Goal: Task Accomplishment & Management: Manage account settings

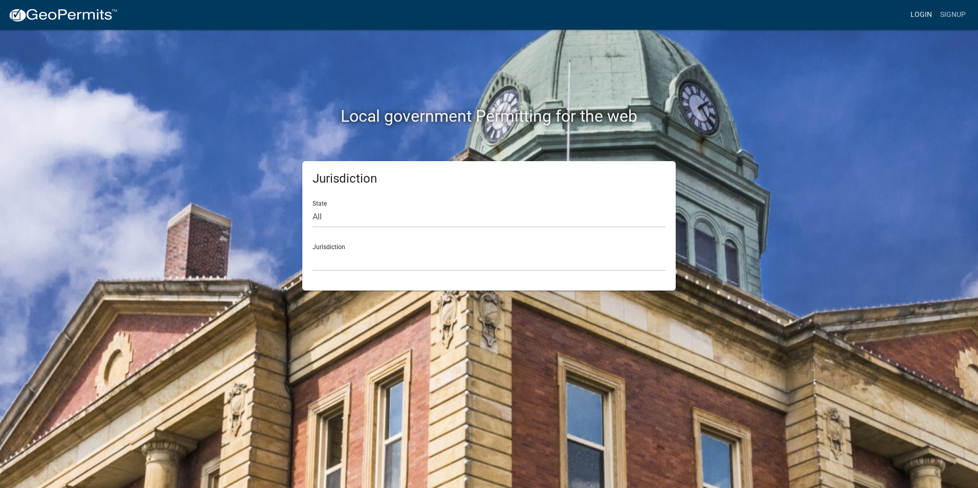
click at [920, 10] on link "Login" at bounding box center [922, 14] width 30 height 19
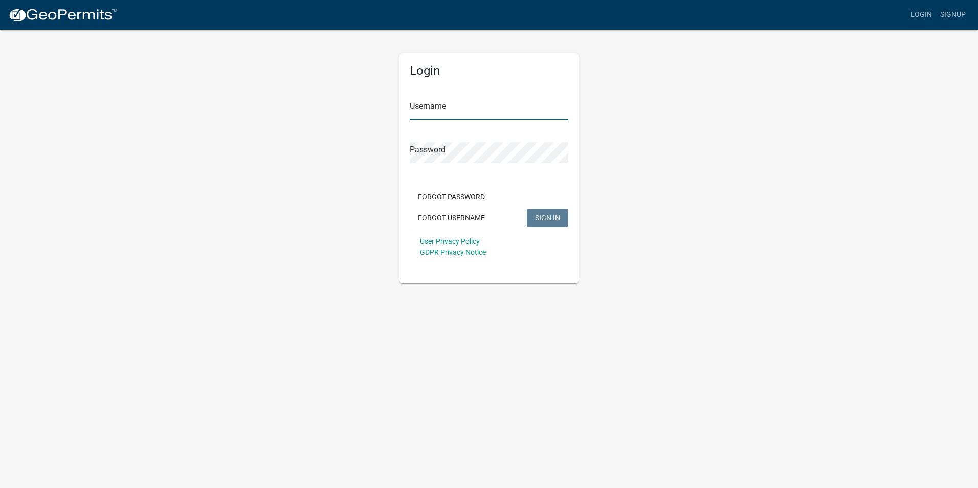
type input "Rockwell2012"
click at [546, 224] on button "SIGN IN" at bounding box center [547, 218] width 41 height 18
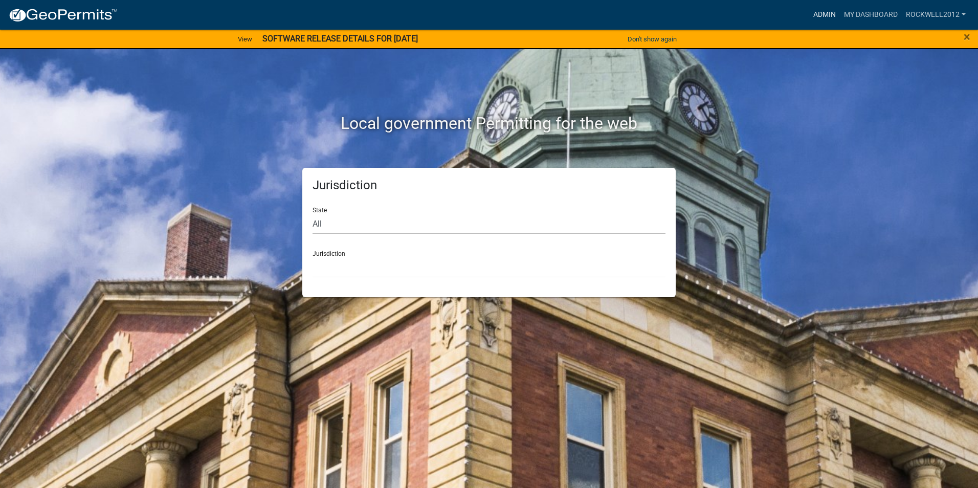
click at [828, 12] on link "Admin" at bounding box center [824, 14] width 31 height 19
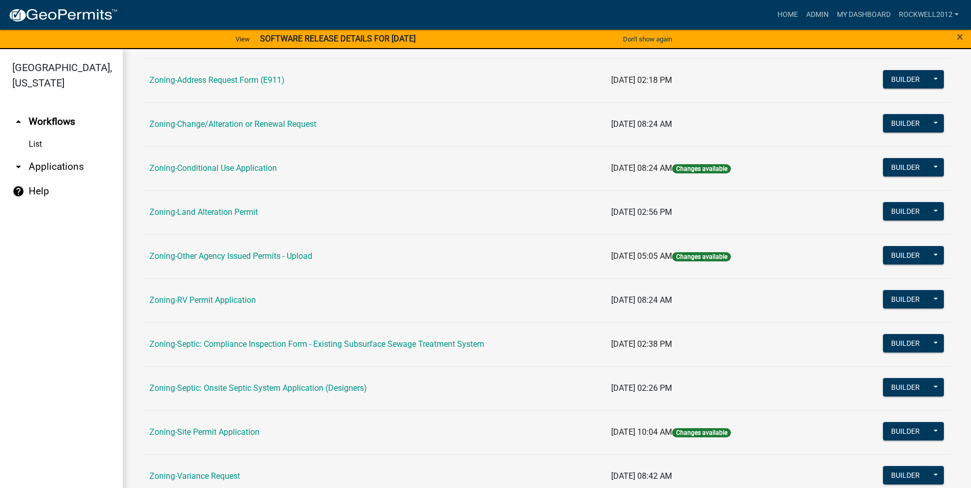
scroll to position [256, 0]
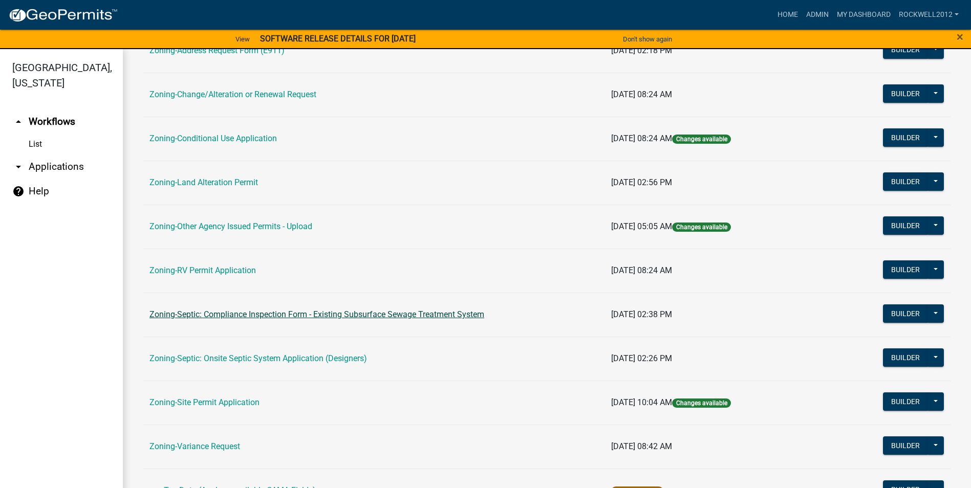
click at [382, 312] on link "Zoning-Septic: Compliance Inspection Form - Existing Subsurface Sewage Treatmen…" at bounding box center [316, 315] width 335 height 10
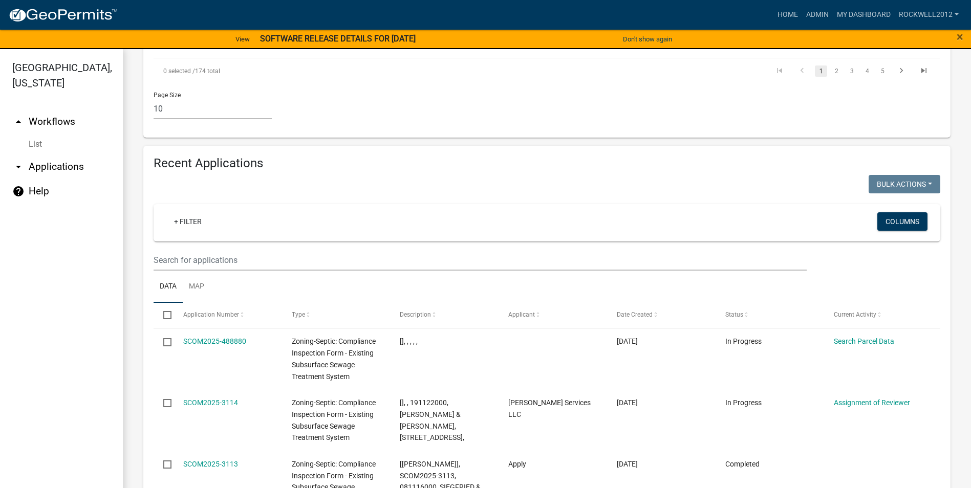
scroll to position [1061, 0]
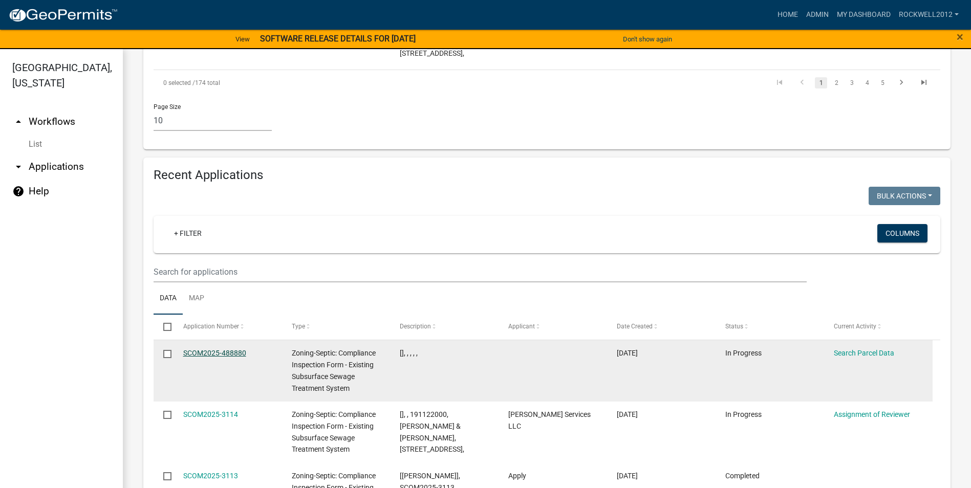
click at [201, 349] on link "SCOM2025-488880" at bounding box center [214, 353] width 63 height 8
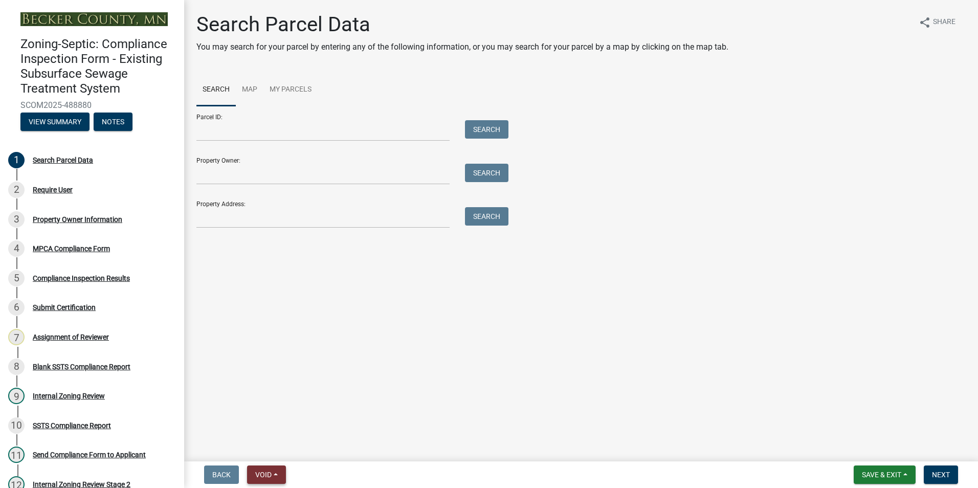
click at [267, 470] on button "Void" at bounding box center [266, 475] width 39 height 18
click at [276, 450] on button "Void" at bounding box center [288, 448] width 82 height 25
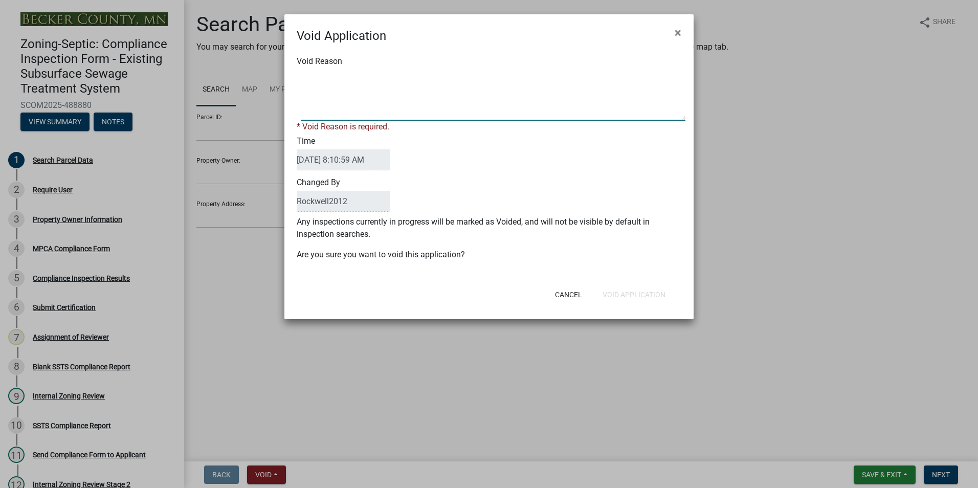
click at [320, 79] on textarea "Void Reason" at bounding box center [493, 95] width 385 height 51
type textarea "Duplicate"
click at [631, 294] on div "Cancel Void Application" at bounding box center [556, 294] width 252 height 27
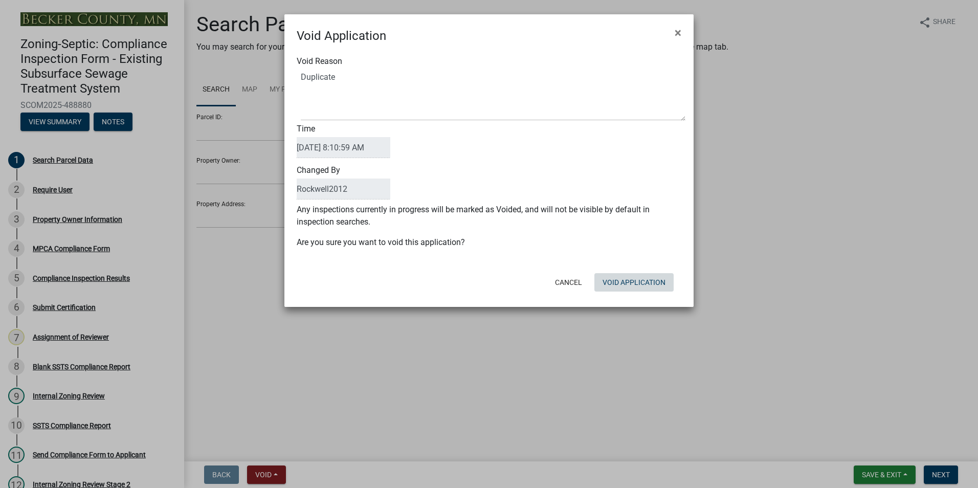
click at [628, 283] on button "Void Application" at bounding box center [634, 282] width 79 height 18
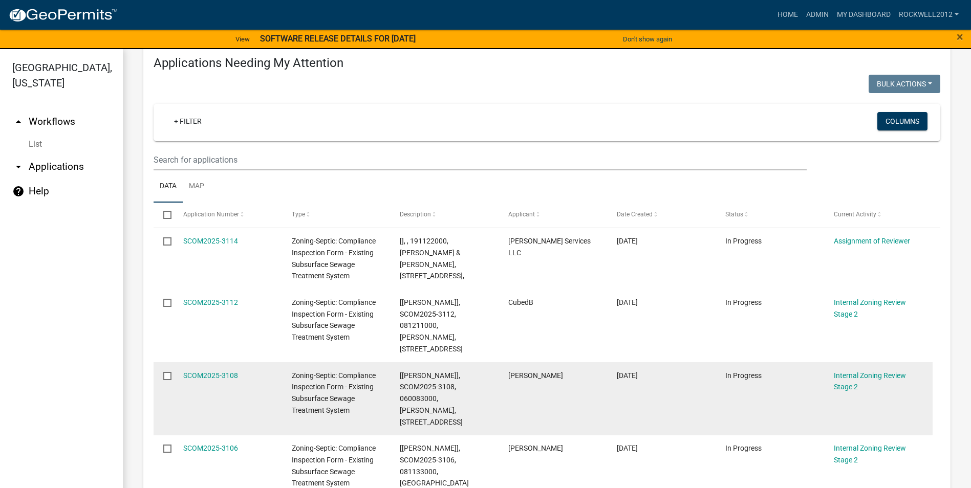
scroll to position [154, 0]
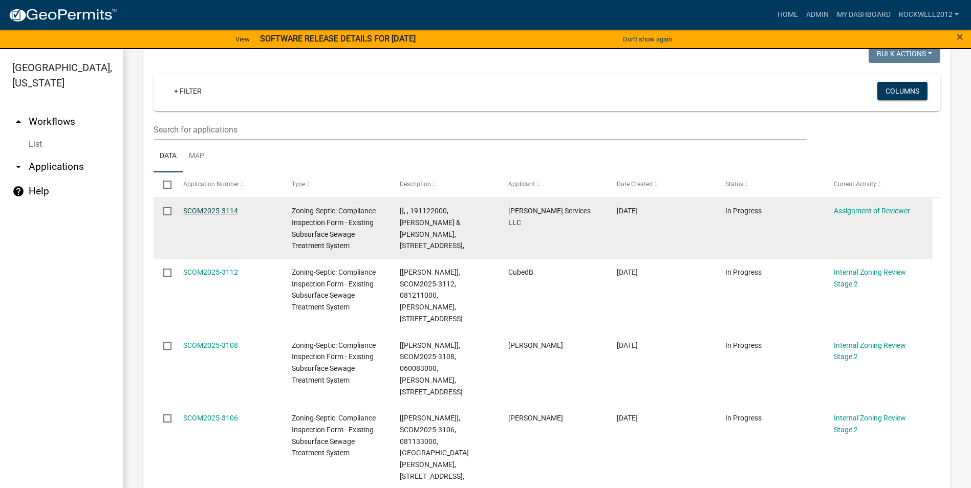
click at [210, 209] on link "SCOM2025-3114" at bounding box center [210, 211] width 55 height 8
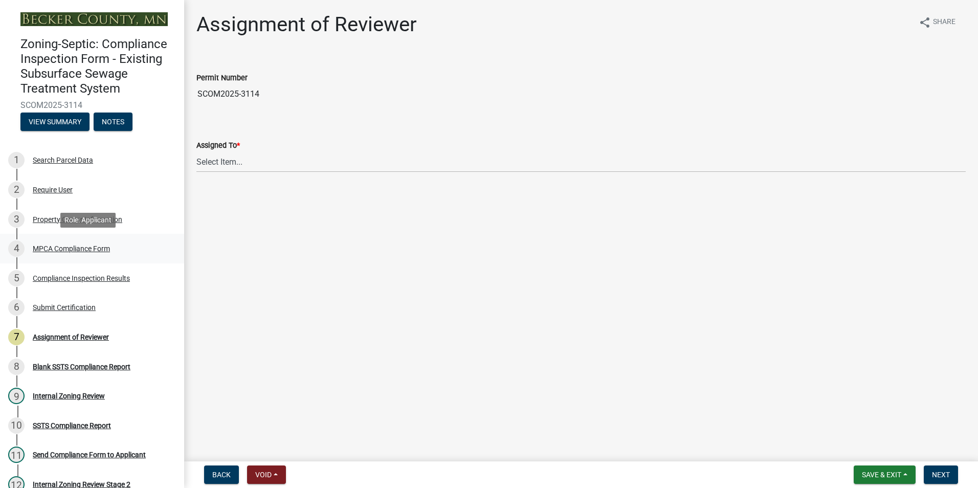
click at [72, 249] on div "MPCA Compliance Form" at bounding box center [71, 248] width 77 height 7
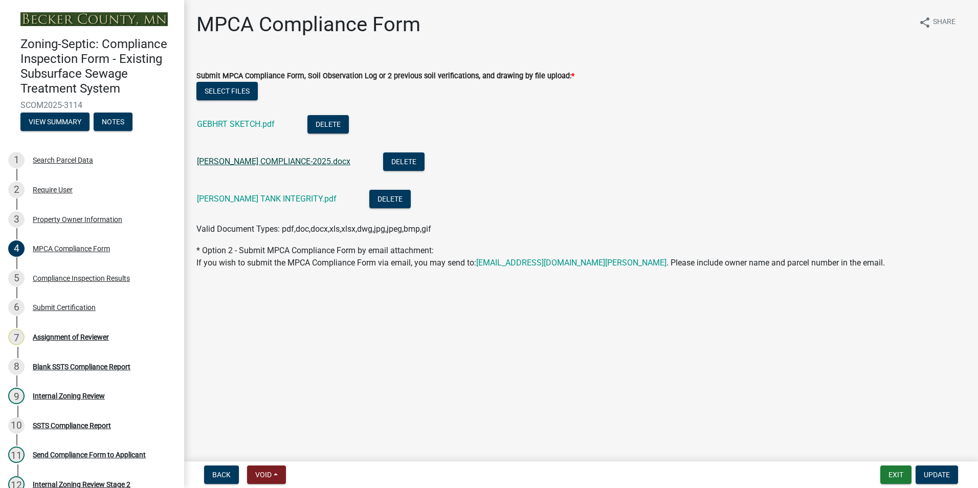
click at [255, 161] on link "GEBHART COMPLIANCE-2025.docx" at bounding box center [274, 162] width 154 height 10
click at [218, 124] on link "GEBHRT SKETCH.pdf" at bounding box center [236, 124] width 78 height 10
click at [250, 196] on link "GEBHART TANK INTEGRITY.pdf" at bounding box center [267, 199] width 140 height 10
click at [236, 127] on link "GEBHRT SKETCH.pdf" at bounding box center [236, 124] width 78 height 10
click at [900, 472] on button "Exit" at bounding box center [896, 475] width 31 height 18
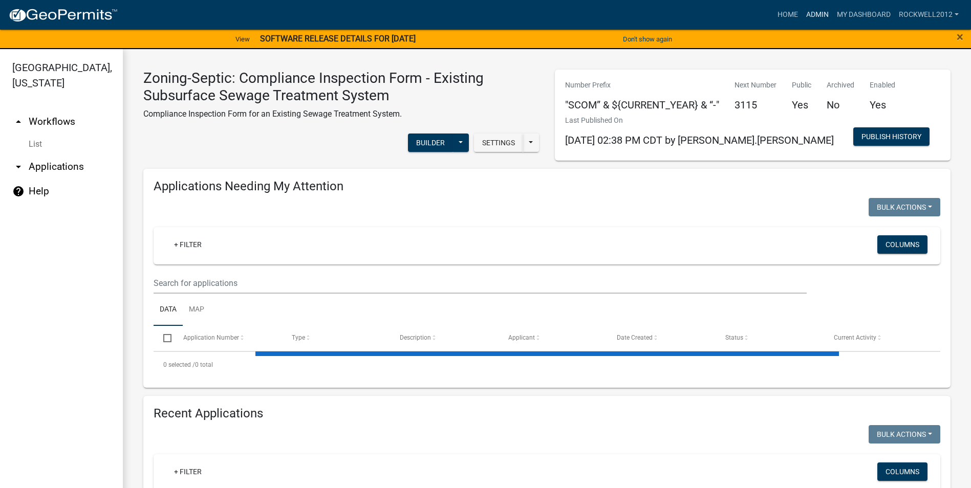
click at [815, 13] on link "Admin" at bounding box center [817, 14] width 31 height 19
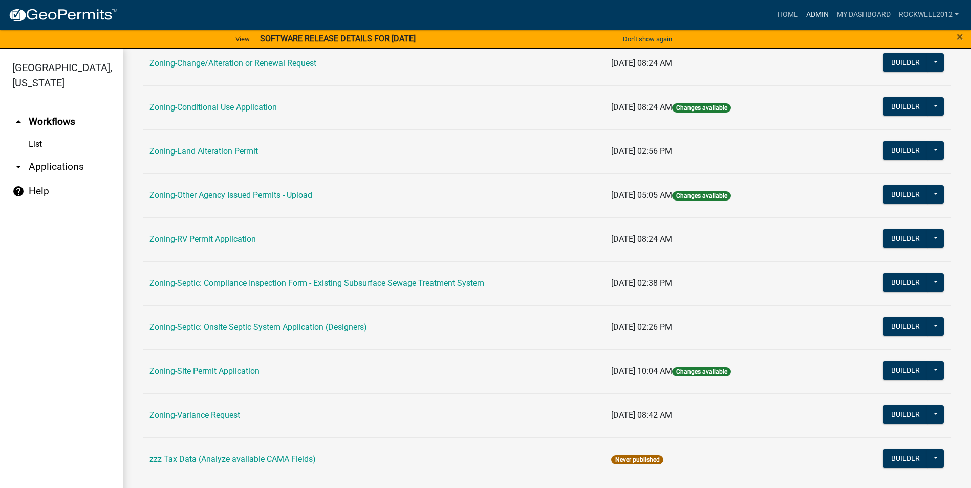
scroll to position [297, 0]
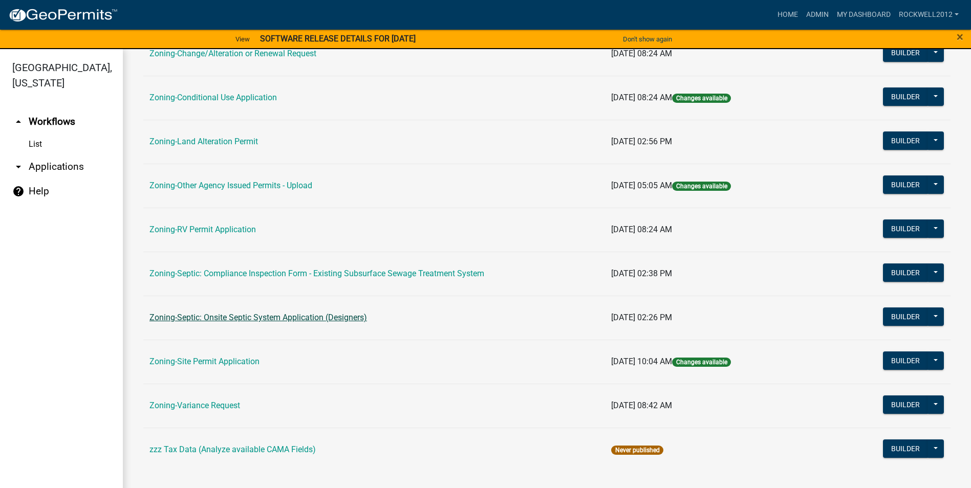
click at [273, 317] on link "Zoning-Septic: Onsite Septic System Application (Designers)" at bounding box center [257, 318] width 217 height 10
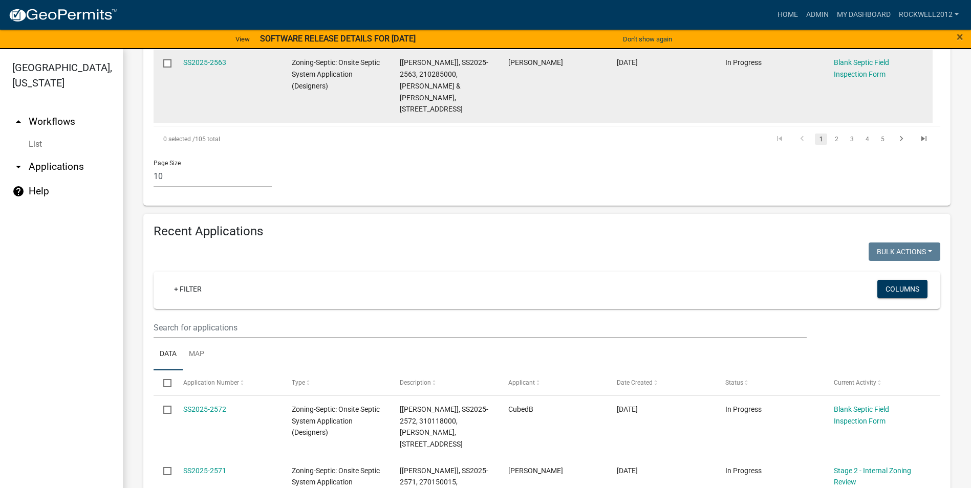
scroll to position [921, 0]
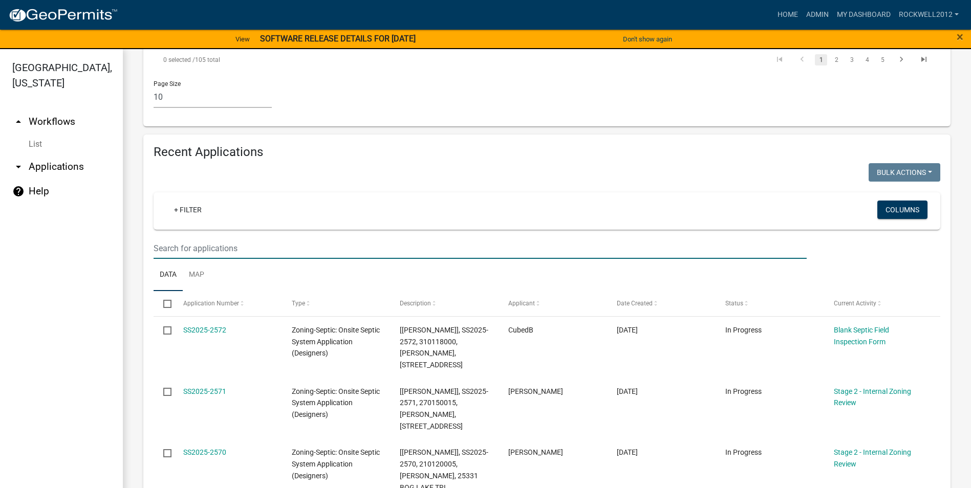
drag, startPoint x: 192, startPoint y: 218, endPoint x: 185, endPoint y: 204, distance: 15.6
click at [192, 238] on input "text" at bounding box center [480, 248] width 653 height 21
click at [194, 201] on link "+ Filter" at bounding box center [188, 210] width 44 height 18
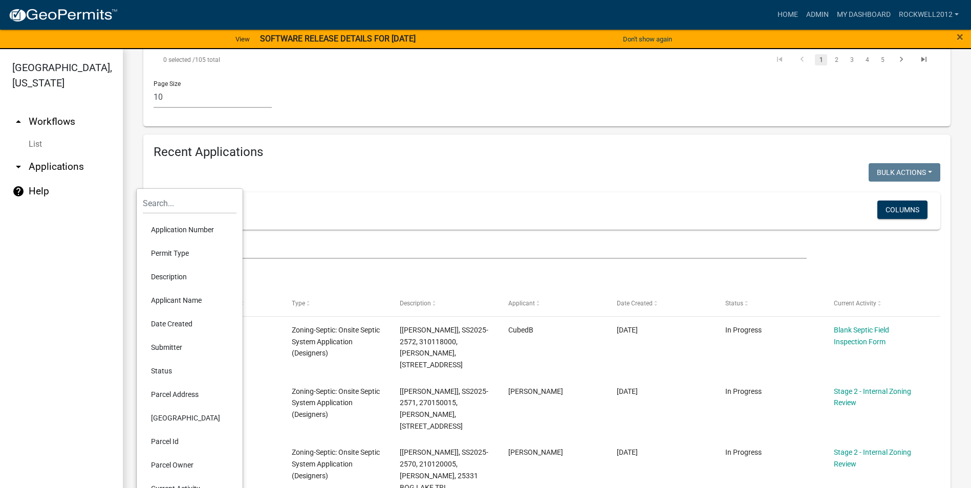
click at [172, 439] on li "Parcel Id" at bounding box center [190, 442] width 94 height 24
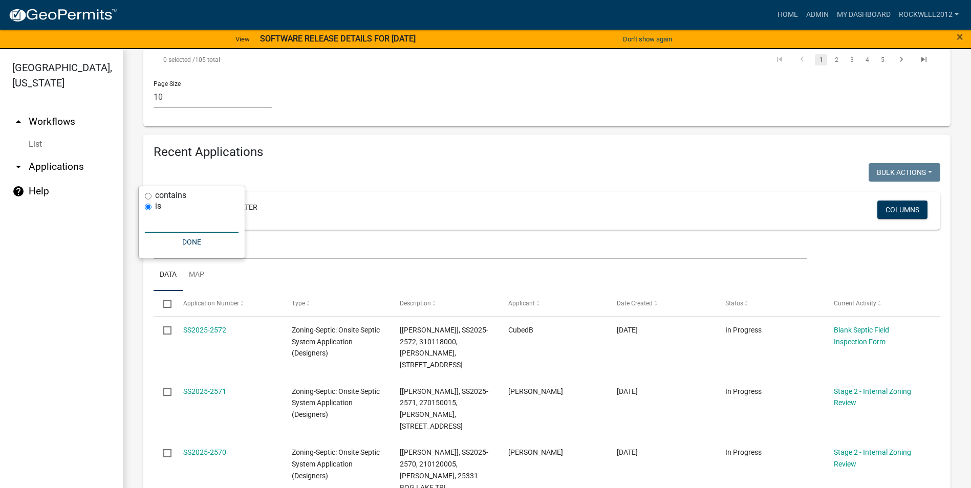
click at [162, 230] on input "text" at bounding box center [192, 222] width 94 height 21
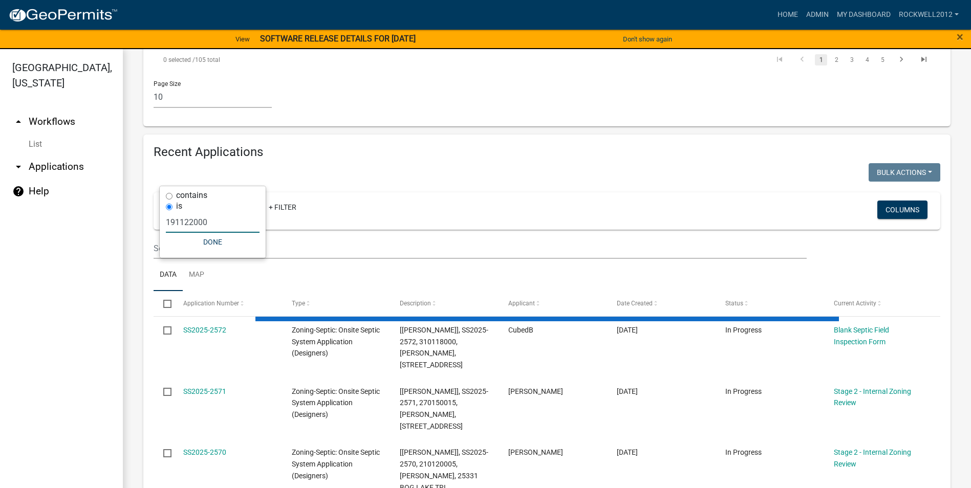
type input "191122000"
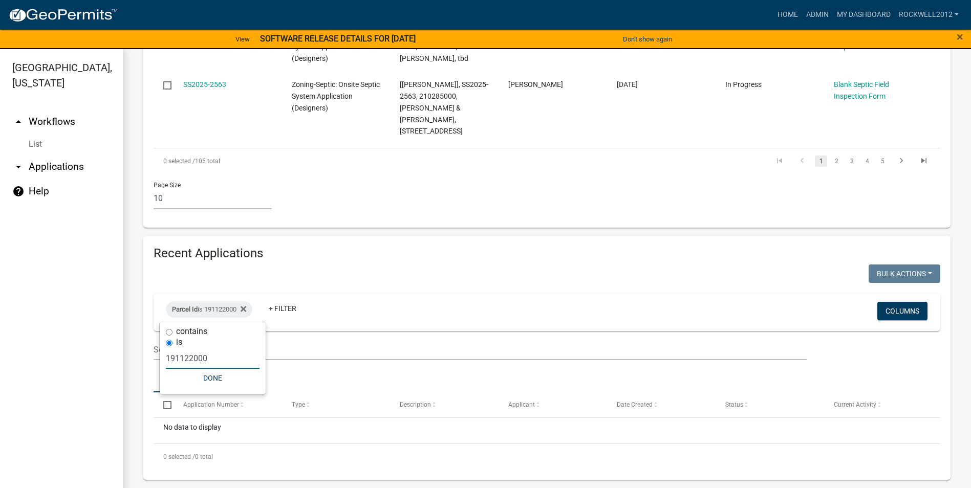
scroll to position [785, 0]
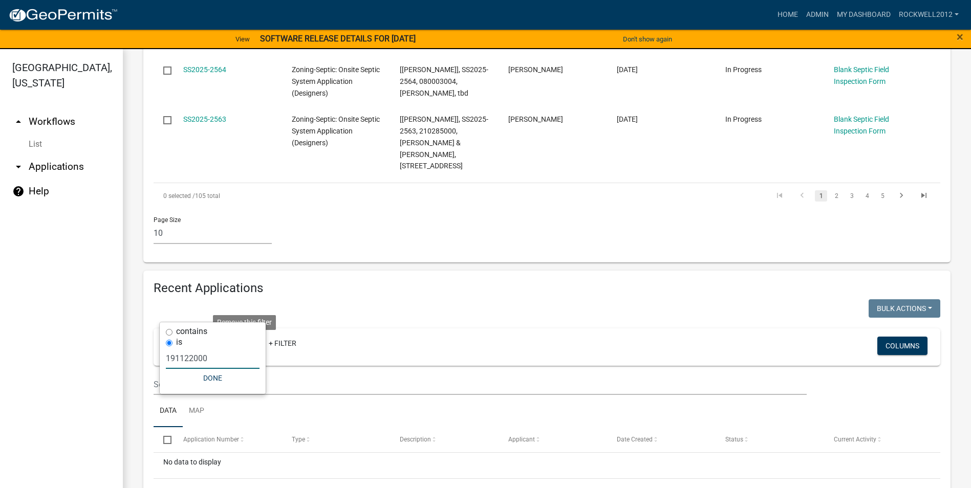
click at [246, 340] on icon at bounding box center [243, 344] width 6 height 8
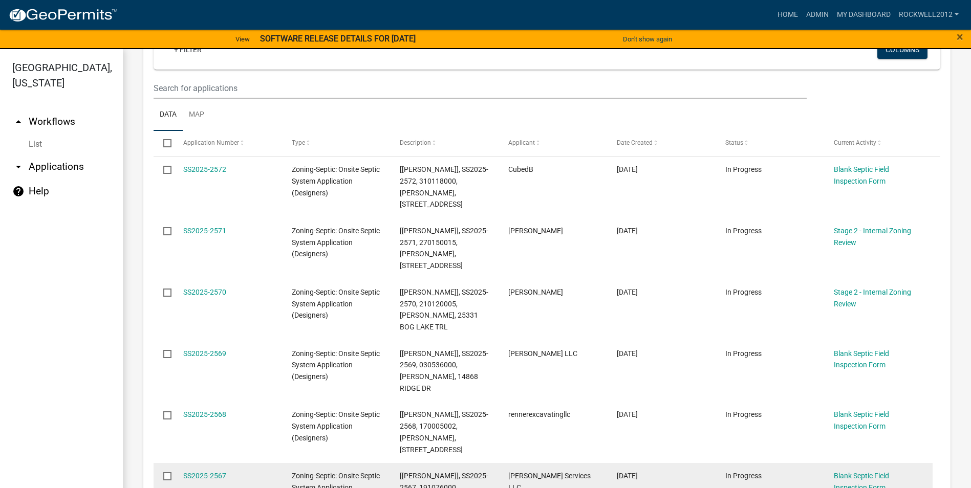
scroll to position [0, 0]
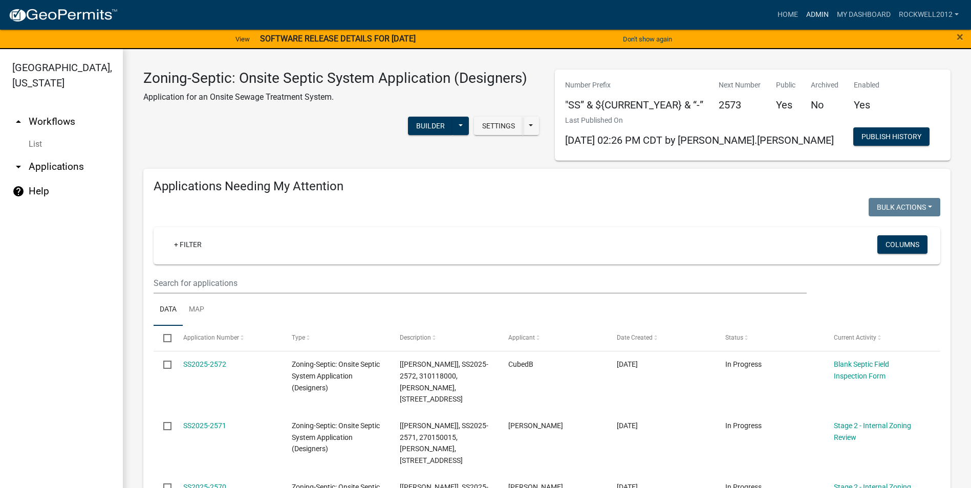
click at [812, 12] on link "Admin" at bounding box center [817, 14] width 31 height 19
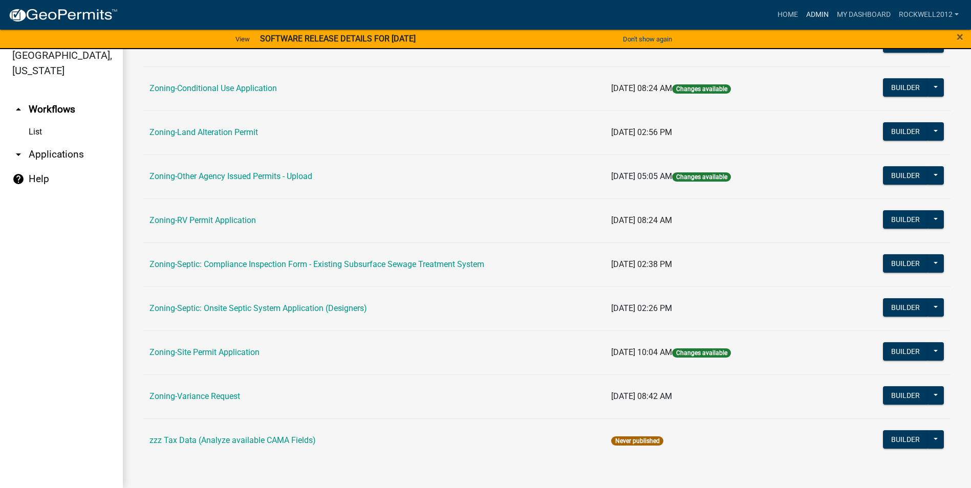
scroll to position [297, 0]
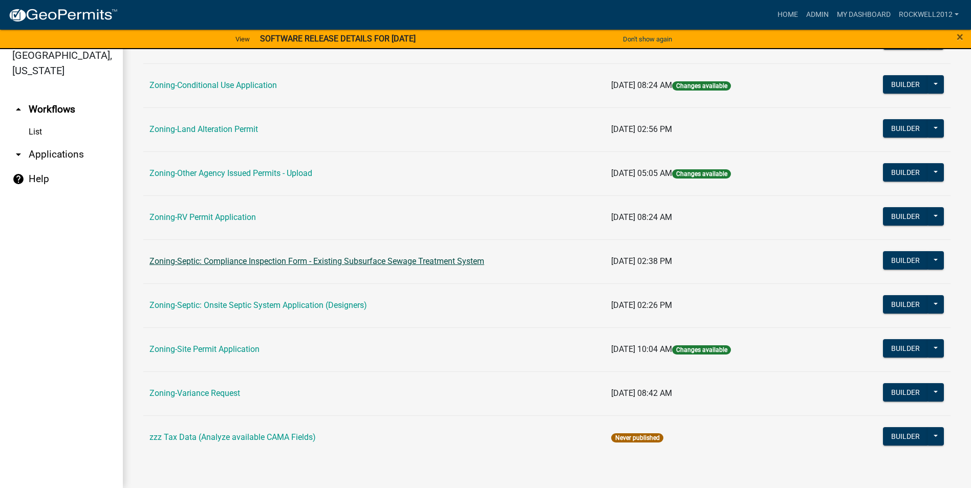
click at [379, 258] on link "Zoning-Septic: Compliance Inspection Form - Existing Subsurface Sewage Treatmen…" at bounding box center [316, 261] width 335 height 10
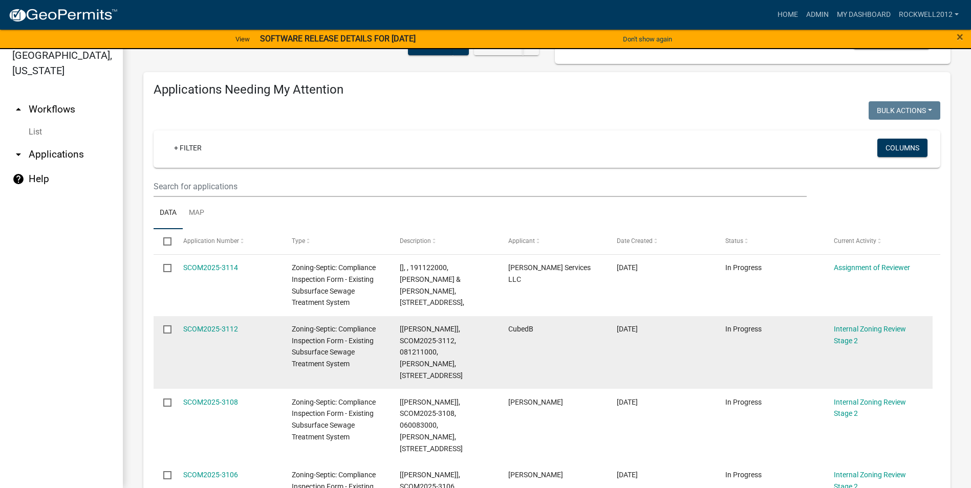
scroll to position [102, 0]
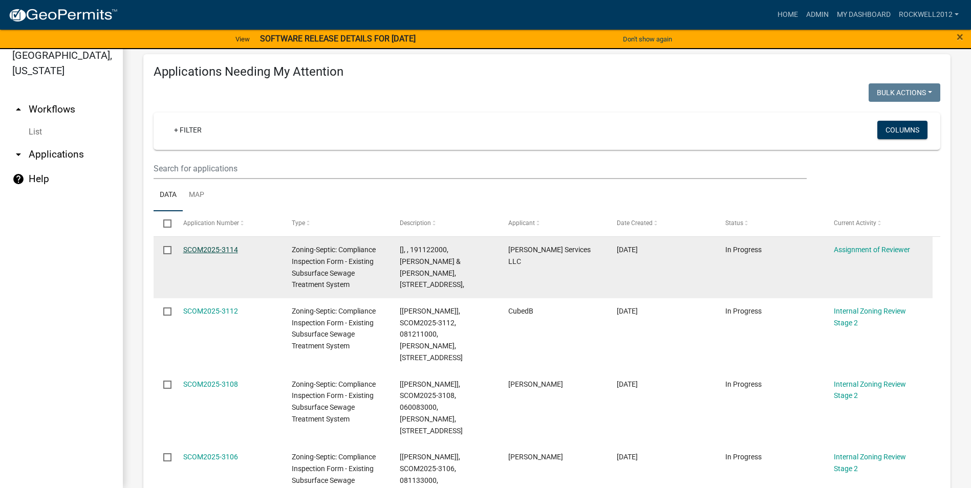
click at [204, 249] on link "SCOM2025-3114" at bounding box center [210, 250] width 55 height 8
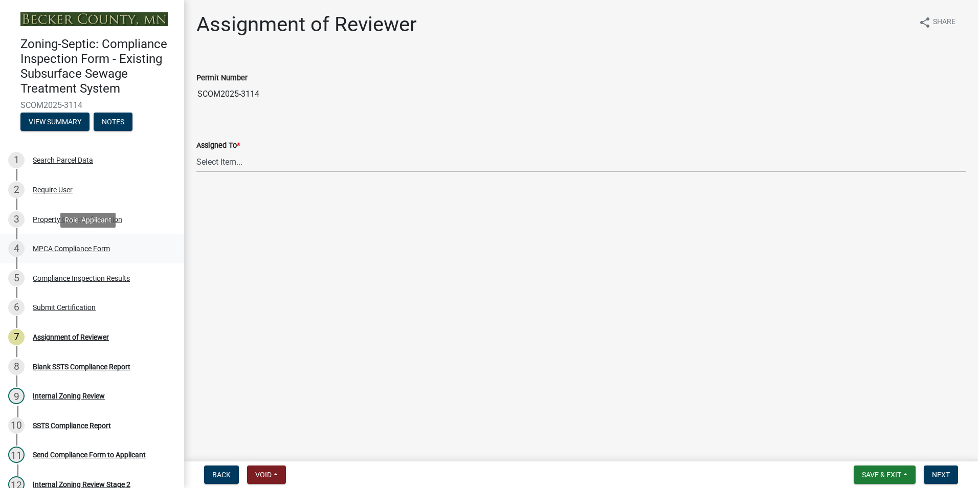
click at [64, 248] on div "MPCA Compliance Form" at bounding box center [71, 248] width 77 height 7
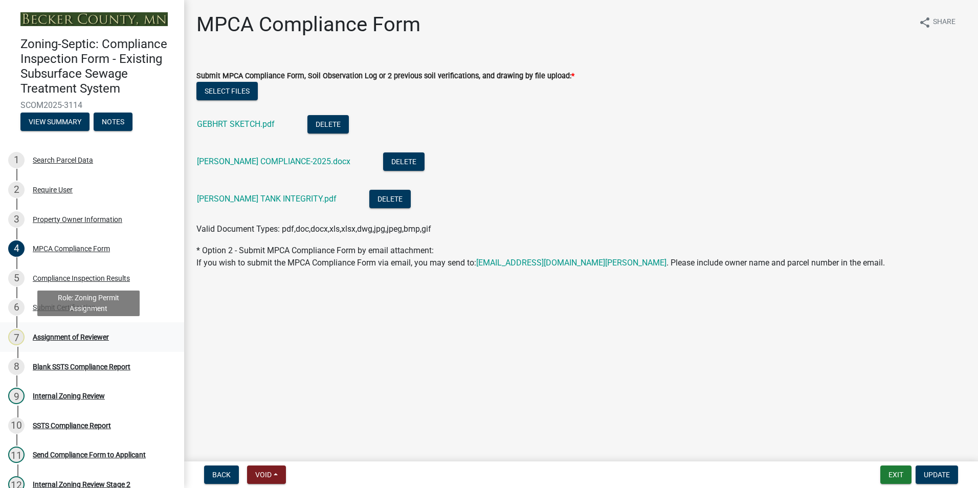
click at [79, 334] on div "Assignment of Reviewer" at bounding box center [71, 337] width 76 height 7
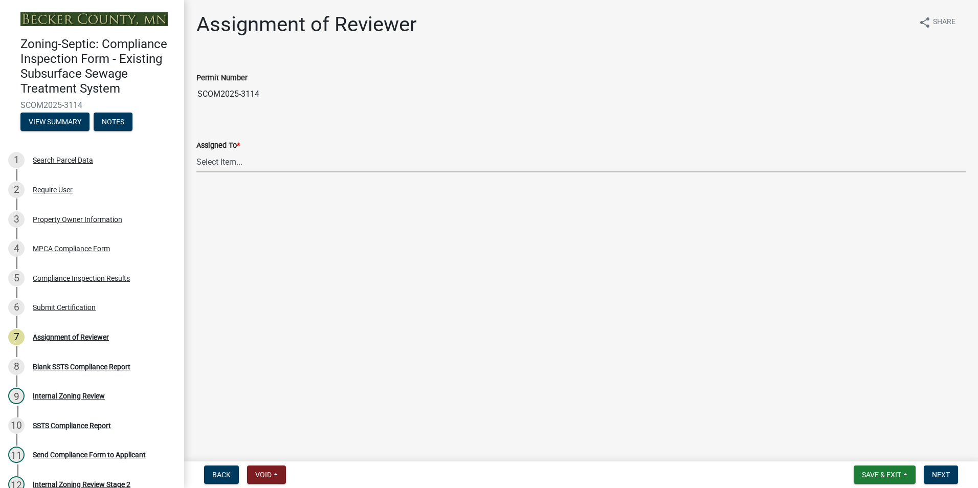
click at [213, 159] on select "Select Item... Jeff Rusness Kyle Vareberg Nicole Bradbury Susan Rockwell Tyler …" at bounding box center [581, 161] width 770 height 21
click at [196, 151] on select "Select Item... Jeff Rusness Kyle Vareberg Nicole Bradbury Susan Rockwell Tyler …" at bounding box center [581, 161] width 770 height 21
select select "0016247d-12af-40d0-8103-934796a3d230"
click at [937, 473] on span "Next" at bounding box center [941, 475] width 18 height 8
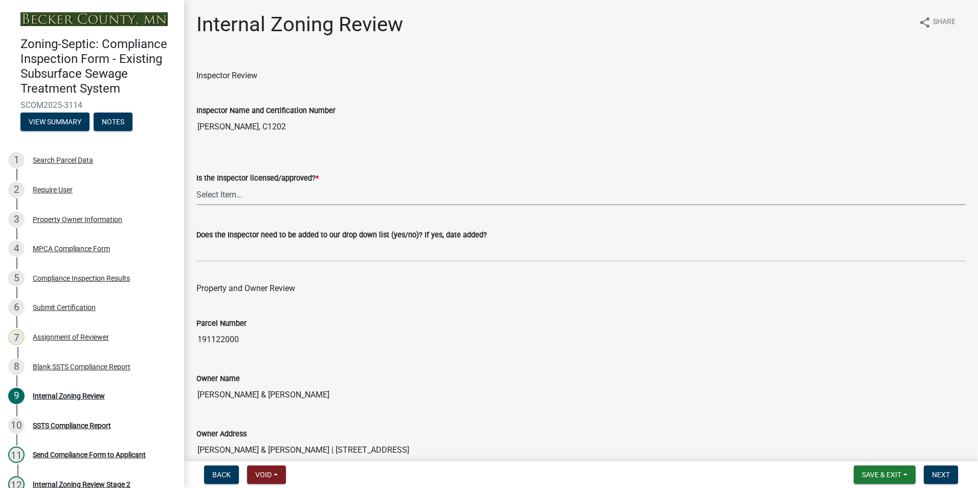
click at [224, 195] on select "Select Item... Yes No" at bounding box center [581, 194] width 770 height 21
click at [196, 184] on select "Select Item... Yes No" at bounding box center [581, 194] width 770 height 21
select select "7beb9ca5-c3cb-47d4-a805-1554d3173259"
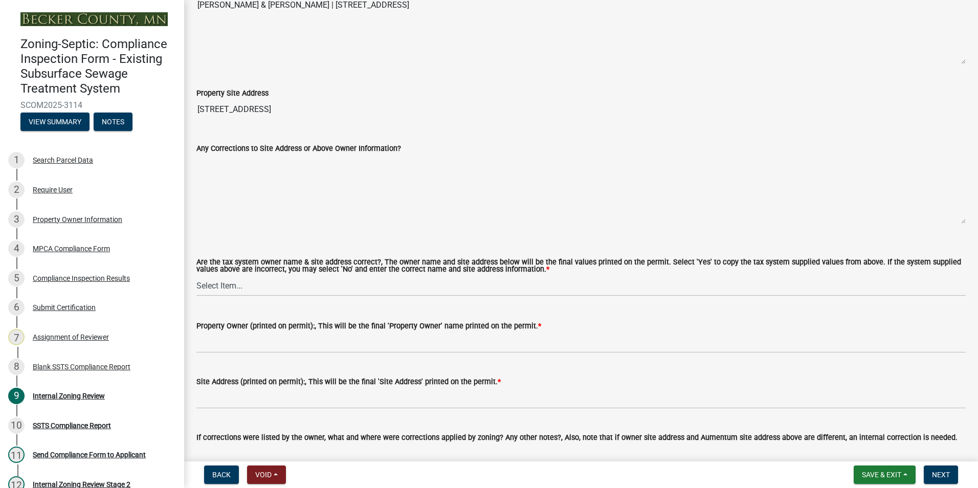
scroll to position [512, 0]
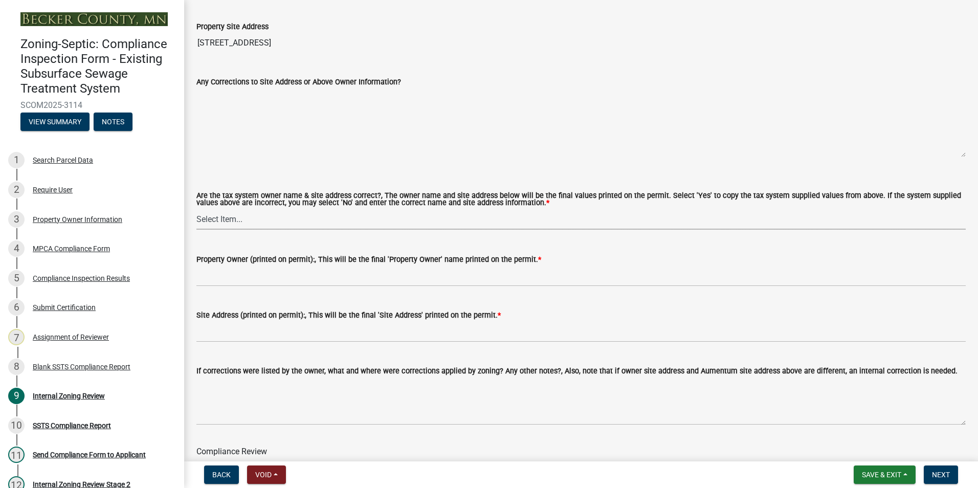
click at [218, 215] on select "Select Item... Yes No" at bounding box center [581, 219] width 770 height 21
click at [196, 209] on select "Select Item... Yes No" at bounding box center [581, 219] width 770 height 21
select select "f9f37200-9fc8-4e5e-9e7f-111cc9077d94"
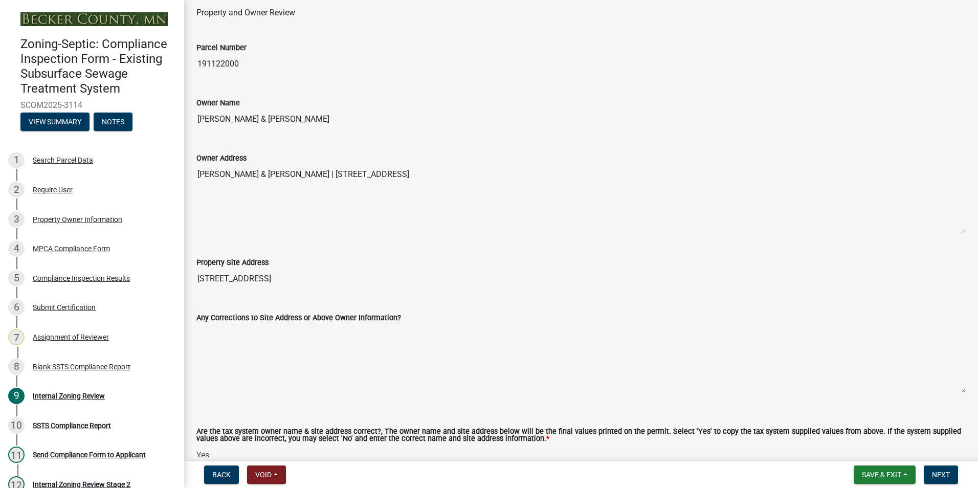
scroll to position [256, 0]
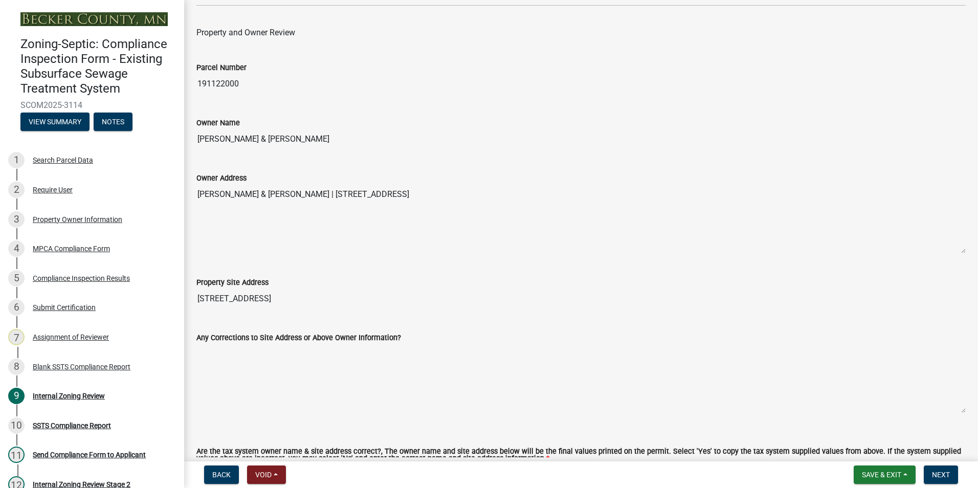
drag, startPoint x: 323, startPoint y: 139, endPoint x: 192, endPoint y: 131, distance: 131.2
click at [192, 131] on div "Owner Name PETER M & BONNIE M GEBHART" at bounding box center [581, 125] width 785 height 47
drag, startPoint x: 192, startPoint y: 131, endPoint x: 245, endPoint y: 137, distance: 53.5
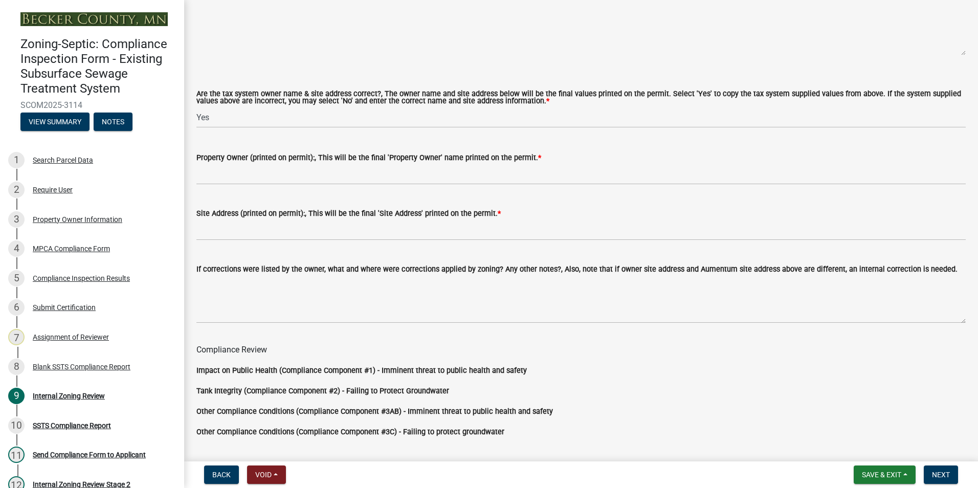
scroll to position [614, 0]
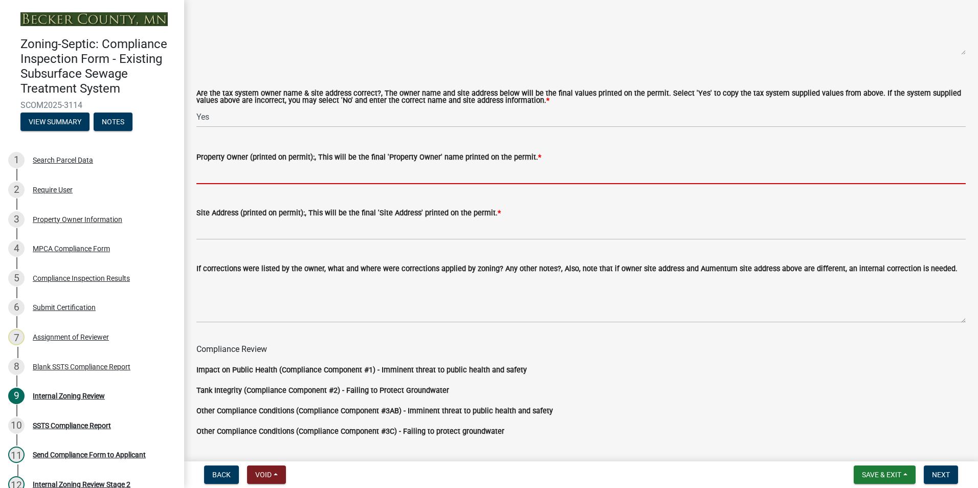
paste input "PETER M & BONNIE M GEBHART"
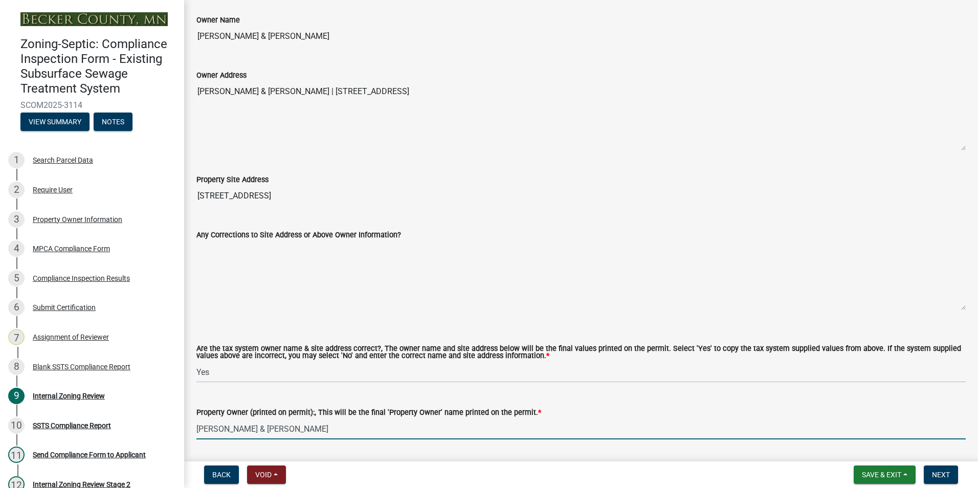
scroll to position [358, 0]
type input "PETER M & BONNIE M GEBHART"
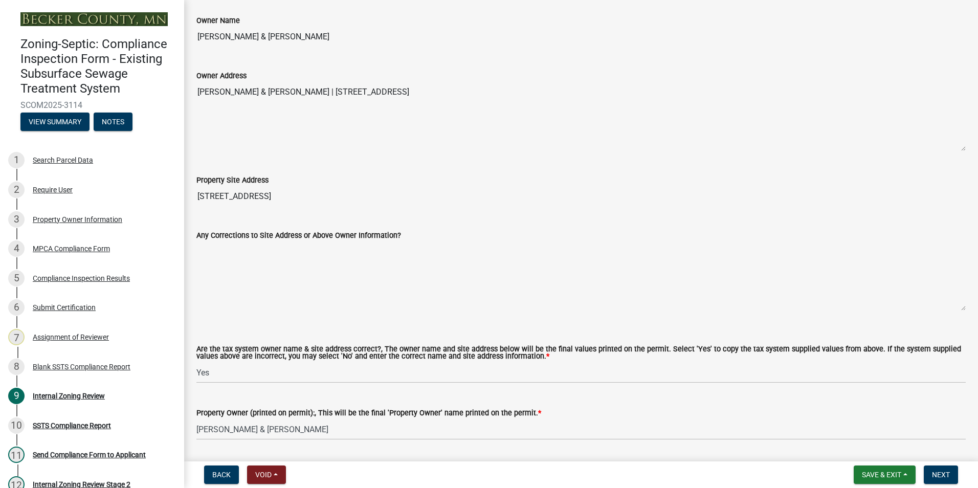
drag, startPoint x: 504, startPoint y: 93, endPoint x: 324, endPoint y: 87, distance: 179.2
click at [324, 87] on textarea "PETER M & BONNIE M GEBHART | 11096 CO HWY 17 | DETROIT LAKES MN 56501" at bounding box center [581, 117] width 770 height 70
drag, startPoint x: 324, startPoint y: 87, endPoint x: 355, endPoint y: 90, distance: 30.8
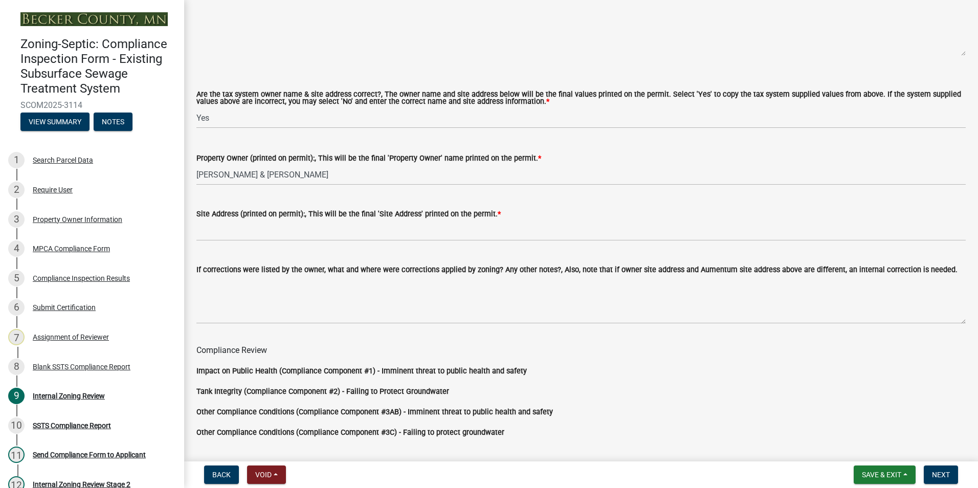
scroll to position [614, 0]
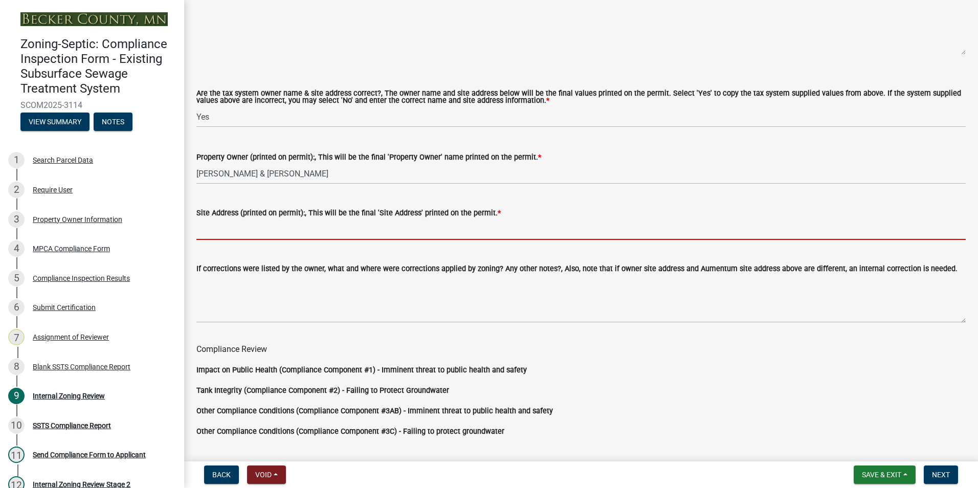
paste input "11096 CO HWY 17 | DETROIT LAKES MN 56501"
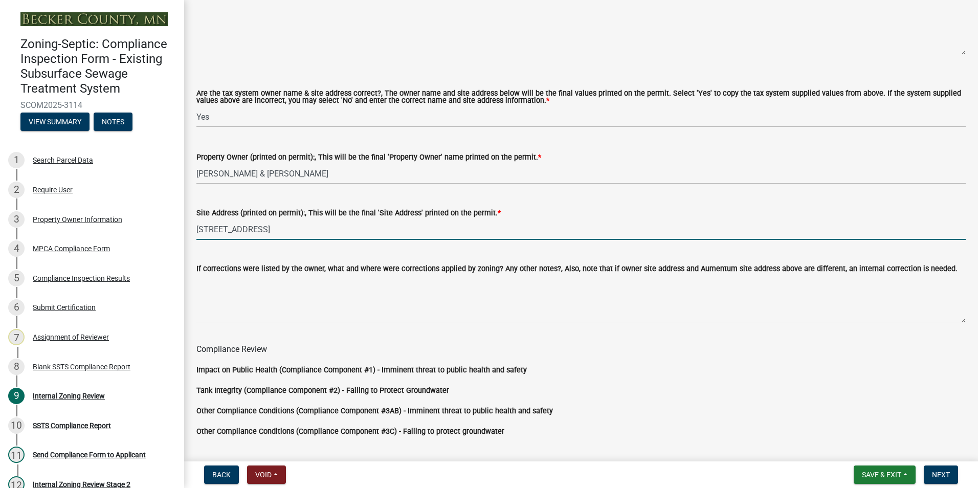
click at [268, 230] on input "11096 CO HWY 17 | DETROIT LAKES MN 56501" at bounding box center [581, 229] width 770 height 21
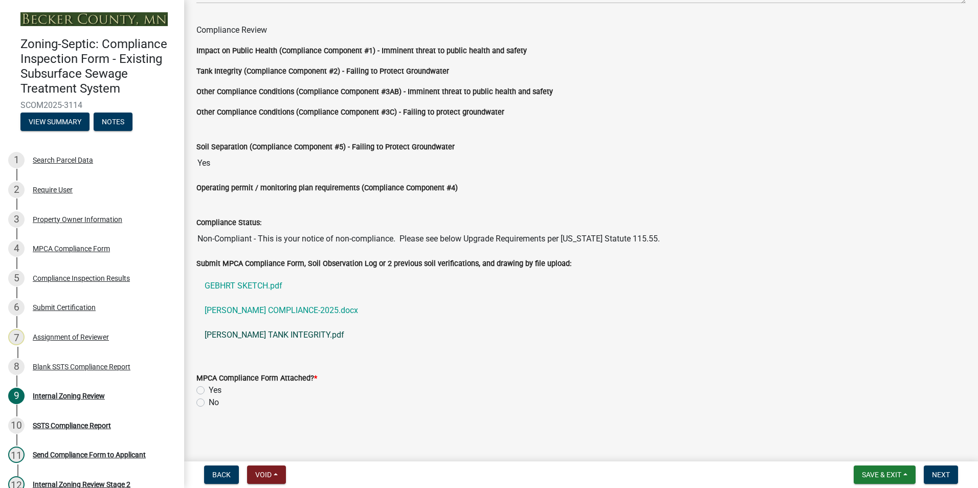
scroll to position [934, 0]
type input "11096 CO HWY 17 DETROIT LAKES MN 56501"
click at [209, 387] on label "Yes" at bounding box center [215, 390] width 13 height 12
click at [209, 387] on input "Yes" at bounding box center [212, 387] width 7 height 7
radio input "true"
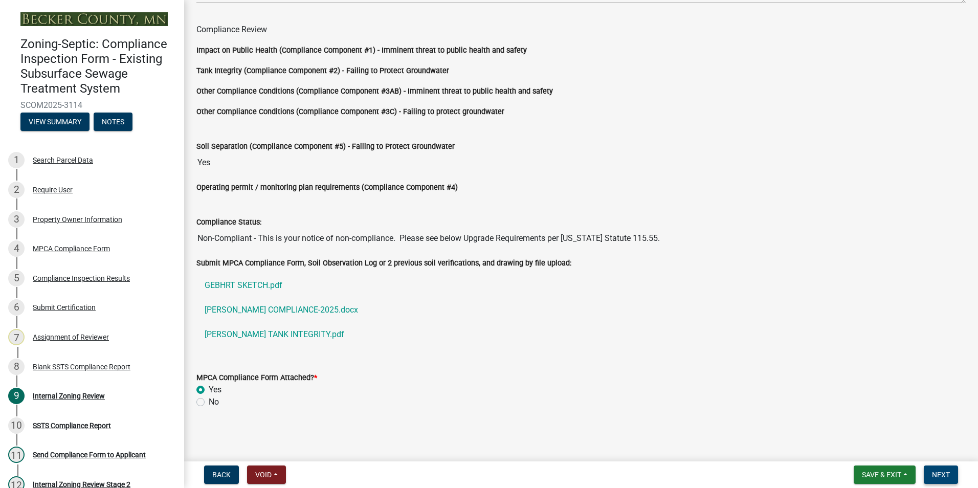
click at [943, 471] on span "Next" at bounding box center [941, 475] width 18 height 8
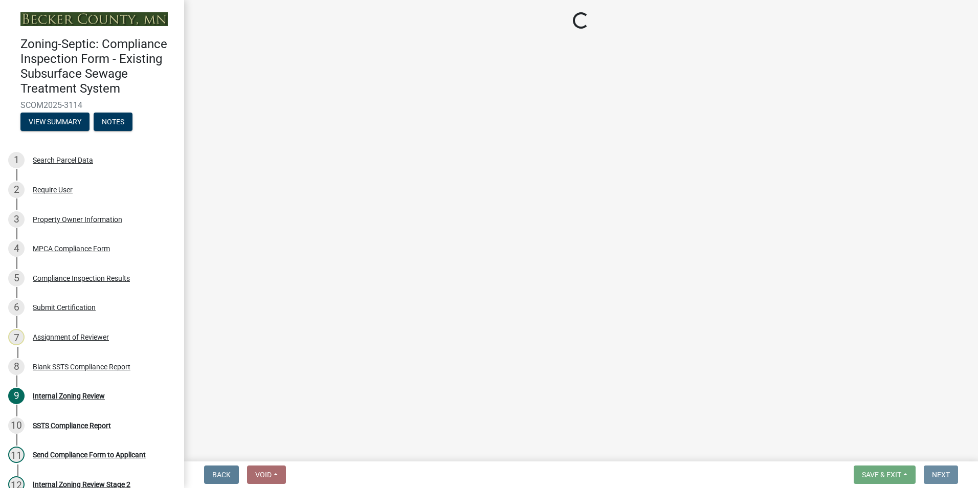
scroll to position [0, 0]
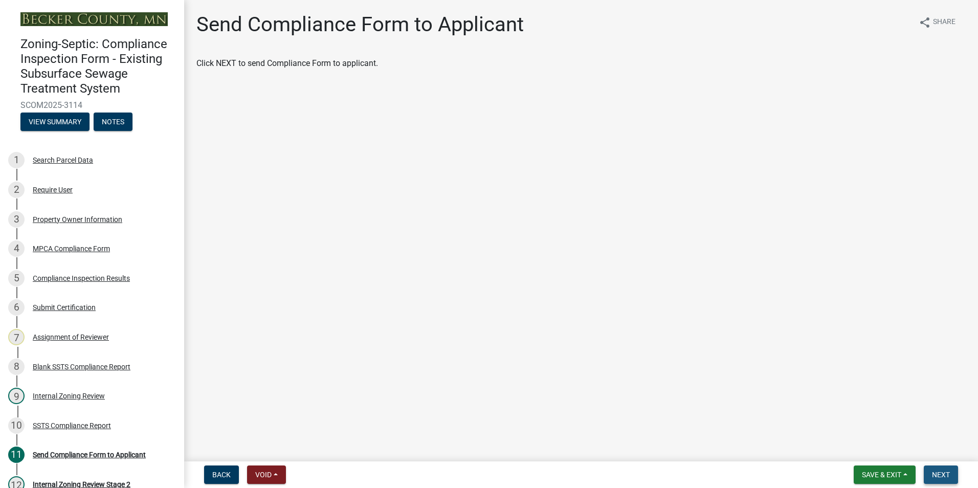
click at [946, 471] on span "Next" at bounding box center [941, 475] width 18 height 8
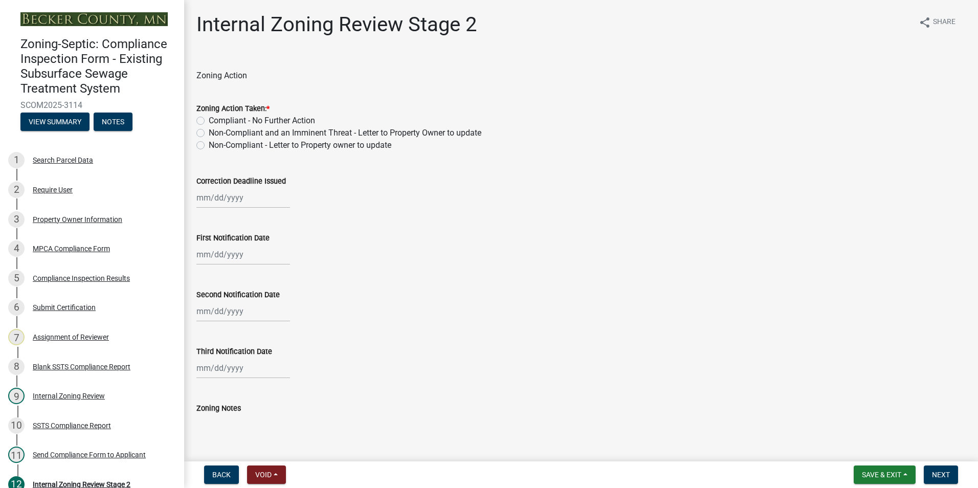
click at [209, 145] on label "Non-Compliant - Letter to Property owner to update" at bounding box center [300, 145] width 183 height 12
click at [209, 145] on input "Non-Compliant - Letter to Property owner to update" at bounding box center [212, 142] width 7 height 7
radio input "true"
click at [229, 200] on div at bounding box center [243, 197] width 94 height 21
select select "10"
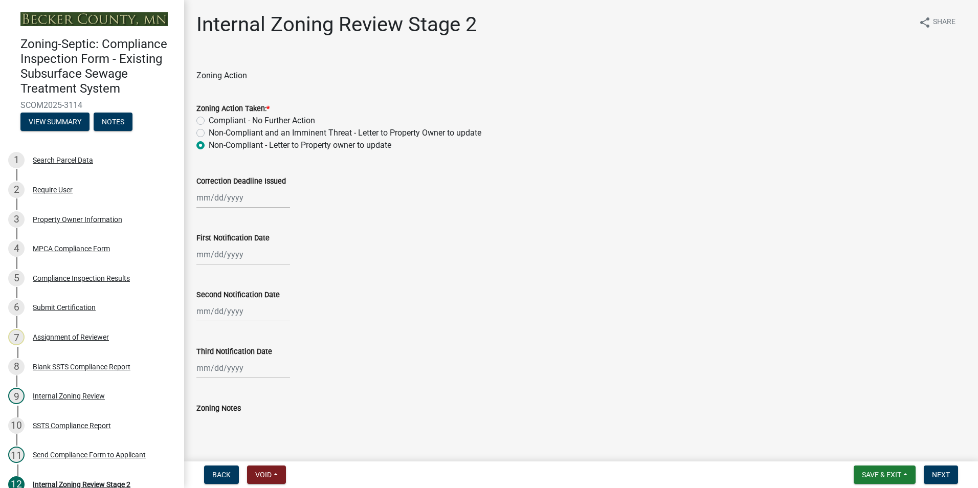
select select "2025"
click at [305, 218] on span "Next month" at bounding box center [305, 219] width 8 height 8
click at [306, 217] on span "Next month" at bounding box center [305, 219] width 8 height 8
select select "1"
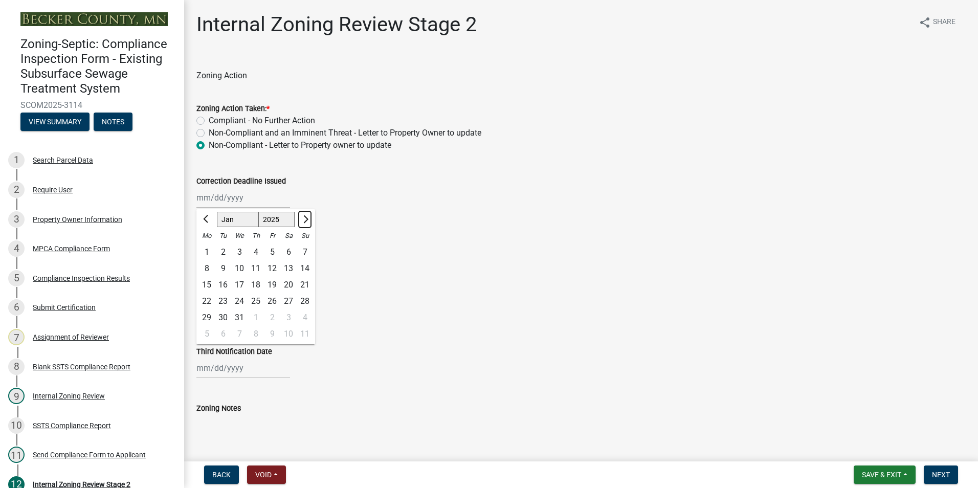
select select "2026"
click at [306, 217] on span "Next month" at bounding box center [305, 219] width 8 height 8
click at [306, 216] on span "Next month" at bounding box center [305, 219] width 8 height 8
click at [307, 215] on button "Next month" at bounding box center [305, 219] width 12 height 16
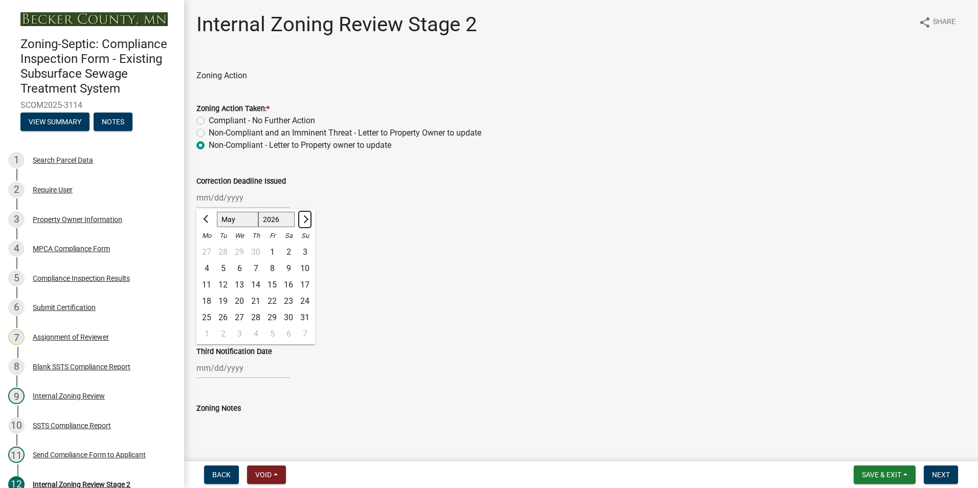
click at [307, 215] on button "Next month" at bounding box center [305, 219] width 12 height 16
click at [308, 214] on button "Next month" at bounding box center [305, 219] width 12 height 16
select select "9"
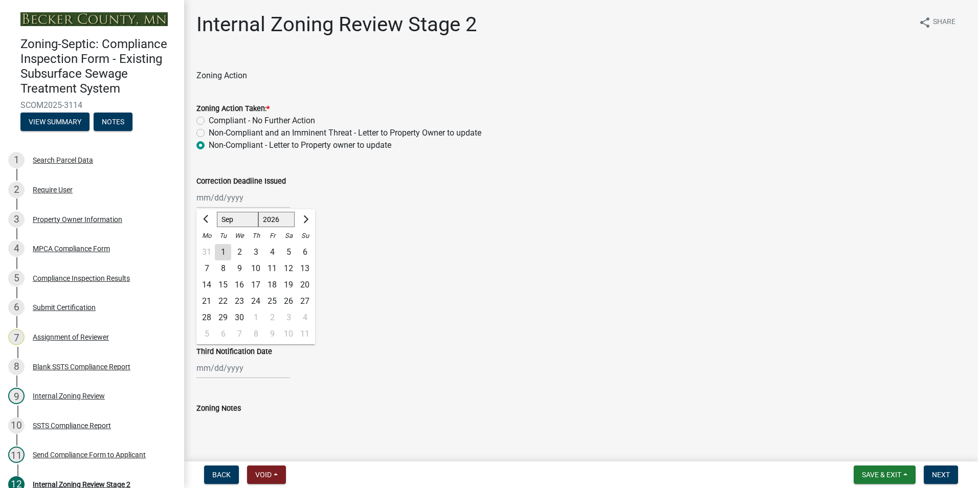
click at [238, 317] on div "30" at bounding box center [239, 318] width 16 height 16
type input "09/30/2026"
click at [218, 254] on div at bounding box center [243, 254] width 94 height 21
select select "10"
select select "2025"
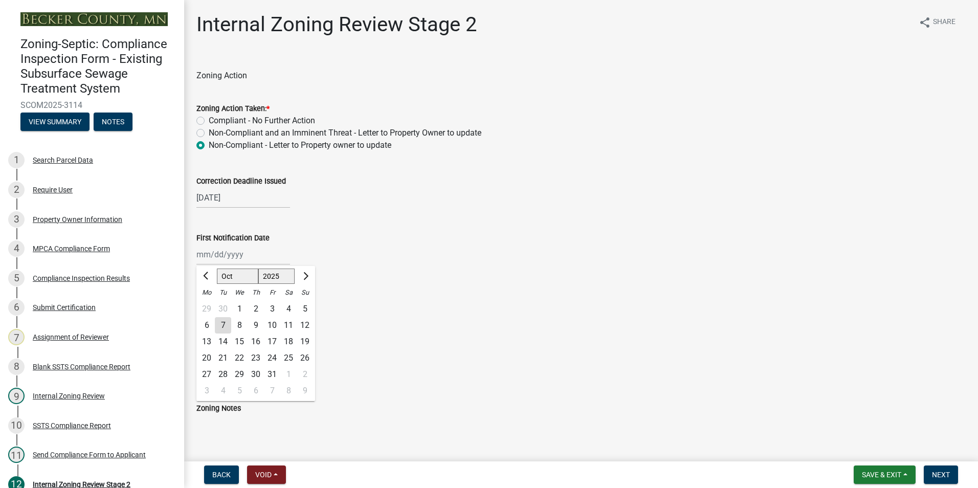
click at [222, 323] on div "7" at bounding box center [223, 325] width 16 height 16
type input "[DATE]"
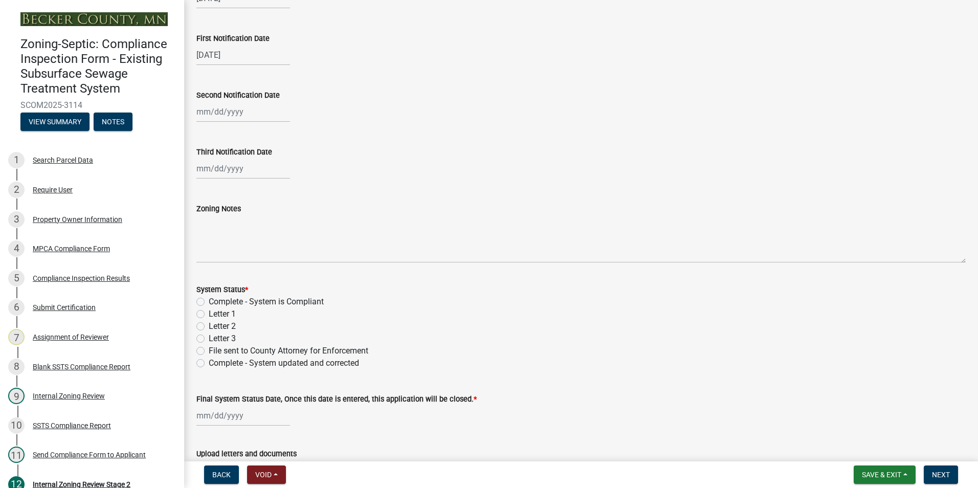
scroll to position [256, 0]
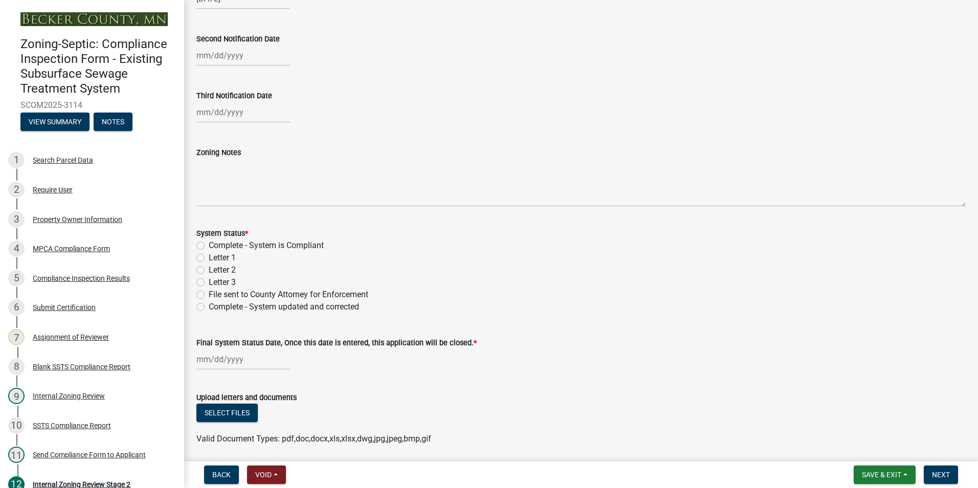
click at [209, 259] on label "Letter 1" at bounding box center [222, 258] width 27 height 12
click at [209, 258] on input "Letter 1" at bounding box center [212, 255] width 7 height 7
radio input "true"
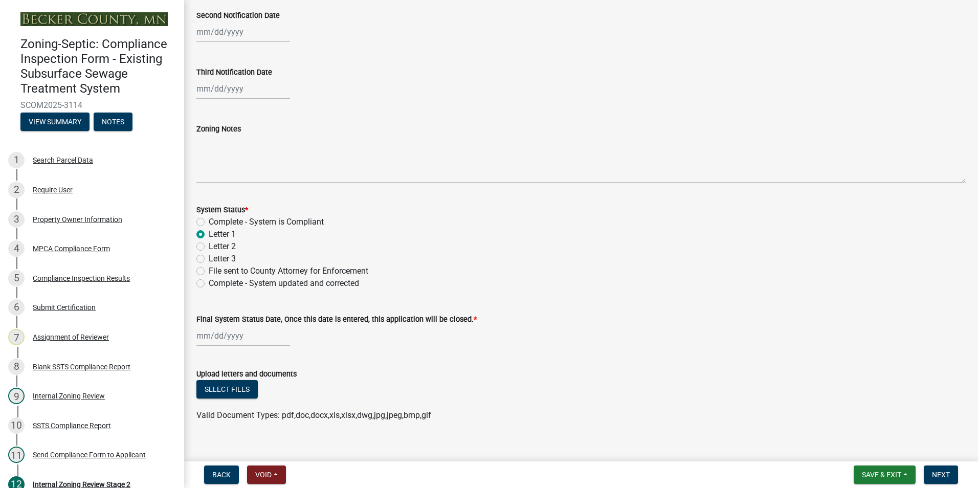
scroll to position [293, 0]
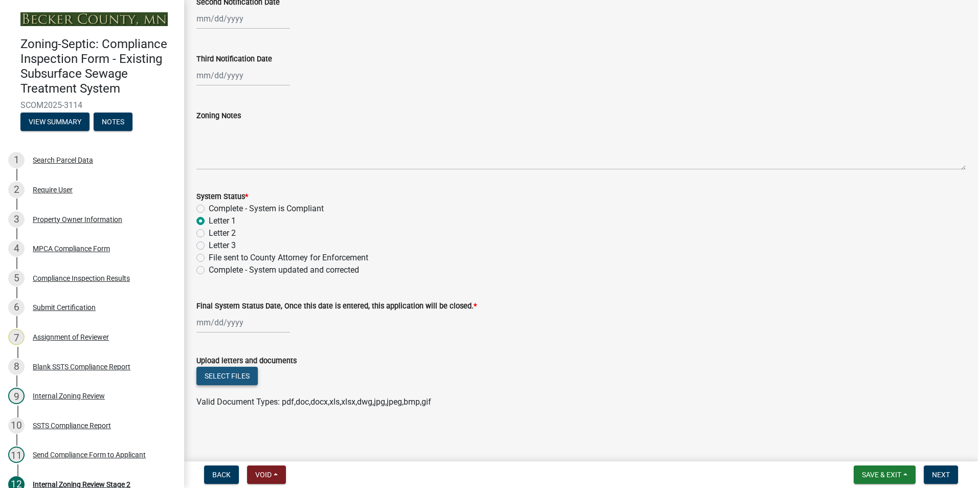
click at [232, 374] on button "Select files" at bounding box center [226, 376] width 61 height 18
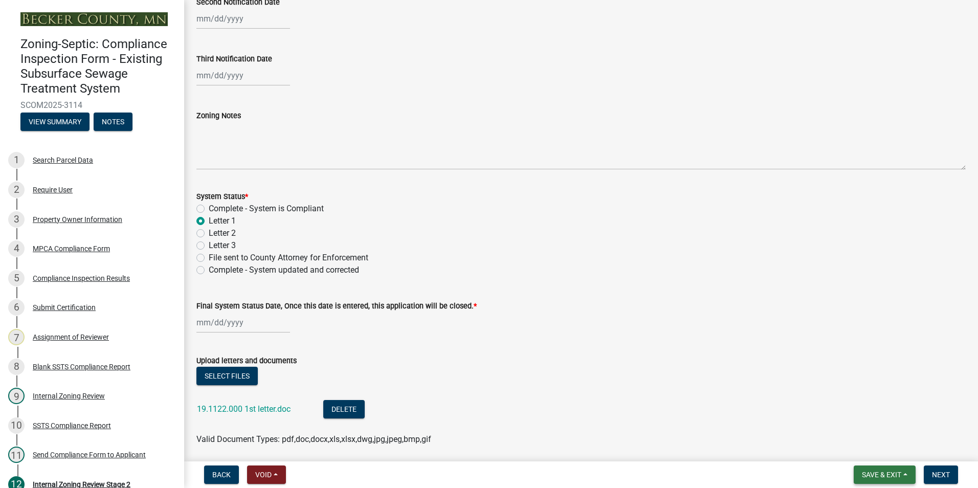
click at [891, 474] on span "Save & Exit" at bounding box center [881, 475] width 39 height 8
click at [874, 448] on button "Save & Exit" at bounding box center [875, 448] width 82 height 25
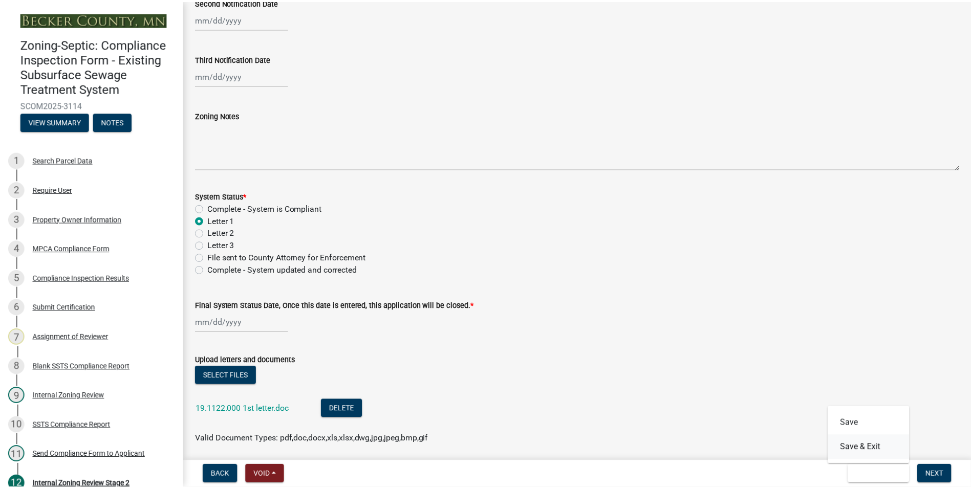
scroll to position [0, 0]
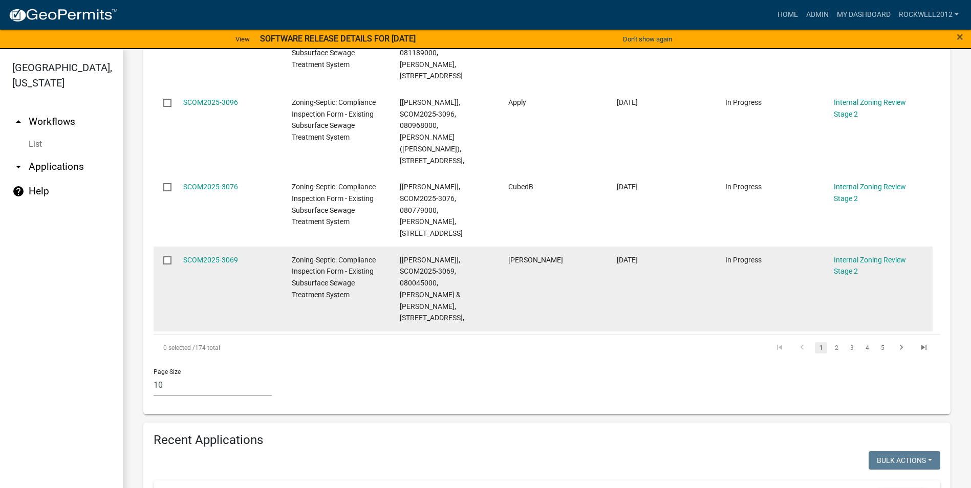
scroll to position [921, 0]
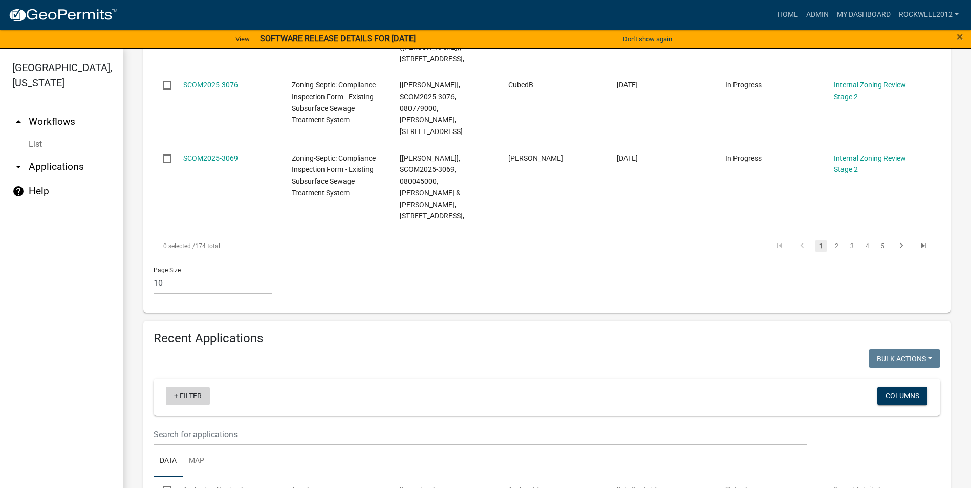
click at [196, 387] on link "+ Filter" at bounding box center [188, 396] width 44 height 18
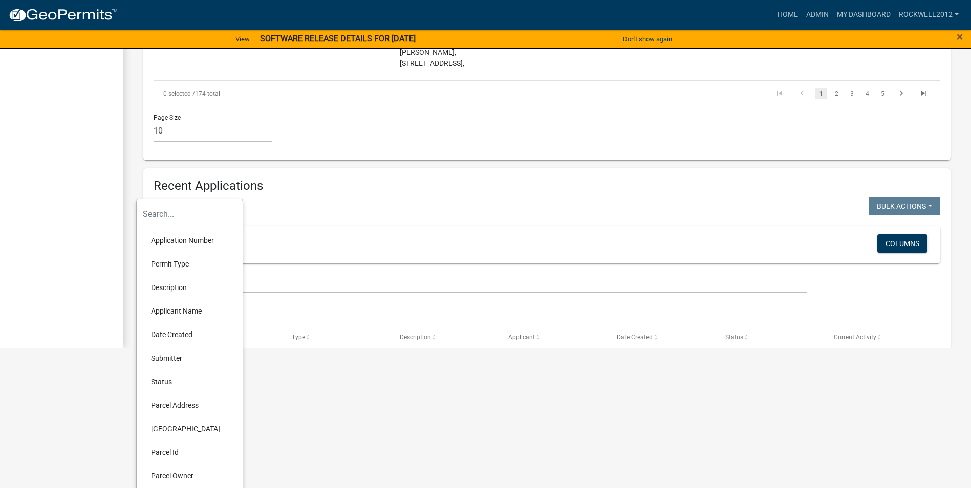
scroll to position [154, 0]
click at [172, 447] on li "Parcel Id" at bounding box center [190, 452] width 94 height 24
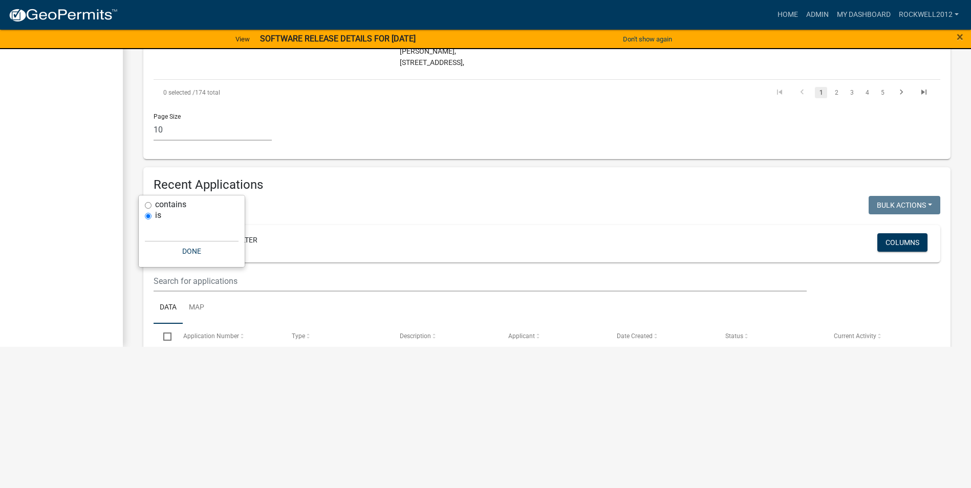
scroll to position [12, 0]
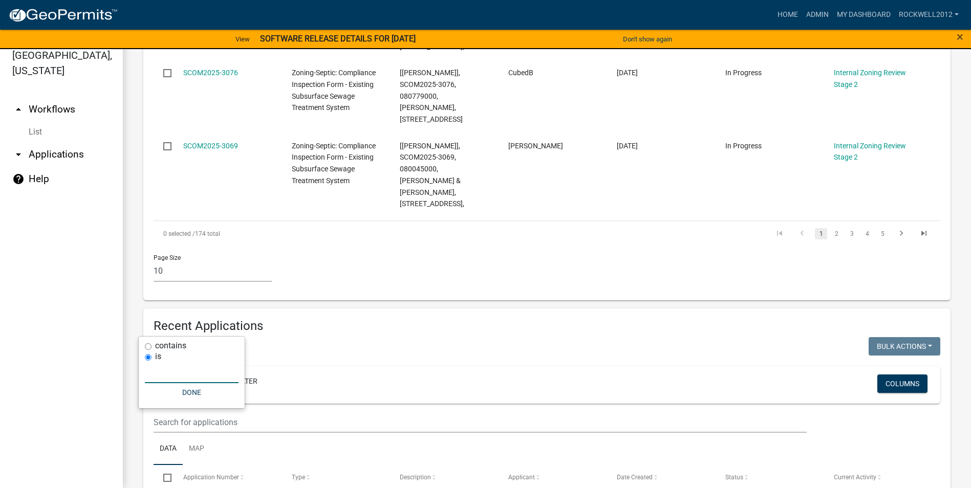
click at [152, 374] on input "text" at bounding box center [192, 372] width 94 height 21
type input "080835000"
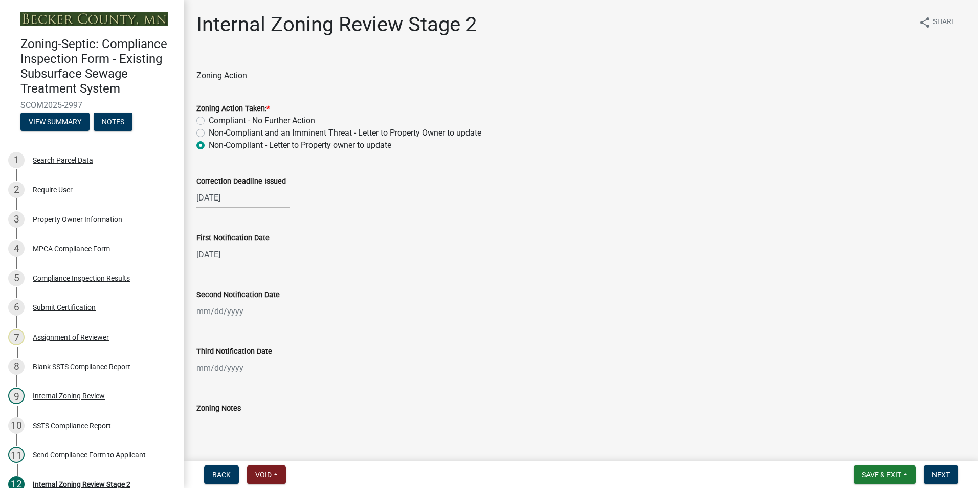
click at [209, 120] on label "Compliant - No Further Action" at bounding box center [262, 121] width 106 height 12
click at [209, 120] on input "Compliant - No Further Action" at bounding box center [212, 118] width 7 height 7
radio input "true"
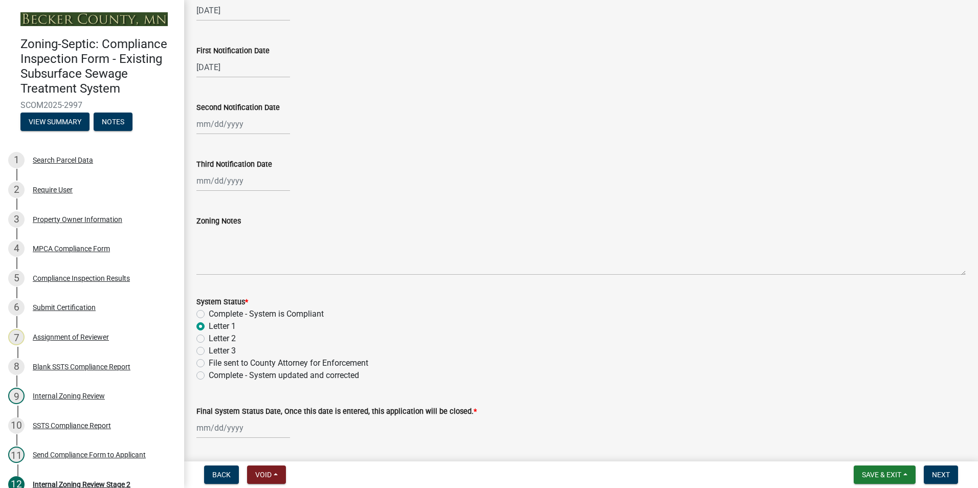
scroll to position [205, 0]
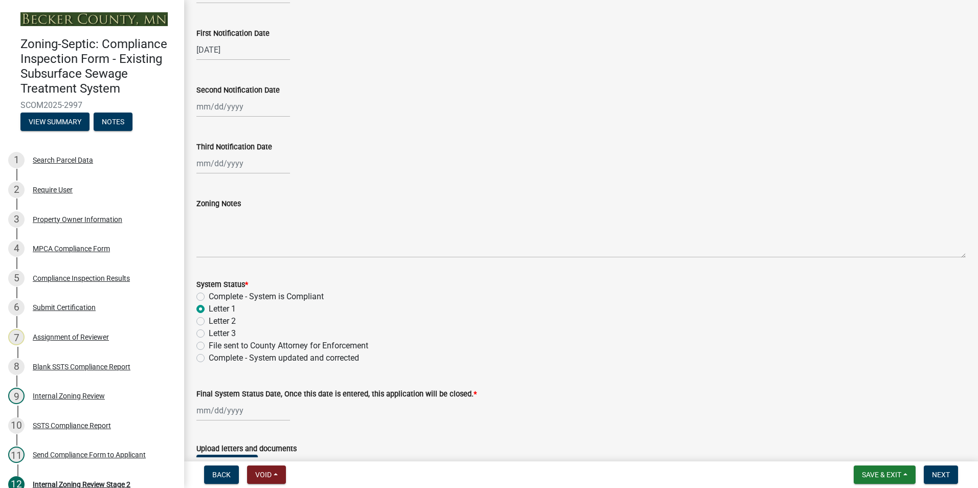
click at [209, 295] on label "Complete - System is Compliant" at bounding box center [266, 297] width 115 height 12
click at [209, 295] on input "Complete - System is Compliant" at bounding box center [212, 294] width 7 height 7
radio input "true"
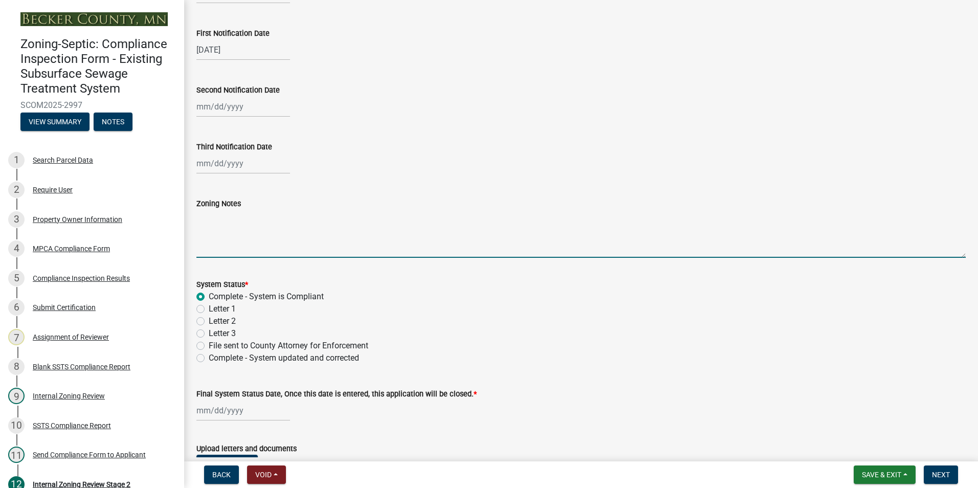
click at [200, 219] on textarea "Zoning Notes" at bounding box center [581, 234] width 770 height 48
type textarea "Converted to holding tank"
click at [219, 414] on input "Final System Status Date, Once this date is entered, this application will be c…" at bounding box center [243, 410] width 94 height 21
select select "10"
select select "2025"
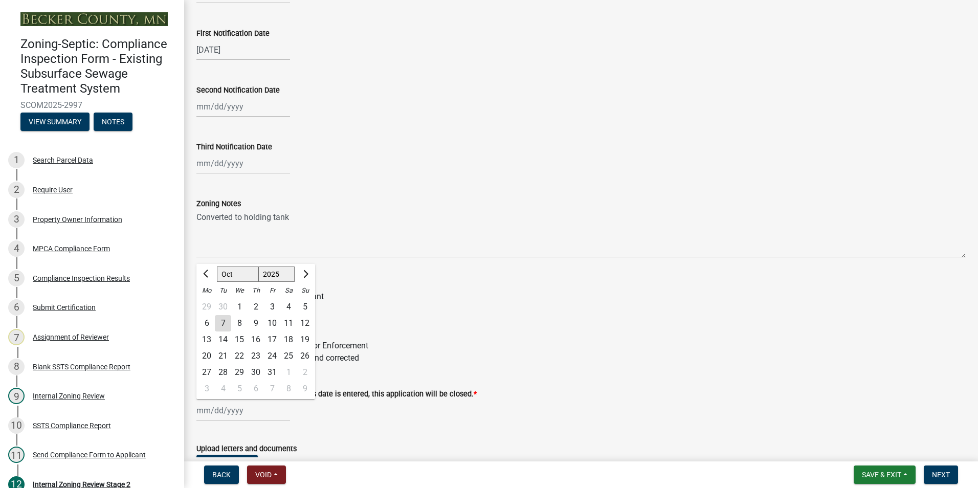
click at [225, 319] on div "7" at bounding box center [223, 323] width 16 height 16
type input "[DATE]"
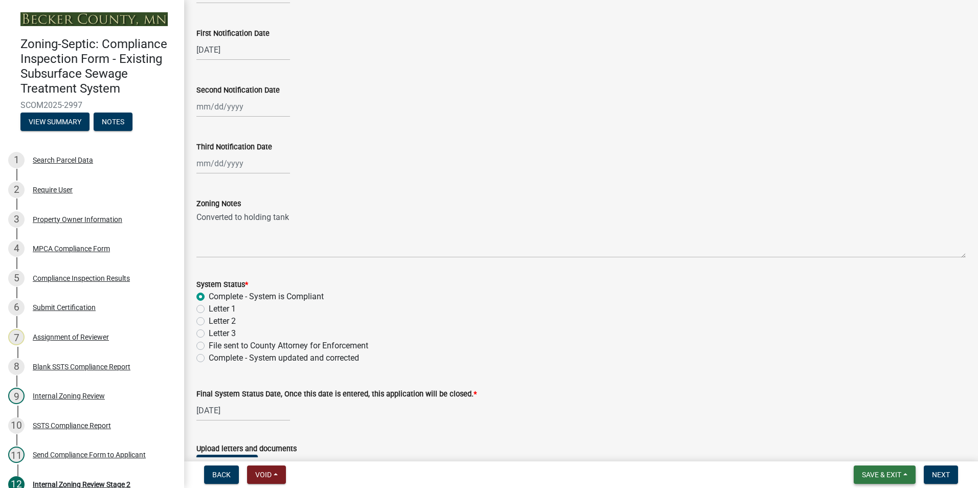
click at [873, 476] on span "Save & Exit" at bounding box center [881, 475] width 39 height 8
click at [868, 448] on button "Save & Exit" at bounding box center [875, 448] width 82 height 25
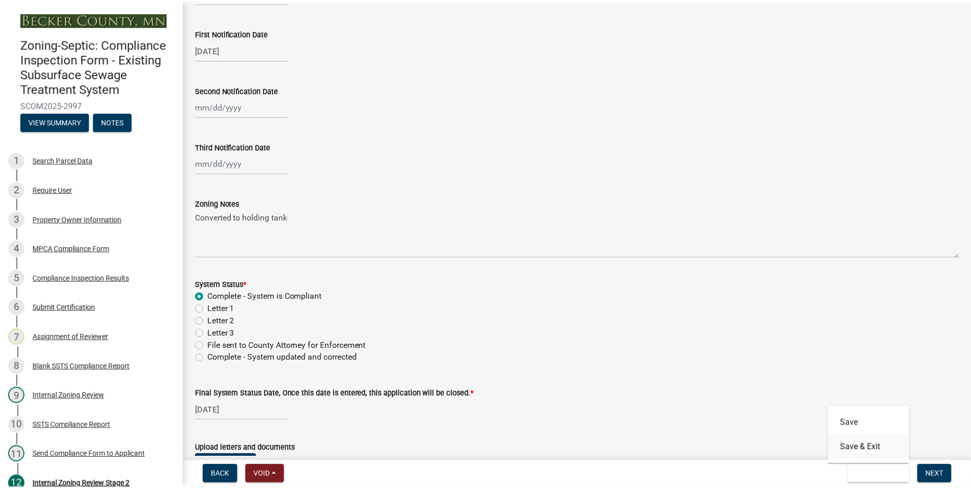
scroll to position [0, 0]
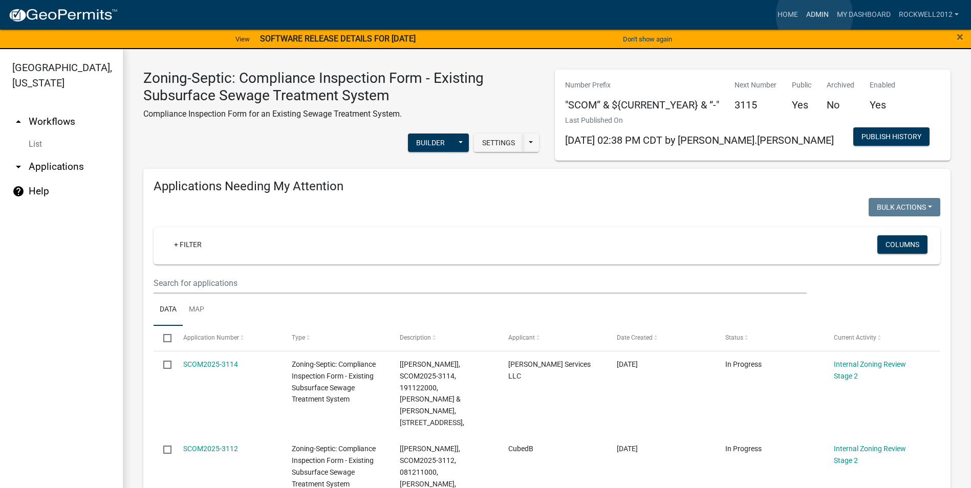
click at [814, 15] on link "Admin" at bounding box center [817, 14] width 31 height 19
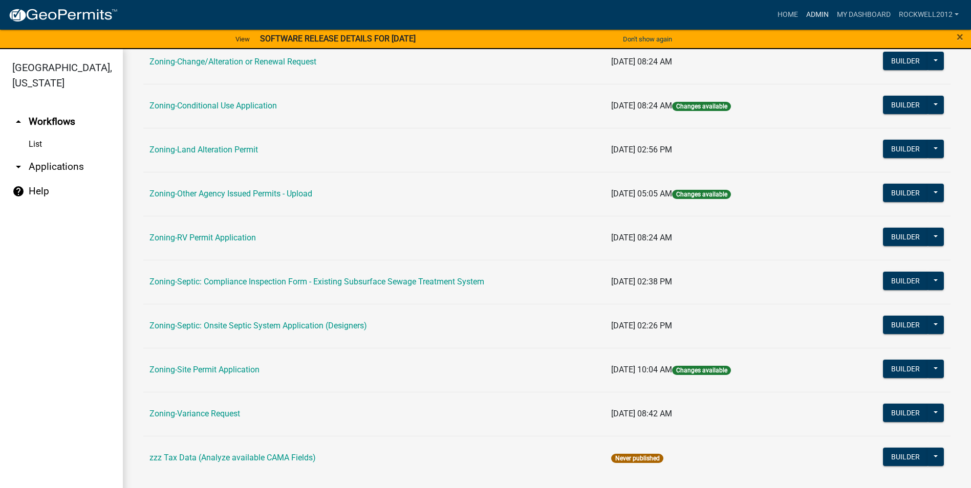
scroll to position [297, 0]
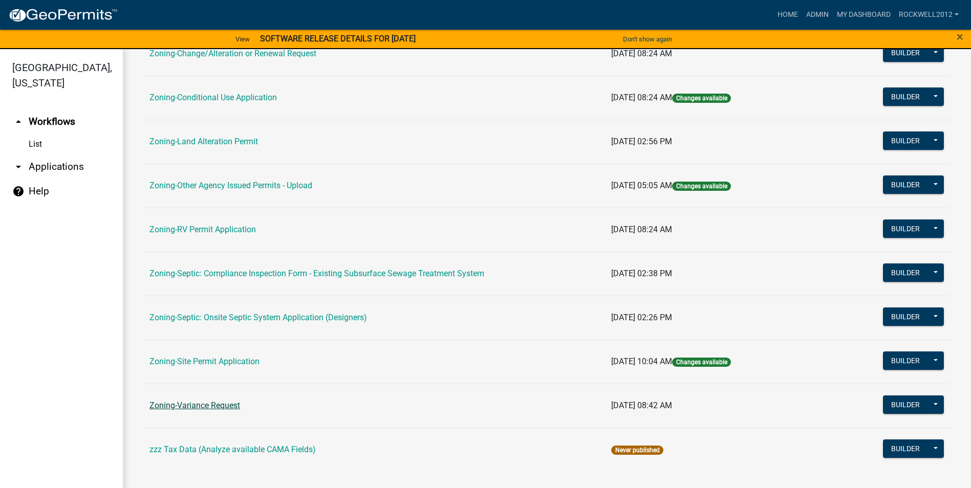
click at [205, 404] on link "Zoning-Variance Request" at bounding box center [194, 406] width 91 height 10
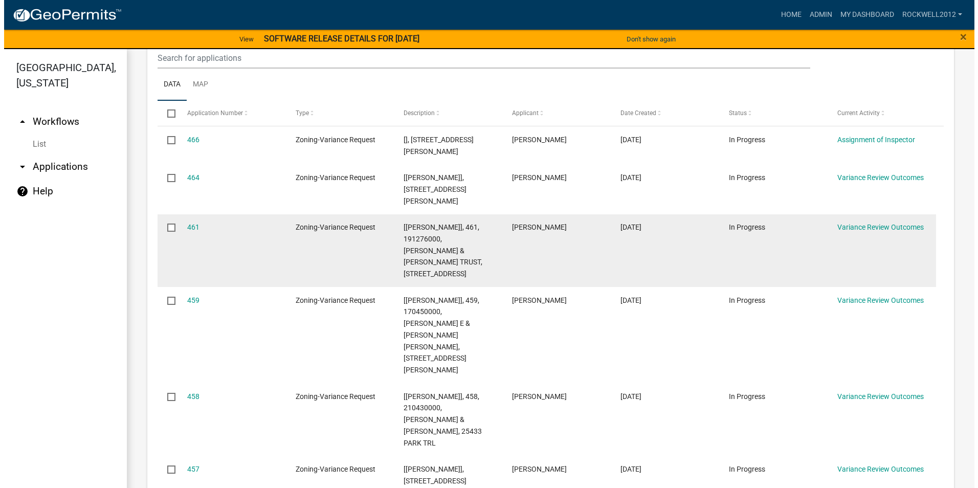
scroll to position [307, 0]
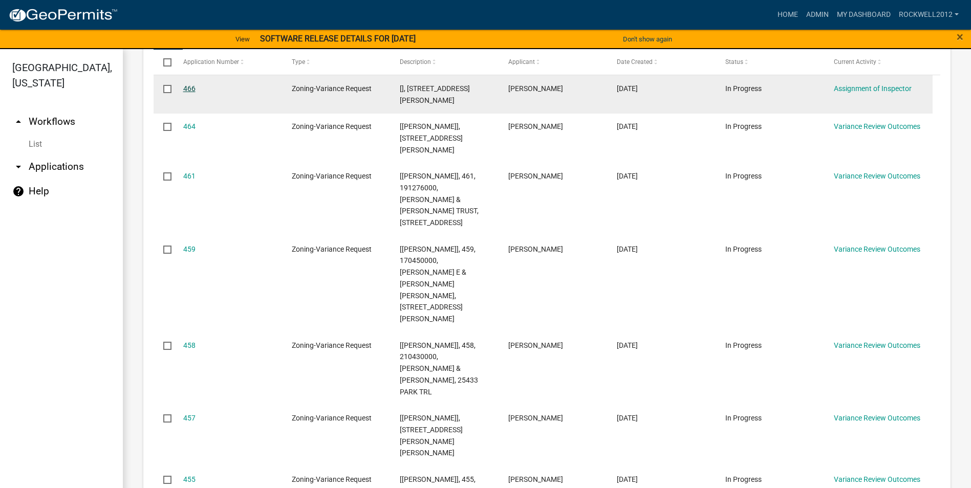
click at [187, 88] on link "466" at bounding box center [189, 88] width 12 height 8
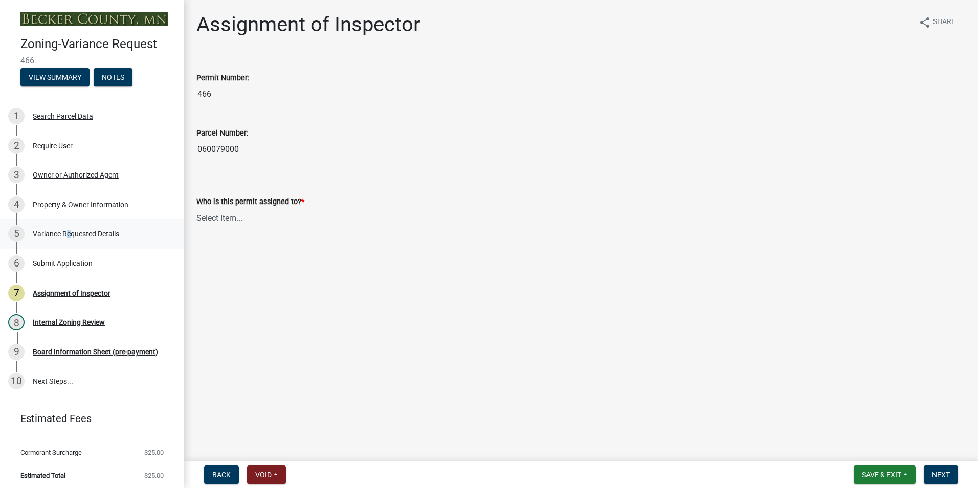
click at [67, 237] on div "Variance Requested Details" at bounding box center [76, 233] width 86 height 7
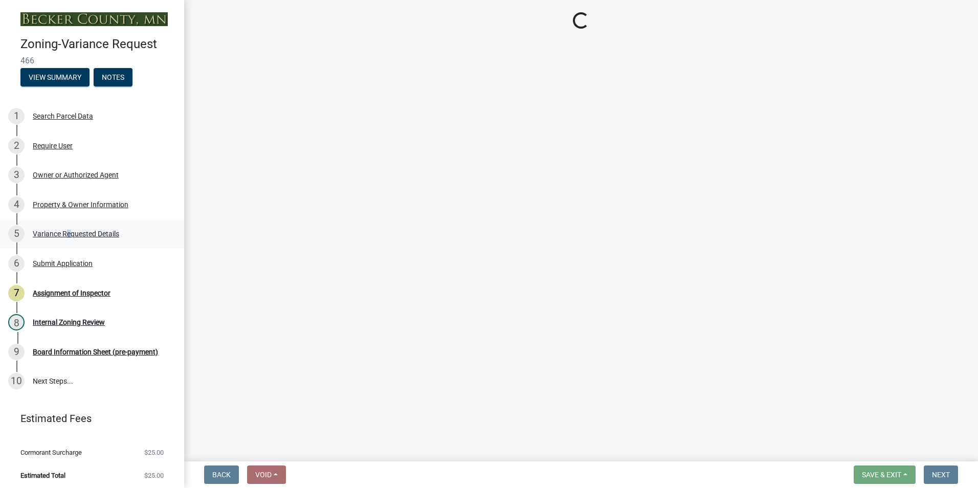
select select "bb2b5e43-03c1-4874-9abf-a65f400af928"
select select "8ea3e6c3-8fed-4904-aa20-2f643744aa0c"
select select "860afd09-da87-482b-bca4-413f5cf53582"
select select "7ceadfd0-f0c9-4b9c-a53d-dc82f9dbdebf"
select select "1aa51e34-4f0a-4095-a3f3-287665056048"
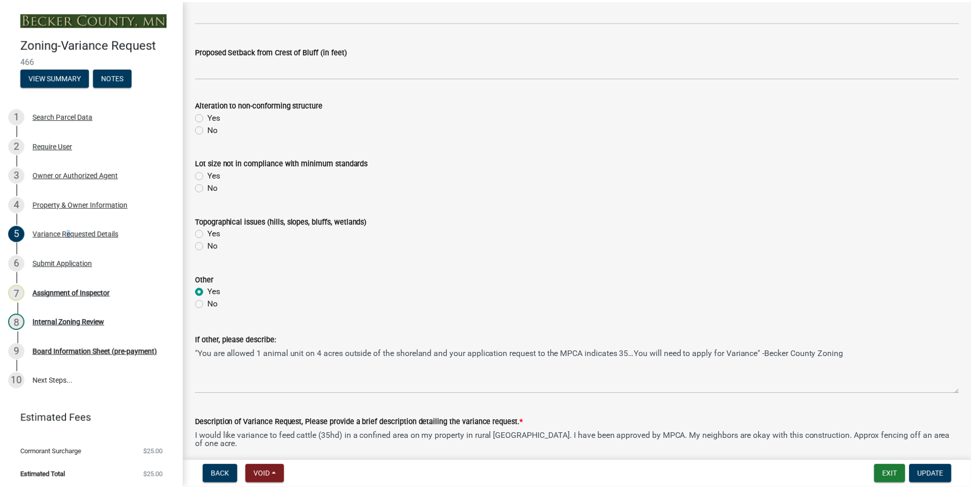
scroll to position [461, 0]
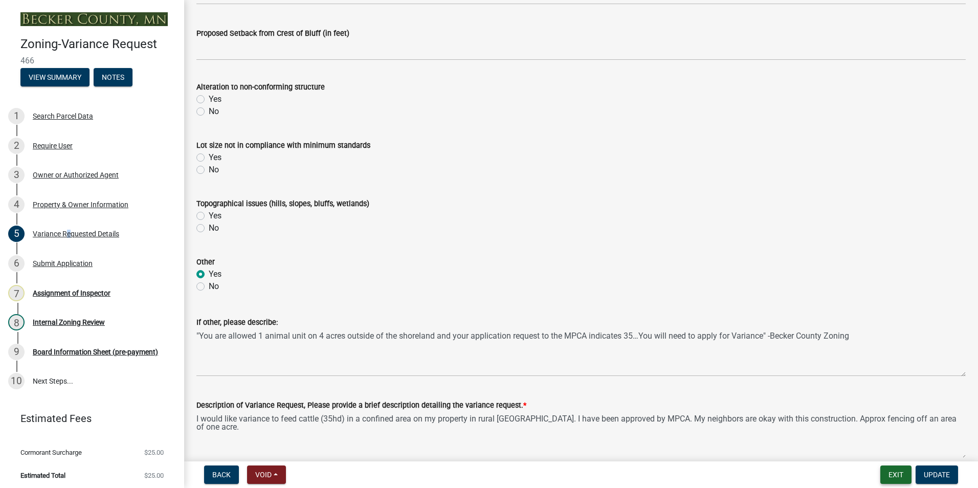
click at [894, 474] on button "Exit" at bounding box center [896, 475] width 31 height 18
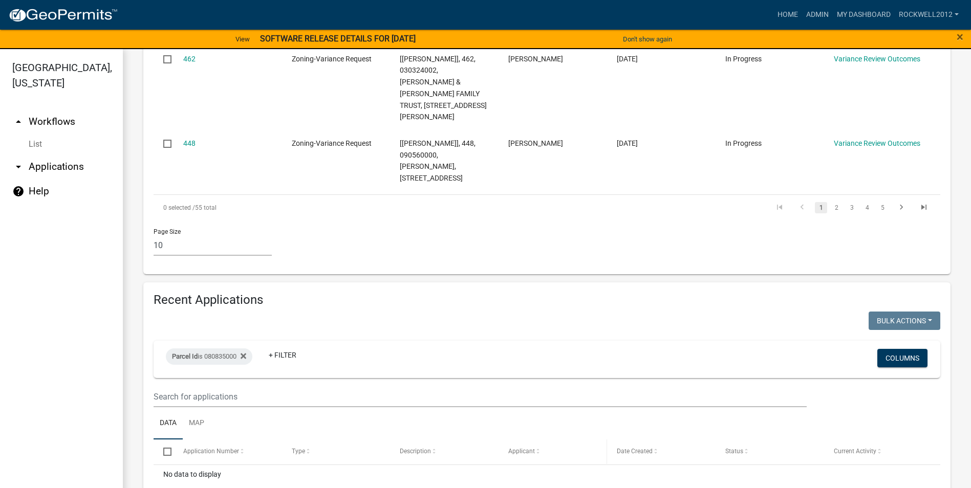
scroll to position [851, 0]
click at [245, 352] on icon at bounding box center [243, 356] width 6 height 8
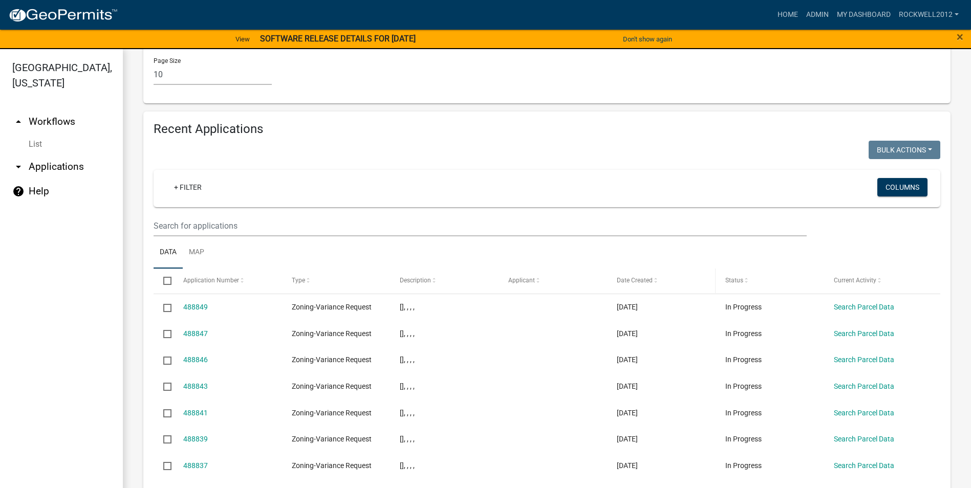
scroll to position [1023, 0]
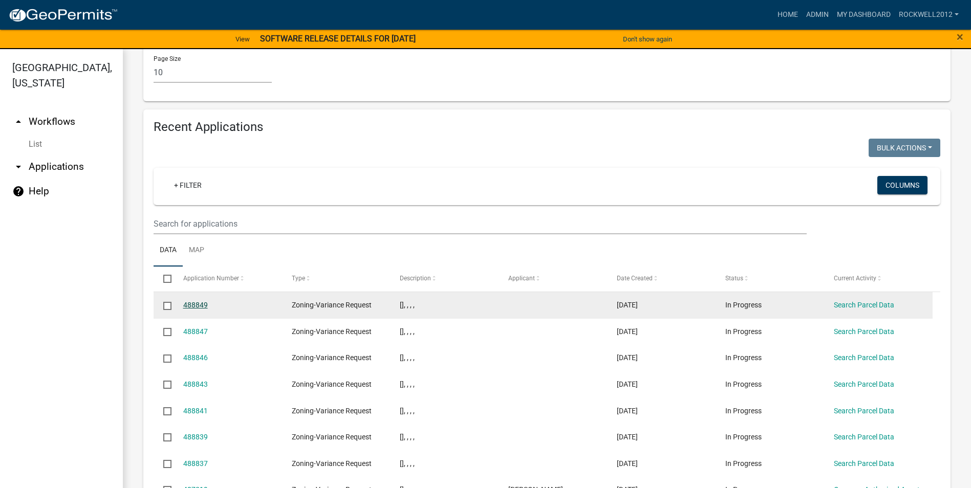
click at [194, 301] on link "488849" at bounding box center [195, 305] width 25 height 8
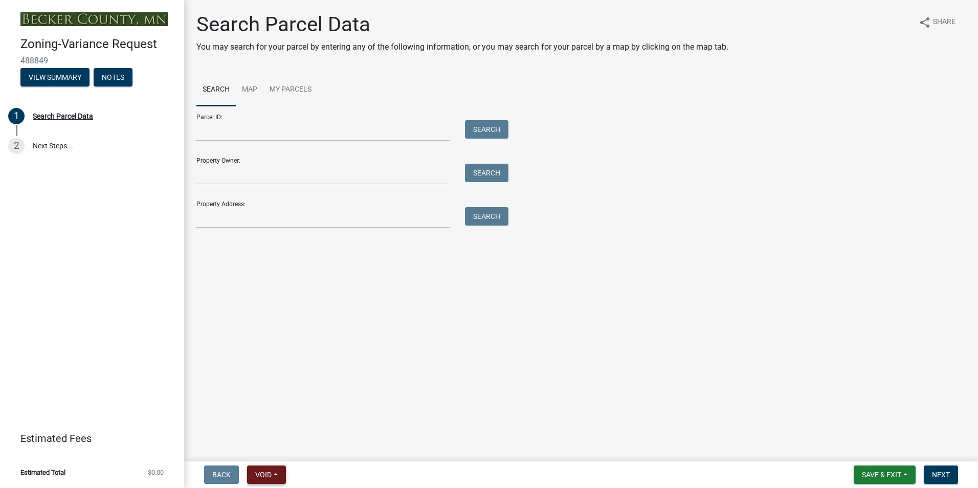
click at [259, 472] on span "Void" at bounding box center [263, 475] width 16 height 8
click at [262, 449] on button "Void" at bounding box center [288, 448] width 82 height 25
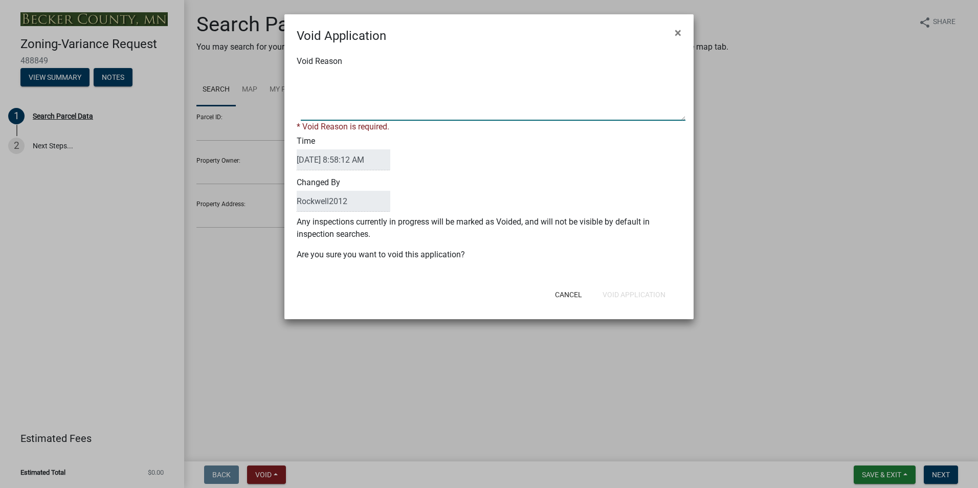
click at [324, 76] on textarea "Void Reason" at bounding box center [493, 95] width 385 height 51
type textarea "Duplicate"
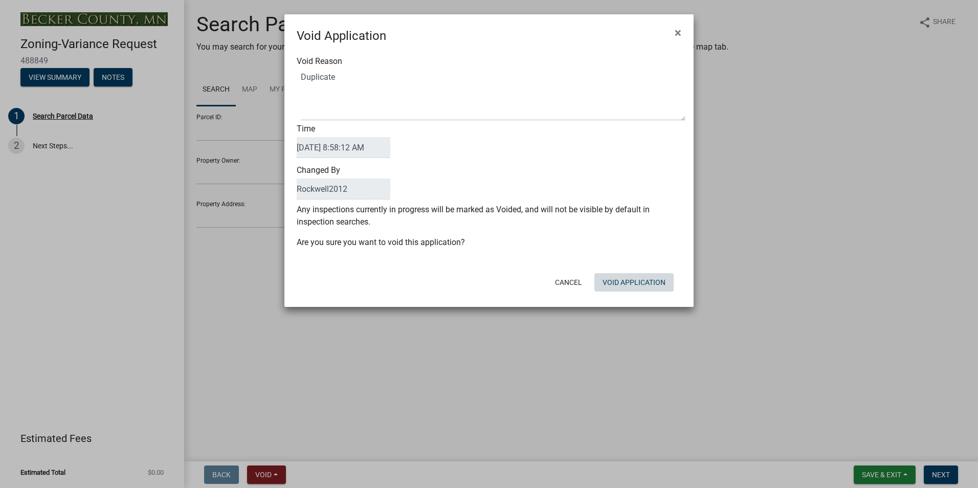
click at [636, 295] on div "Cancel Void Application" at bounding box center [556, 282] width 252 height 27
click at [636, 279] on button "Void Application" at bounding box center [634, 282] width 79 height 18
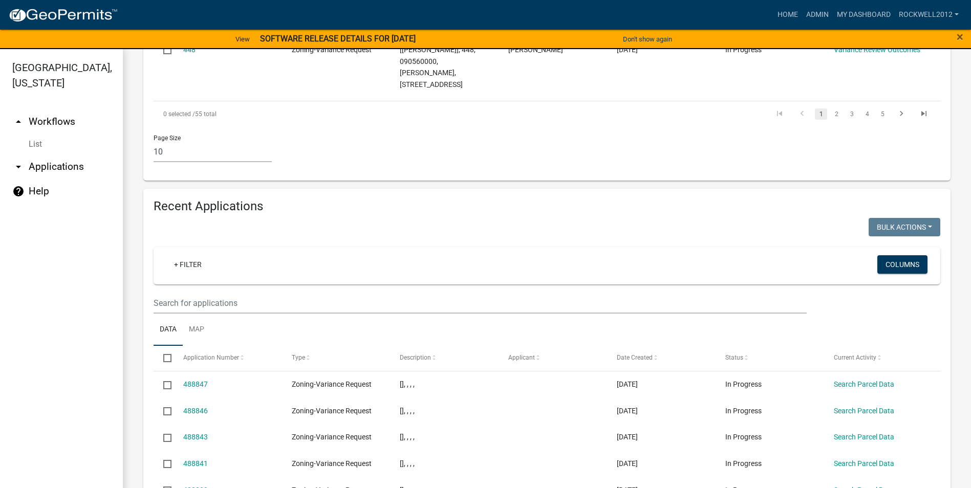
scroll to position [1087, 0]
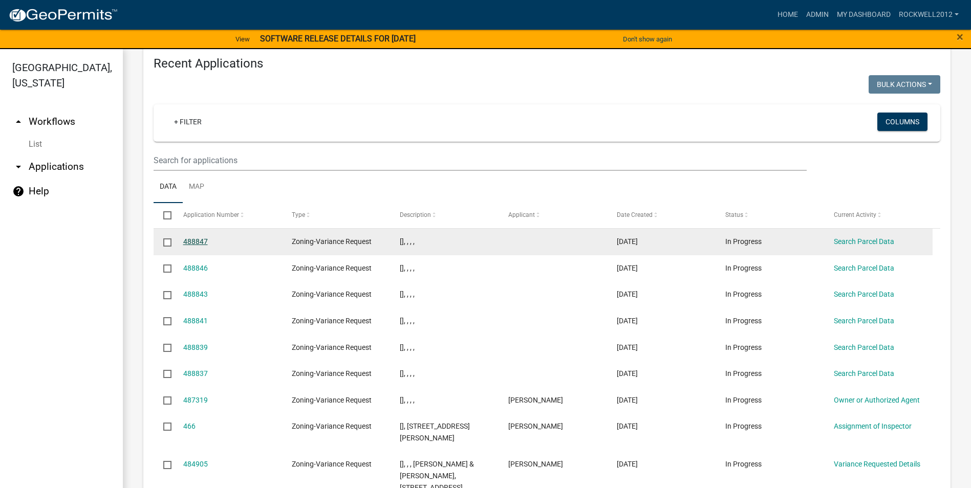
click at [186, 237] on link "488847" at bounding box center [195, 241] width 25 height 8
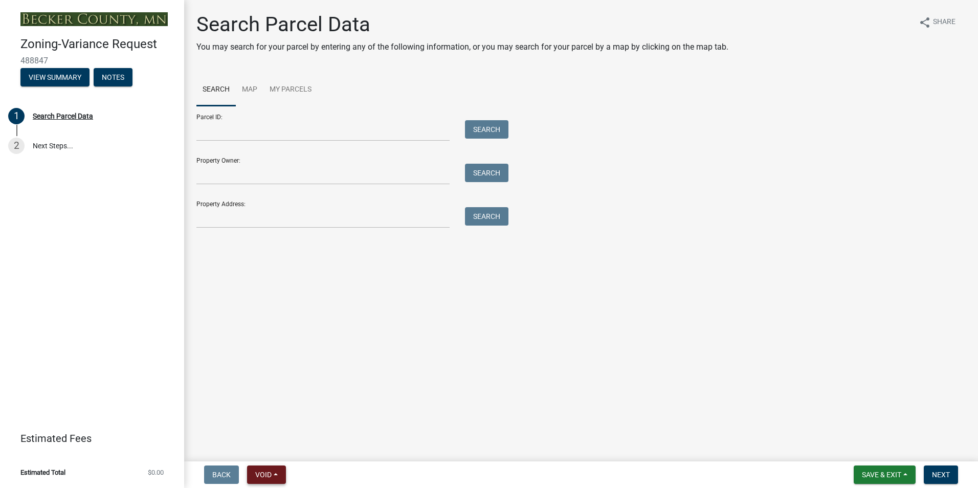
click at [271, 474] on span "Void" at bounding box center [263, 475] width 16 height 8
click at [263, 446] on button "Void" at bounding box center [288, 448] width 82 height 25
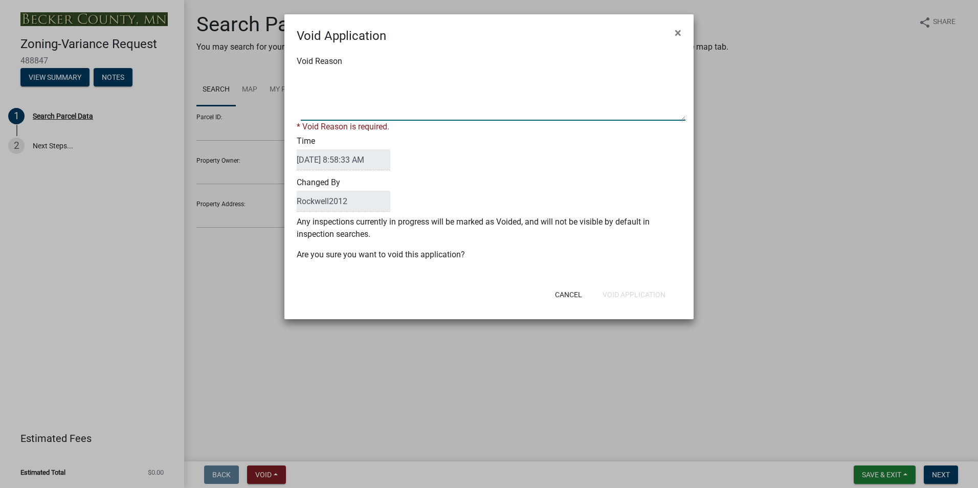
click at [308, 76] on textarea "Void Reason" at bounding box center [493, 95] width 385 height 51
type textarea "Duplicate"
click at [634, 292] on div "Cancel Void Application" at bounding box center [556, 294] width 252 height 27
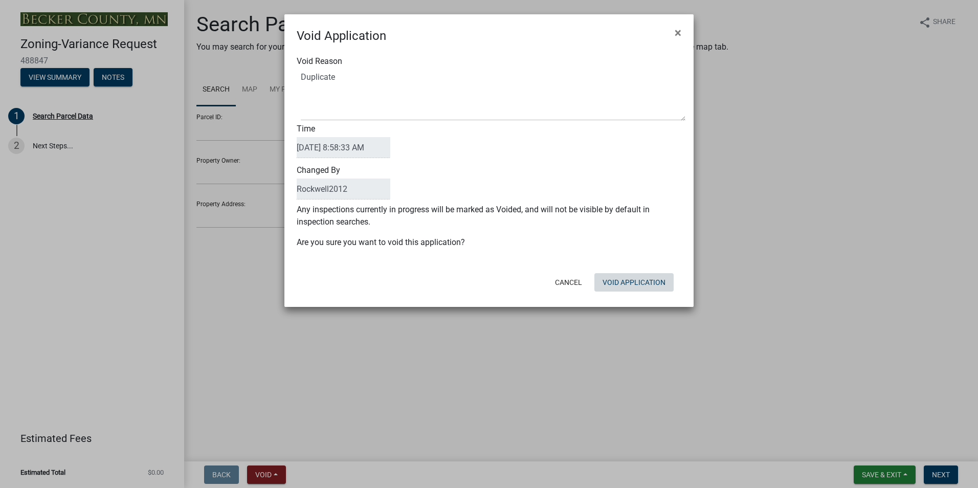
click at [629, 281] on button "Void Application" at bounding box center [634, 282] width 79 height 18
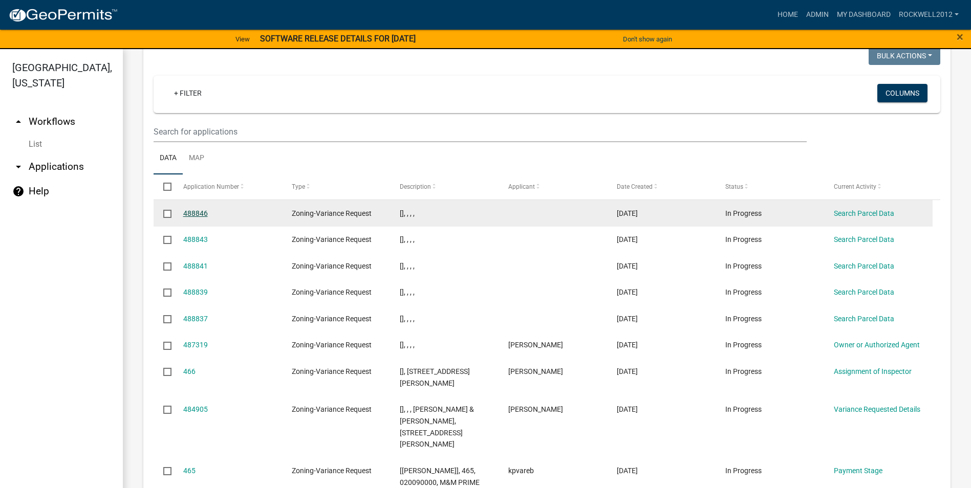
scroll to position [1069, 0]
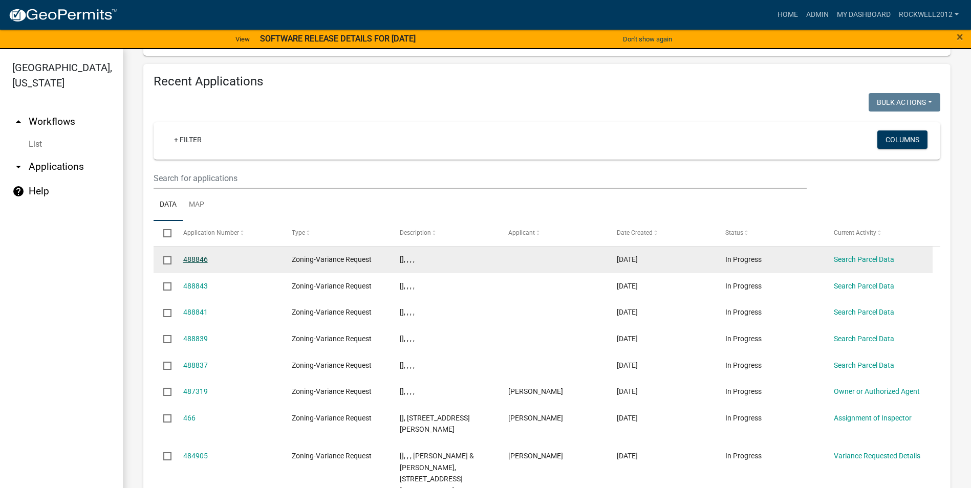
click at [189, 255] on link "488846" at bounding box center [195, 259] width 25 height 8
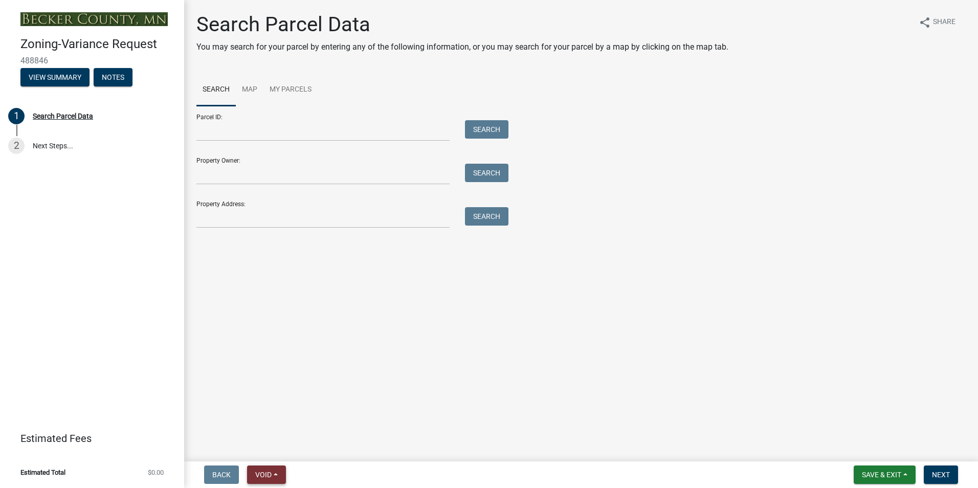
click at [265, 469] on button "Void" at bounding box center [266, 475] width 39 height 18
click at [265, 447] on button "Void" at bounding box center [288, 448] width 82 height 25
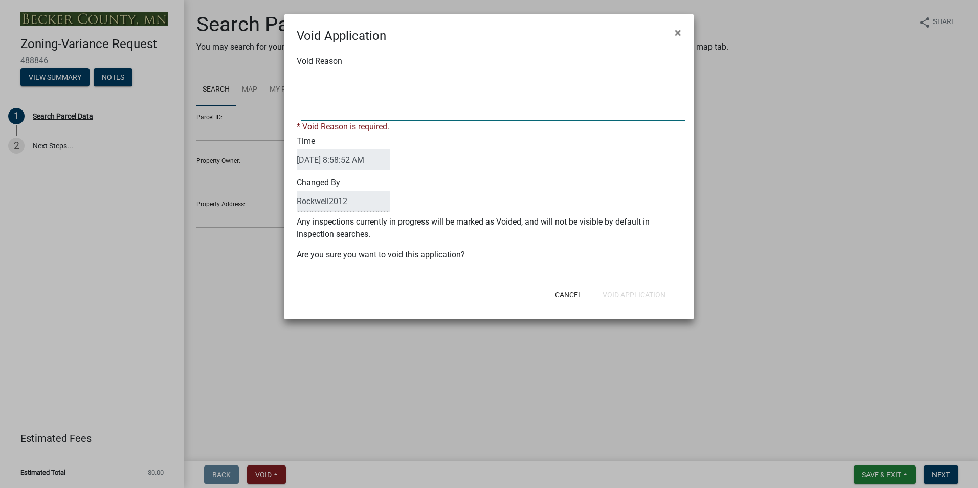
click at [314, 77] on textarea "Void Reason" at bounding box center [493, 95] width 385 height 51
type textarea "Duplicate"
click at [632, 290] on button "Void Application" at bounding box center [634, 295] width 79 height 18
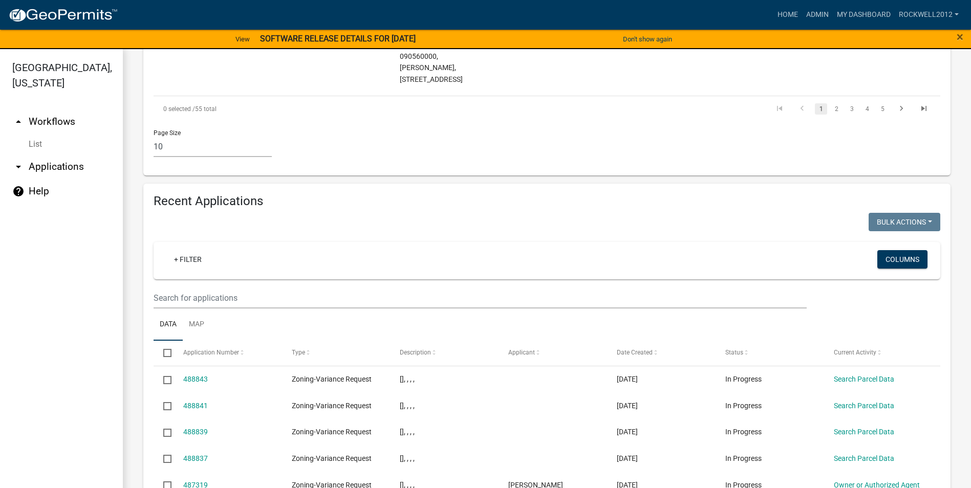
scroll to position [1023, 0]
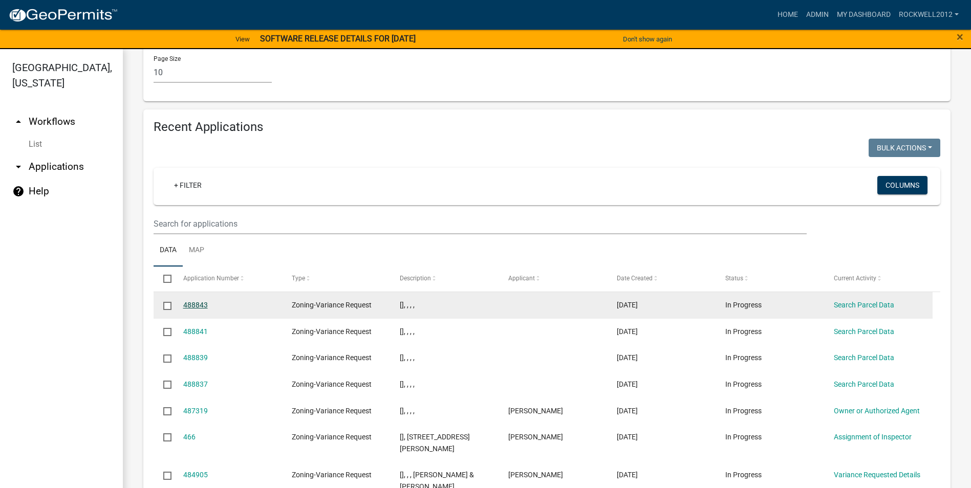
click at [186, 301] on link "488843" at bounding box center [195, 305] width 25 height 8
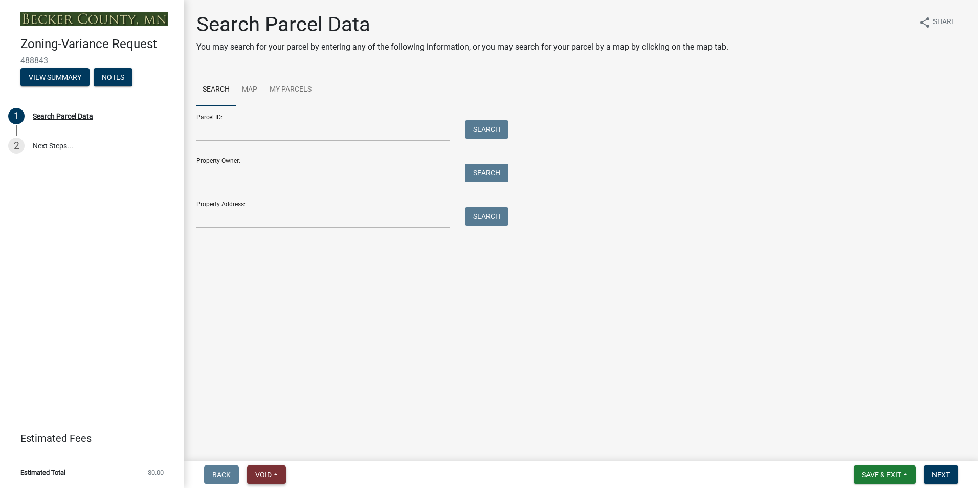
click at [261, 469] on button "Void" at bounding box center [266, 475] width 39 height 18
click at [275, 447] on button "Void" at bounding box center [288, 448] width 82 height 25
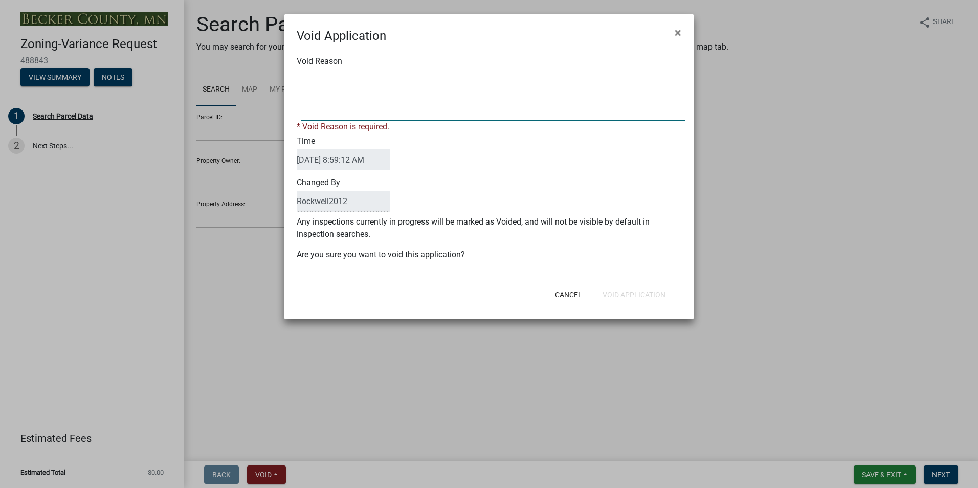
click at [320, 79] on textarea "Void Reason" at bounding box center [493, 95] width 385 height 51
type textarea "Duplicate"
click at [628, 294] on div "Cancel Void Application" at bounding box center [556, 294] width 252 height 27
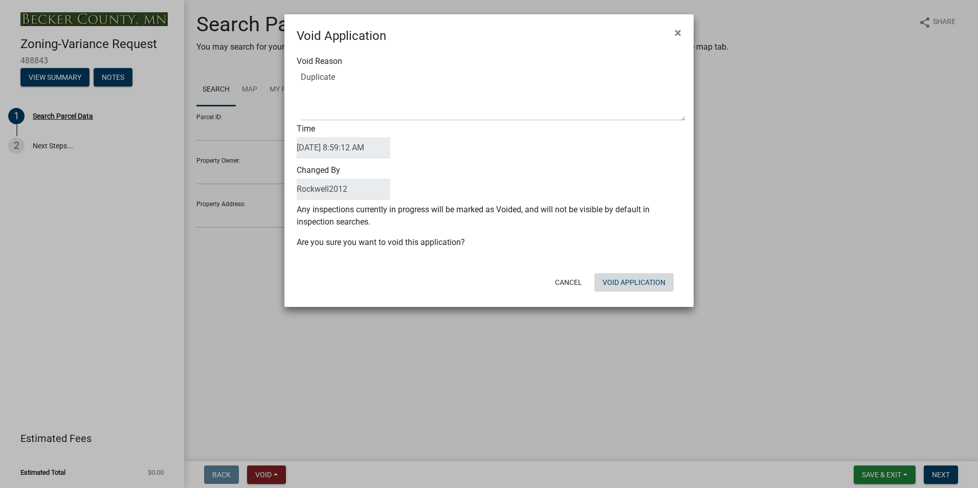
click at [625, 282] on button "Void Application" at bounding box center [634, 282] width 79 height 18
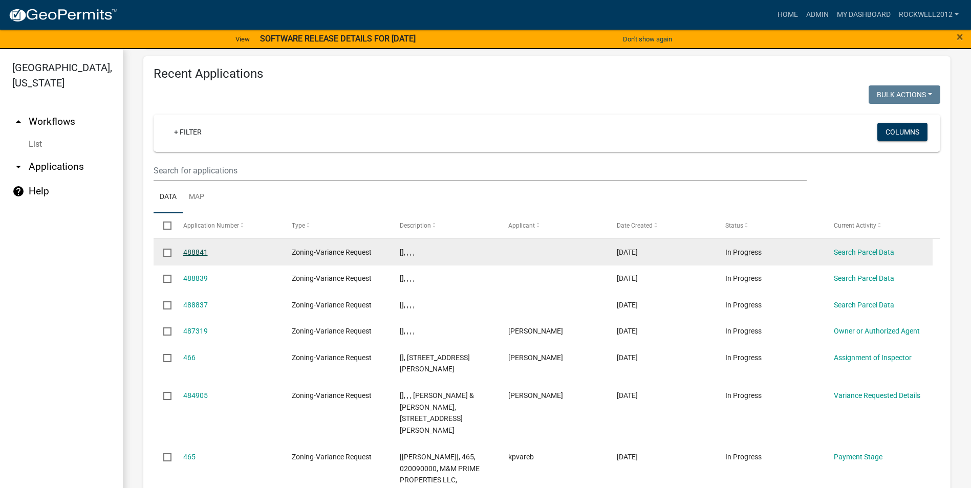
scroll to position [1030, 0]
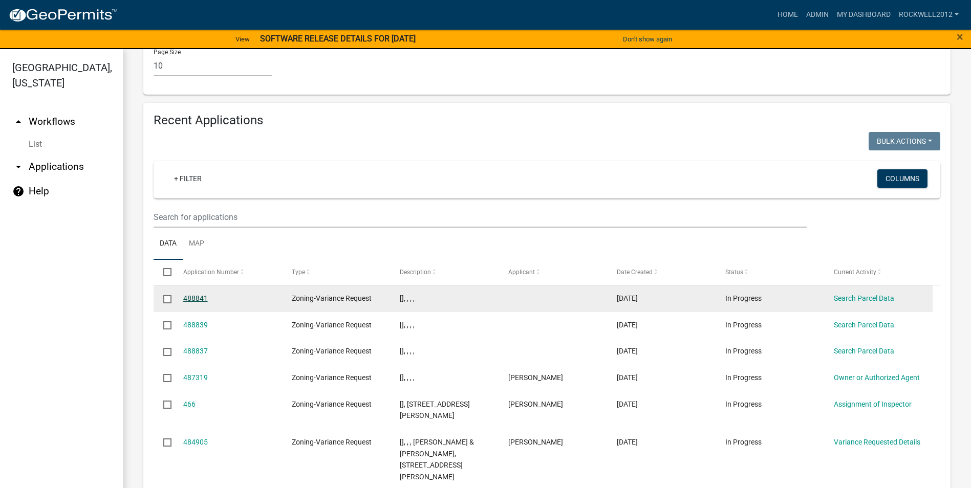
click at [199, 294] on link "488841" at bounding box center [195, 298] width 25 height 8
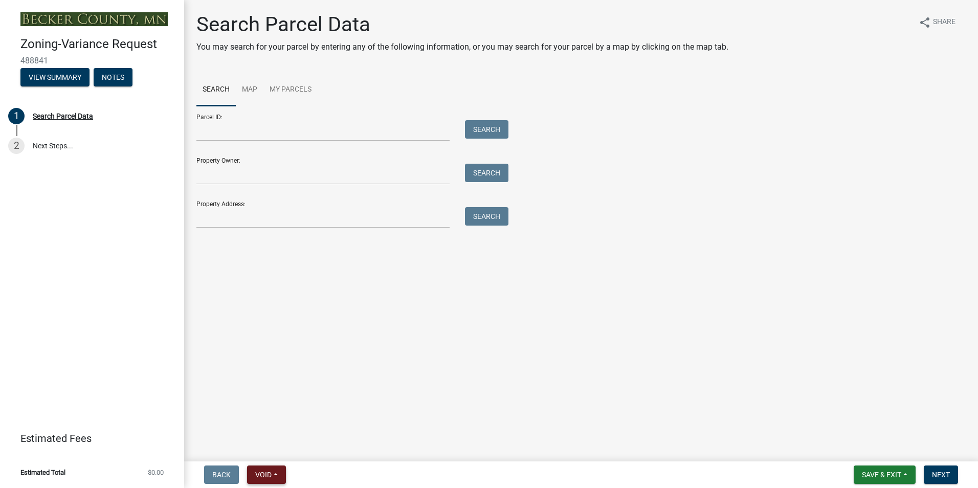
click at [272, 471] on span "Void" at bounding box center [263, 475] width 16 height 8
click at [279, 448] on button "Void" at bounding box center [288, 448] width 82 height 25
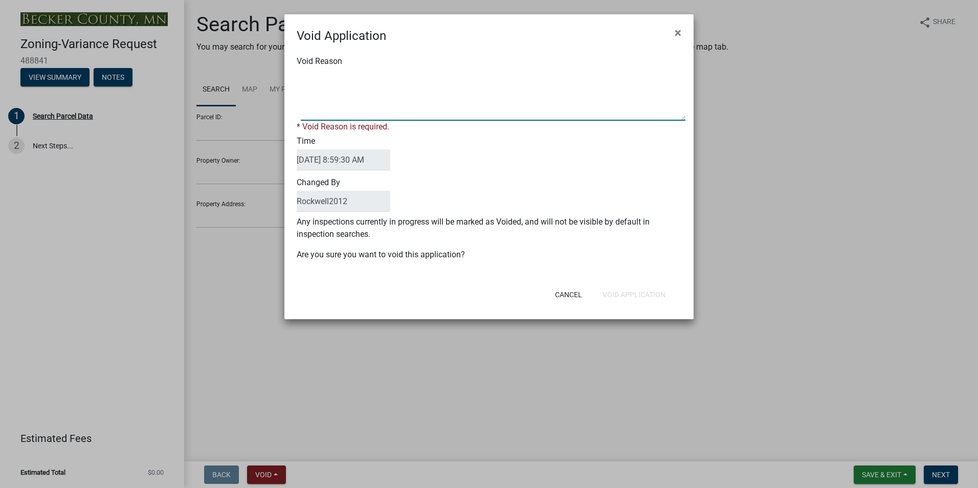
click at [336, 71] on textarea "Void Reason" at bounding box center [493, 95] width 385 height 51
type textarea "Duplicate"
click at [622, 289] on button "Void Application" at bounding box center [634, 295] width 79 height 18
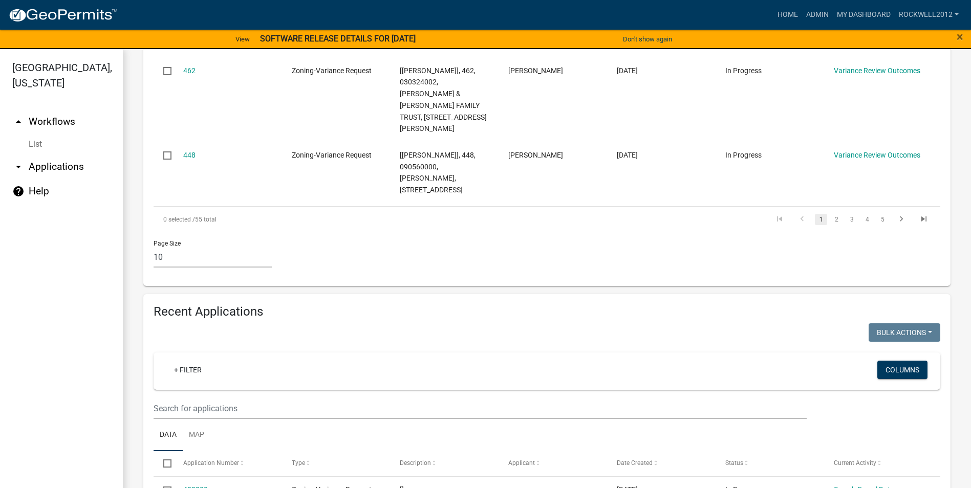
scroll to position [972, 0]
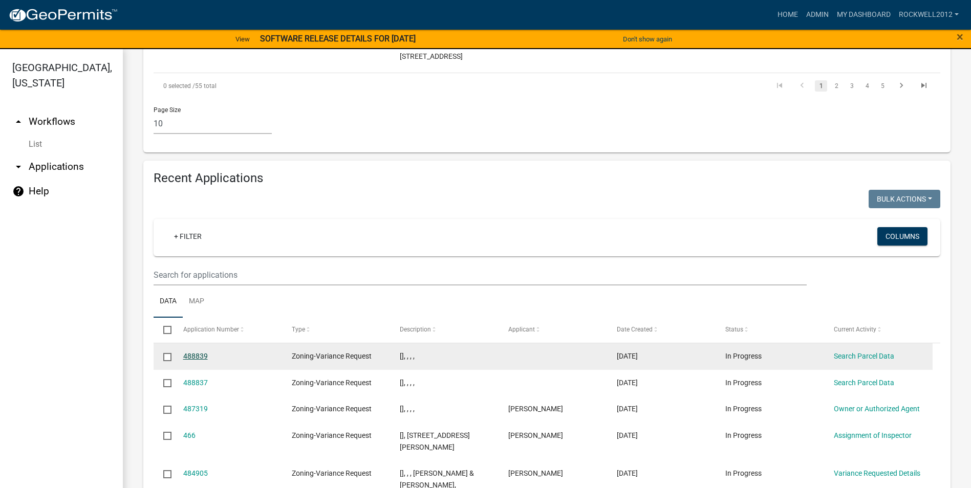
click at [193, 352] on link "488839" at bounding box center [195, 356] width 25 height 8
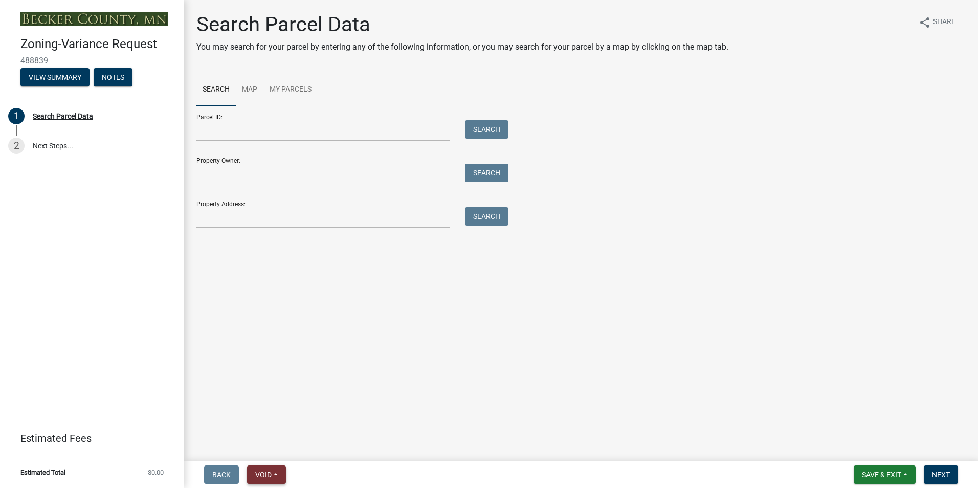
drag, startPoint x: 266, startPoint y: 472, endPoint x: 266, endPoint y: 467, distance: 5.6
click at [266, 471] on span "Void" at bounding box center [263, 475] width 16 height 8
click at [264, 448] on button "Void" at bounding box center [288, 448] width 82 height 25
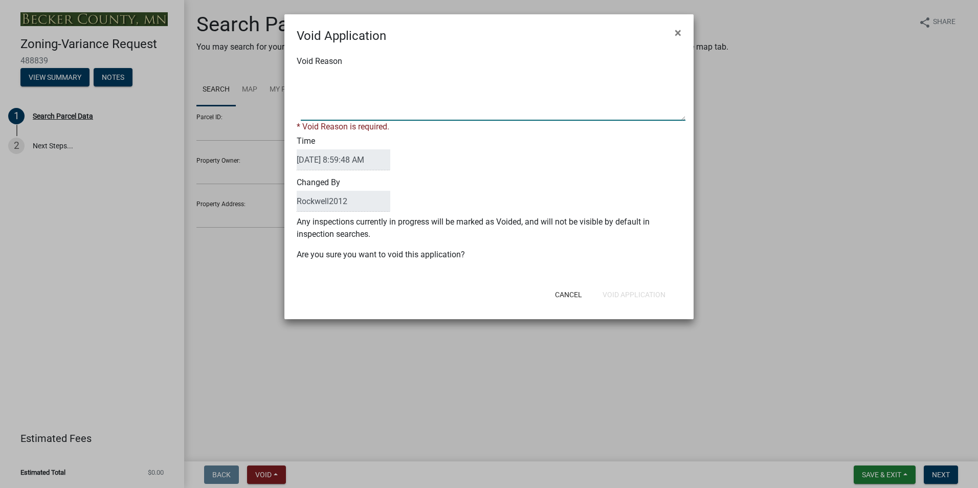
click at [310, 82] on textarea "Void Reason" at bounding box center [493, 95] width 385 height 51
type textarea "Duplicate"
click at [625, 289] on button "Void Application" at bounding box center [634, 295] width 79 height 18
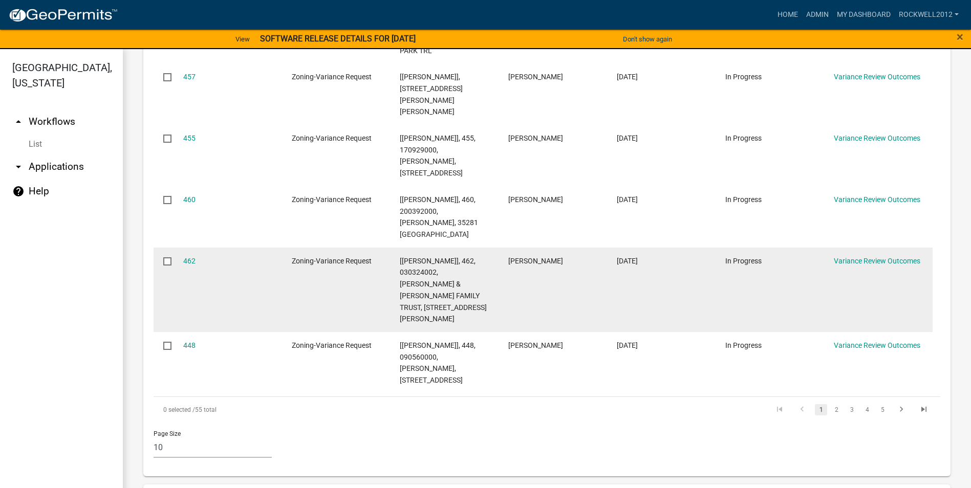
scroll to position [870, 0]
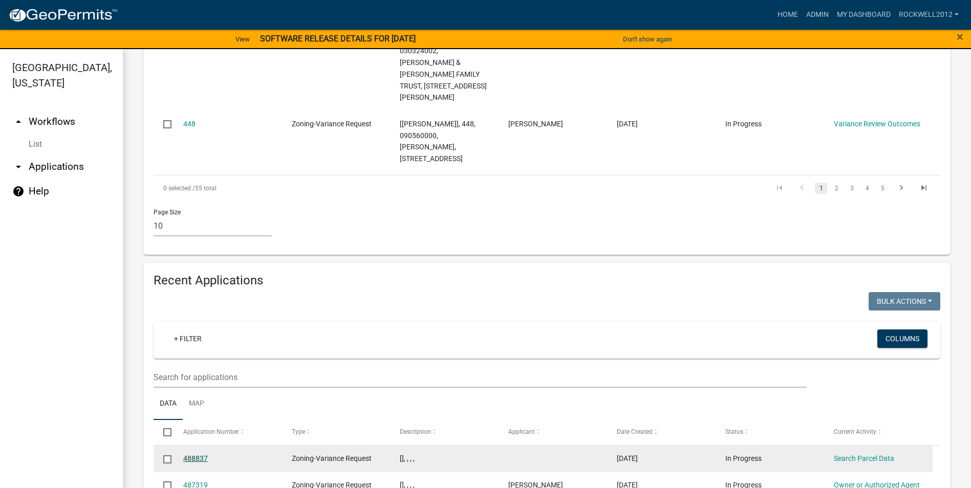
click at [193, 454] on link "488837" at bounding box center [195, 458] width 25 height 8
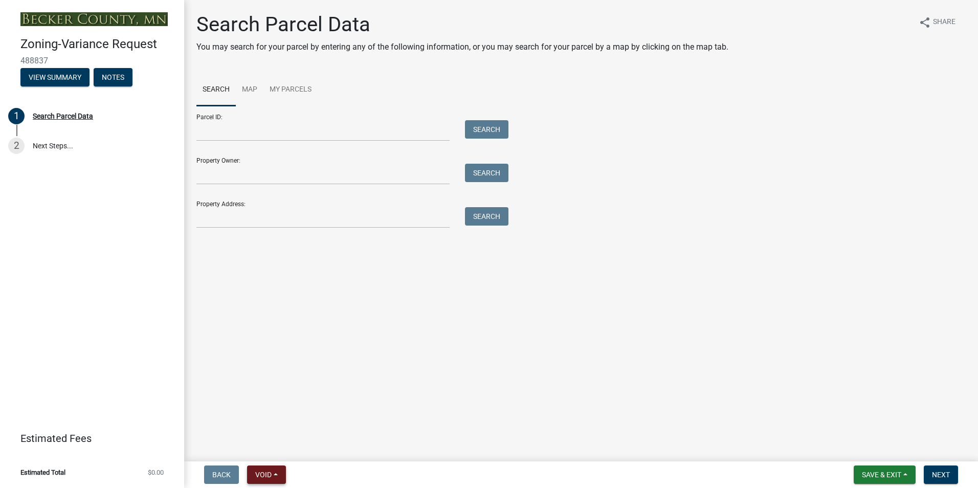
click at [262, 477] on span "Void" at bounding box center [263, 475] width 16 height 8
click at [268, 447] on button "Void" at bounding box center [288, 448] width 82 height 25
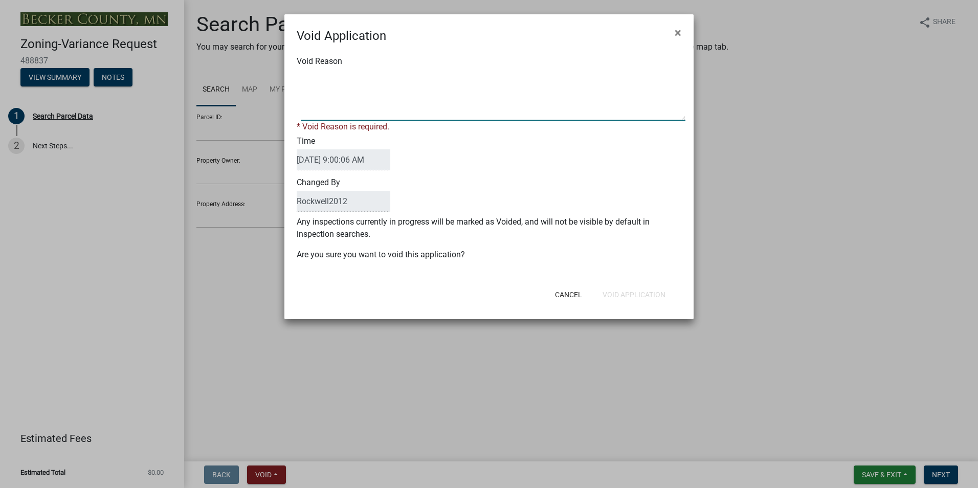
click at [308, 81] on textarea "Void Reason" at bounding box center [493, 95] width 385 height 51
type textarea "Duplicate"
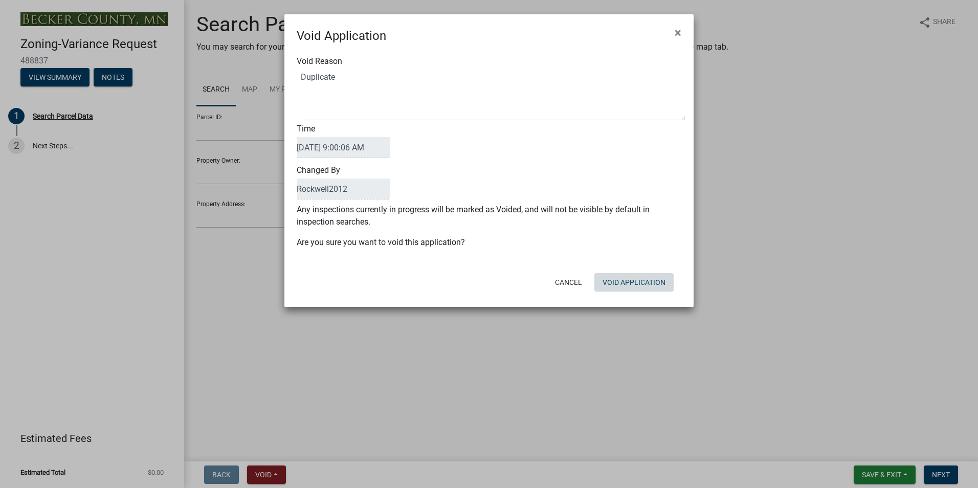
click at [628, 291] on button "Void Application" at bounding box center [634, 282] width 79 height 18
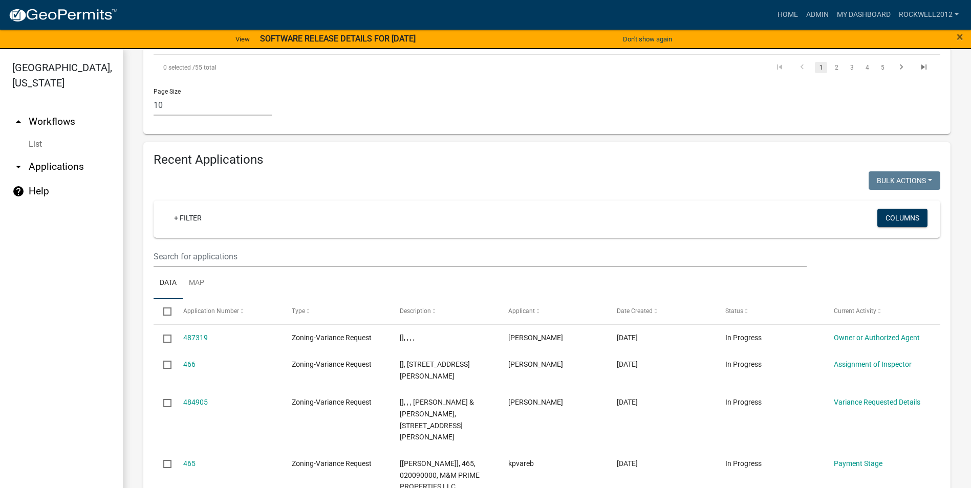
scroll to position [1036, 0]
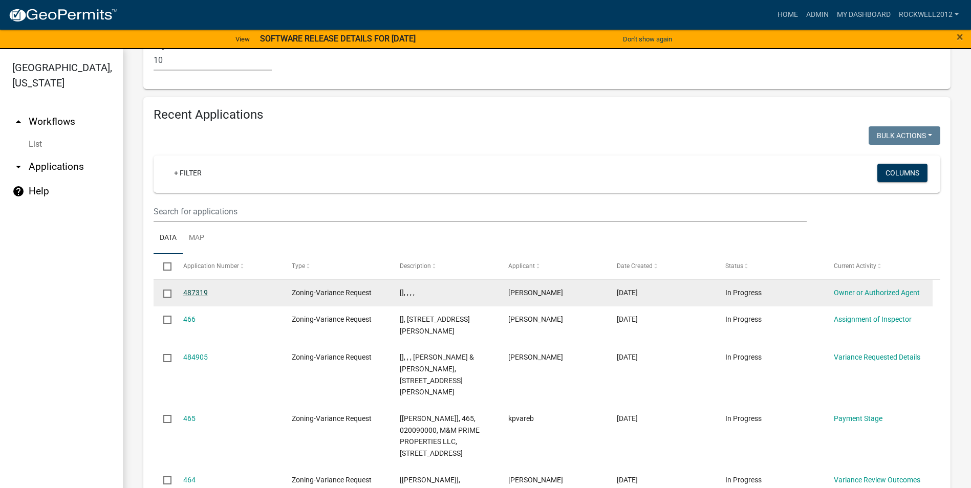
click at [189, 289] on link "487319" at bounding box center [195, 293] width 25 height 8
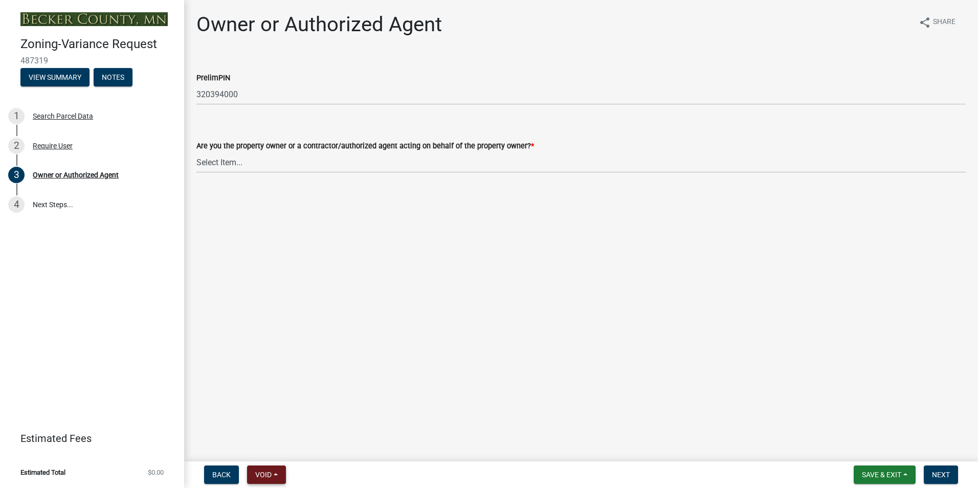
click at [259, 468] on button "Void" at bounding box center [266, 475] width 39 height 18
click at [279, 448] on button "Void" at bounding box center [288, 448] width 82 height 25
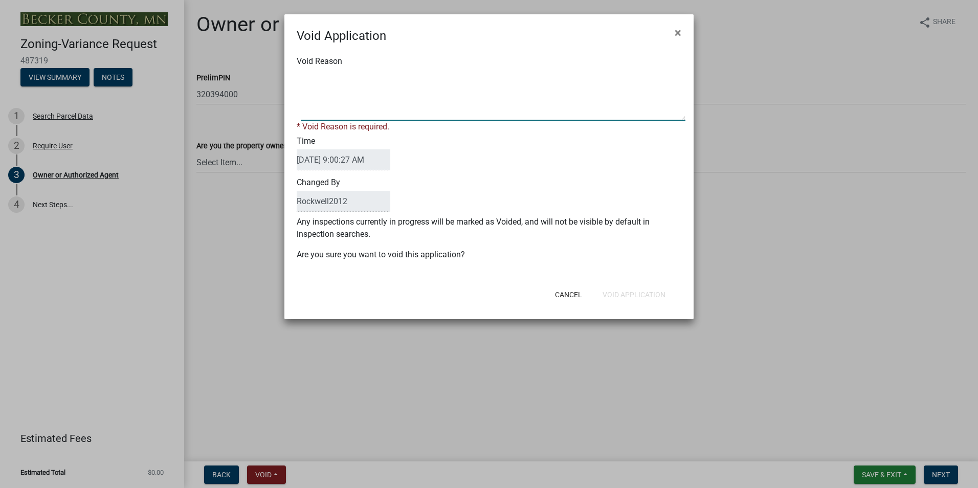
click at [318, 76] on textarea "Void Reason" at bounding box center [493, 95] width 385 height 51
type textarea "Duplicate"
click at [637, 294] on div "Cancel Void Application" at bounding box center [556, 294] width 252 height 27
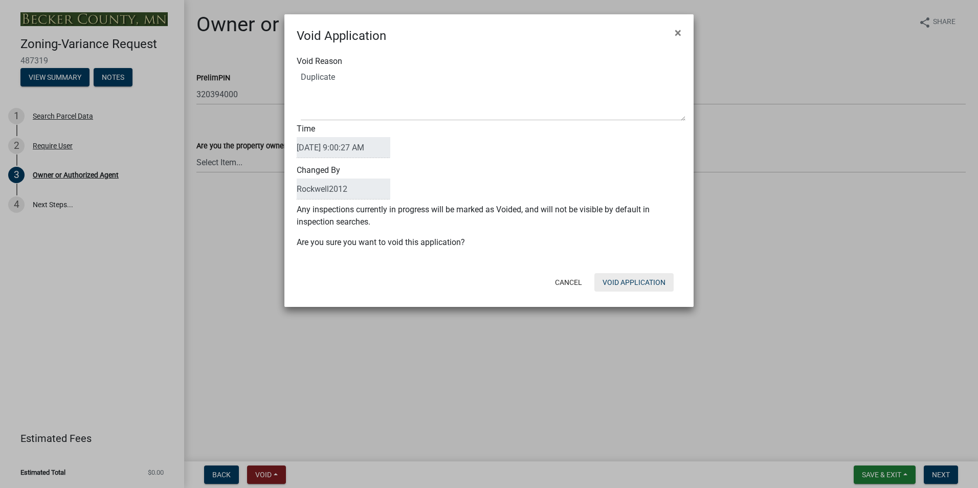
click at [634, 285] on button "Void Application" at bounding box center [634, 282] width 79 height 18
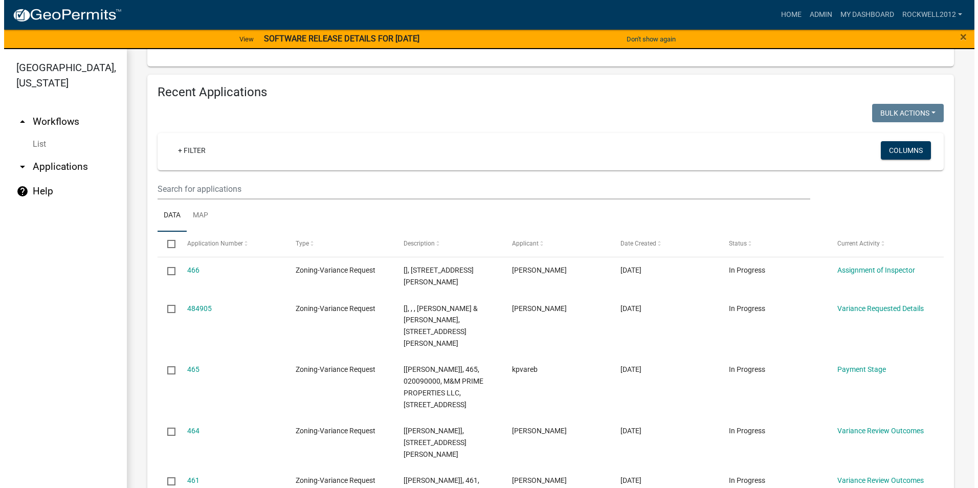
scroll to position [1075, 0]
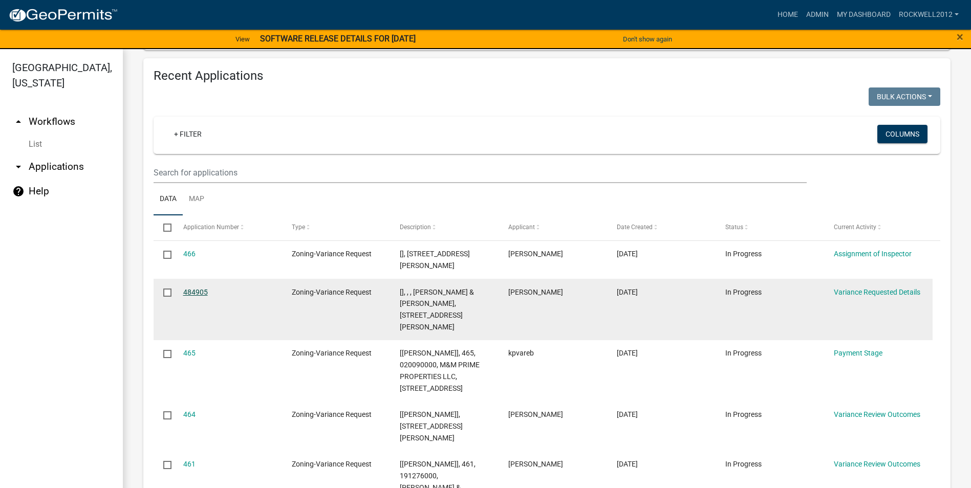
click at [190, 288] on link "484905" at bounding box center [195, 292] width 25 height 8
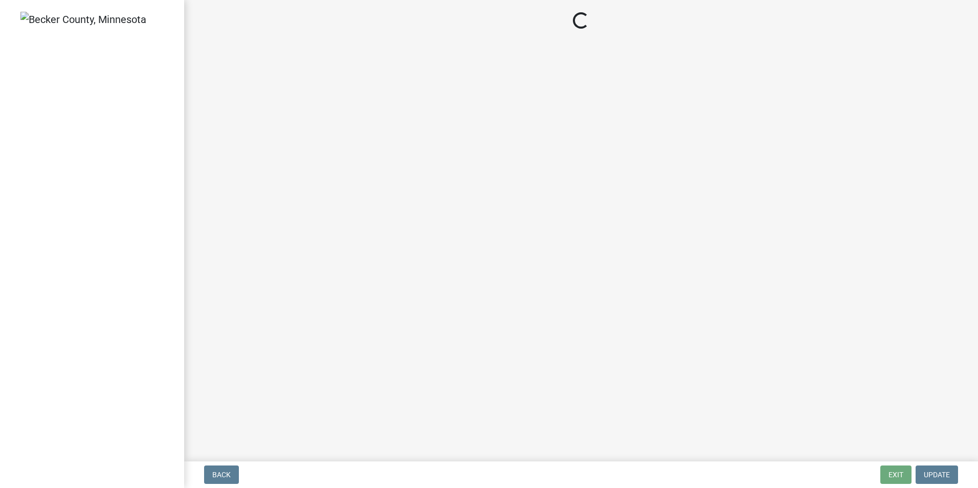
select select "edc6b78d-c029-41a6-a436-e6f76b5f0855"
select select "15bf2cec-1ca8-47a3-85db-999609351cbd"
select select "fa582be9-2d62-4523-84bf-021228ae85a0"
select select "bb2b5e43-03c1-4874-9abf-a65f400af928"
select select "8ea3e6c3-8fed-4904-aa20-2f643744aa0c"
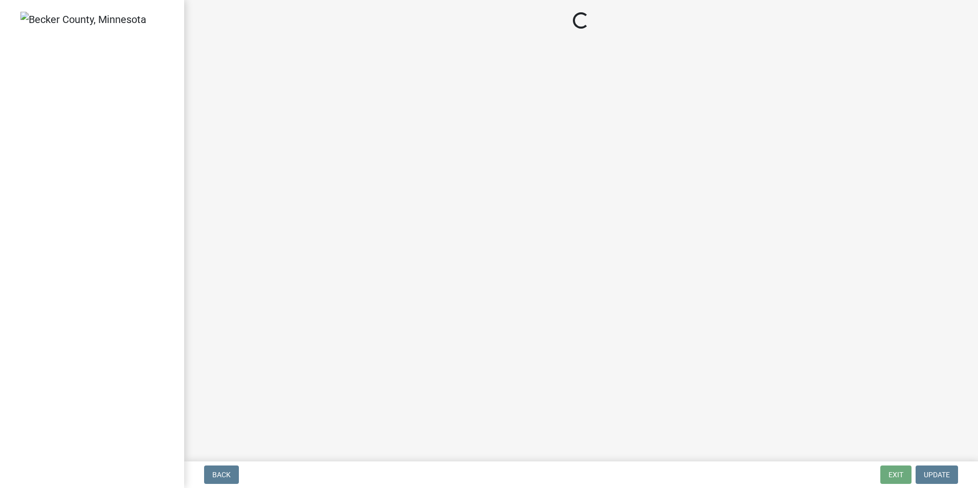
select select "860afd09-da87-482b-bca4-413f5cf53582"
select select "ee8740c3-f4d5-48cf-ad42-c8f7342b480c"
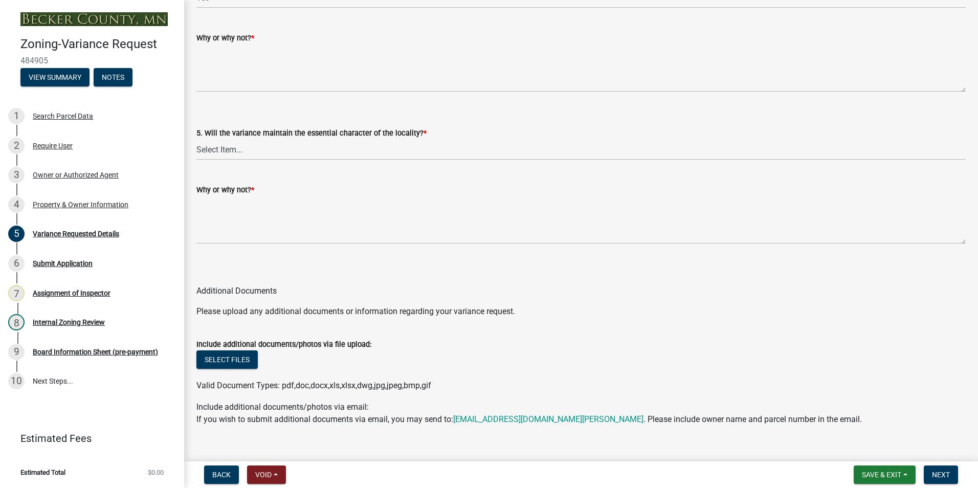
scroll to position [1740, 0]
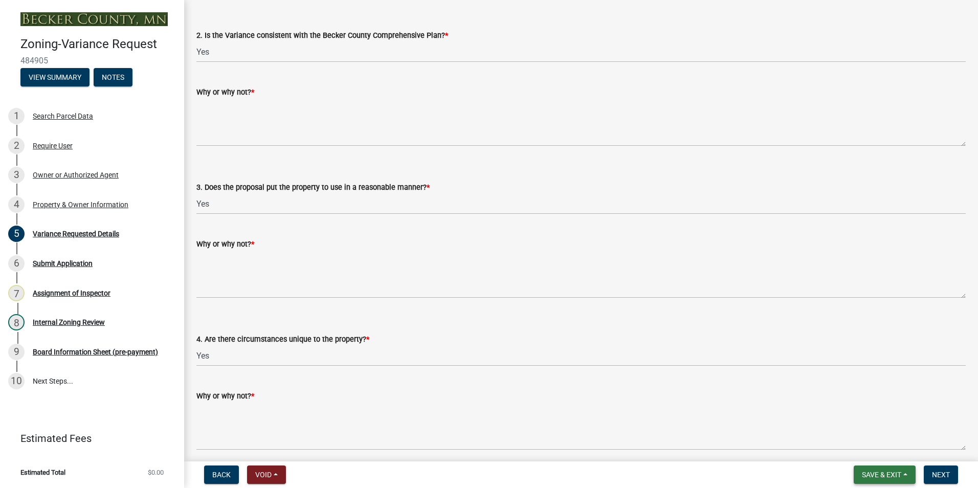
drag, startPoint x: 889, startPoint y: 478, endPoint x: 887, endPoint y: 472, distance: 6.2
click at [887, 475] on span "Save & Exit" at bounding box center [881, 475] width 39 height 8
click at [873, 453] on button "Save & Exit" at bounding box center [875, 448] width 82 height 25
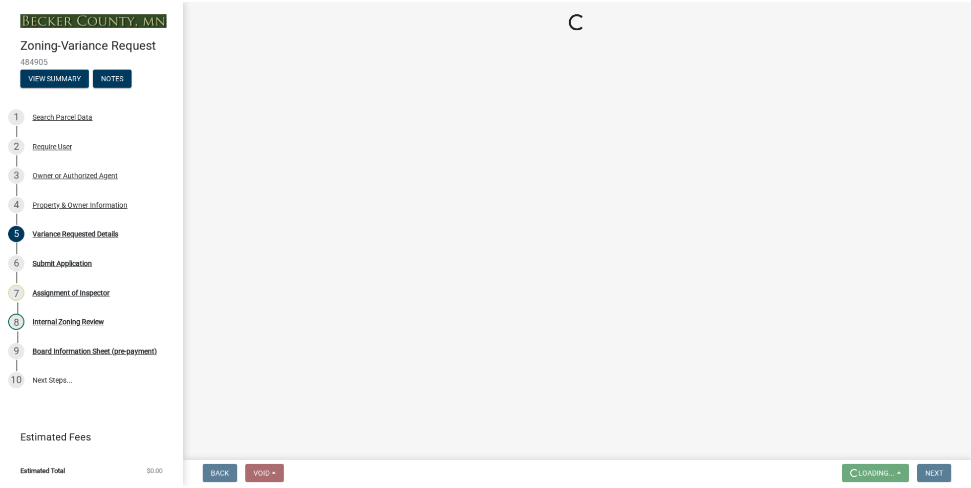
scroll to position [0, 0]
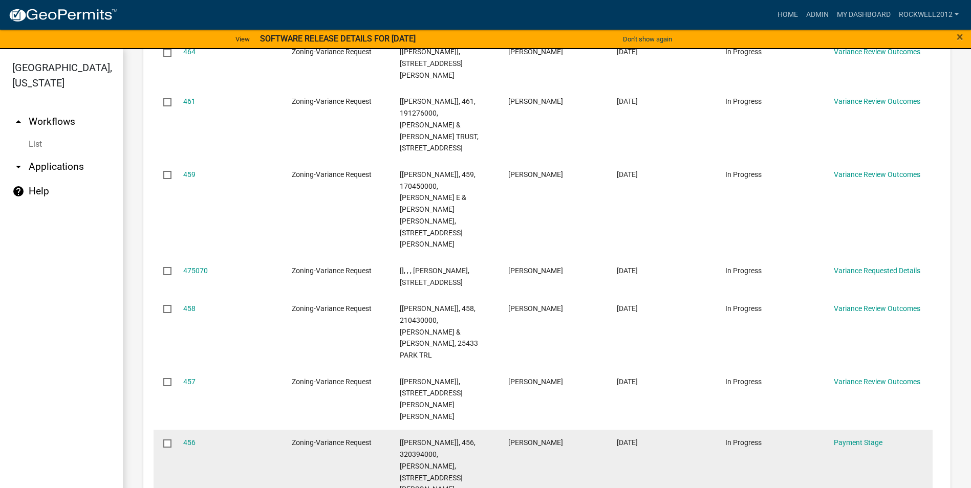
scroll to position [1438, 0]
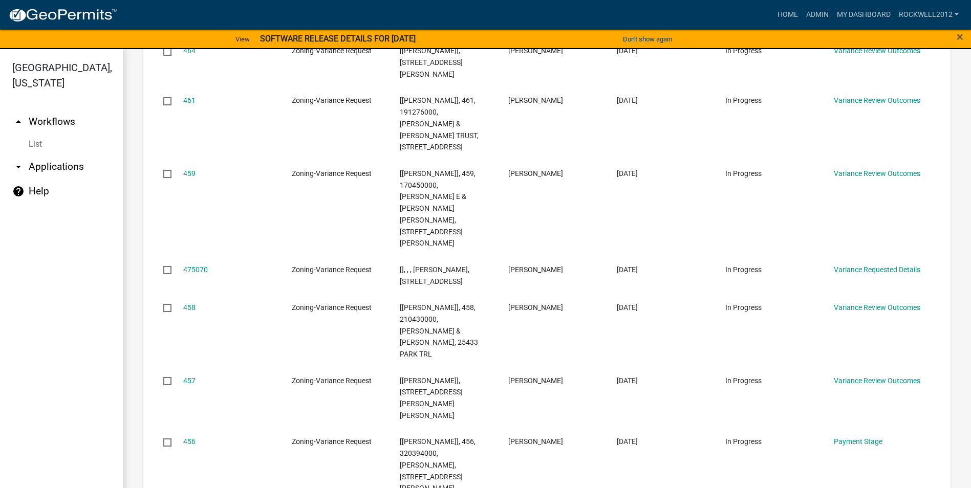
select select "1: 25"
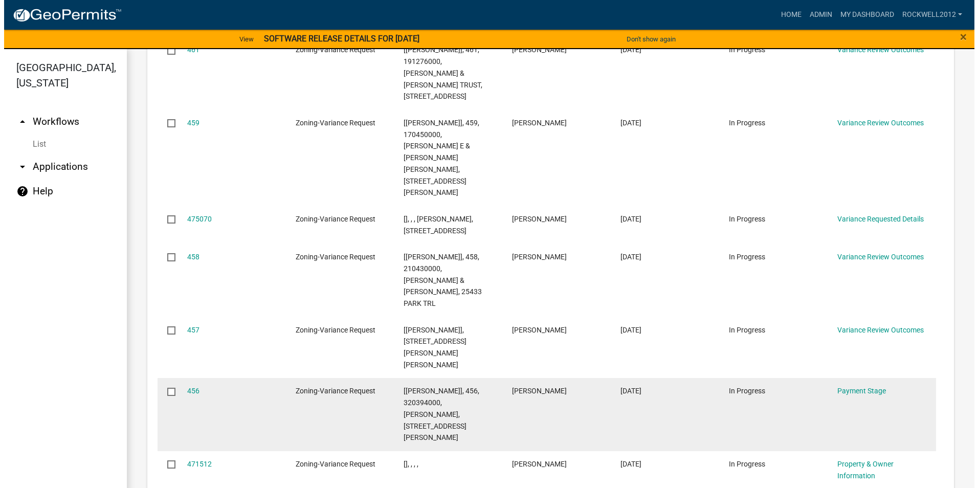
scroll to position [1490, 0]
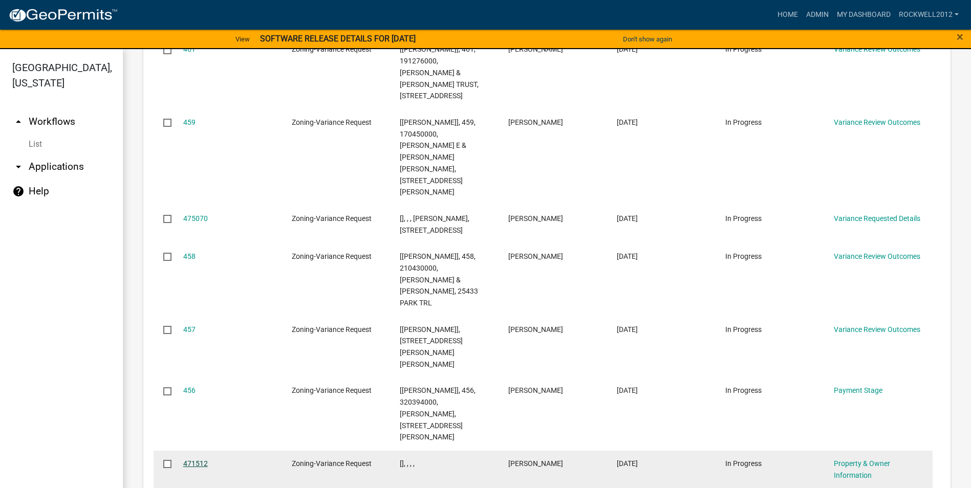
click at [191, 460] on link "471512" at bounding box center [195, 464] width 25 height 8
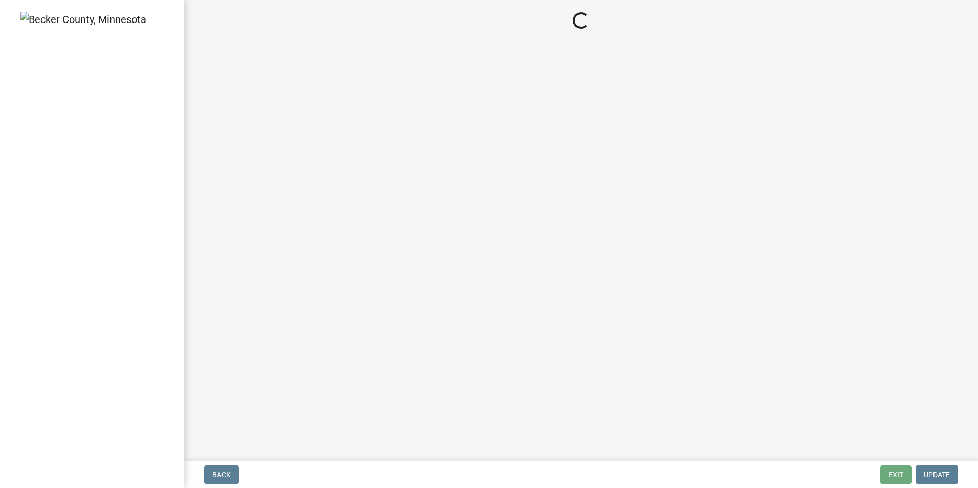
select select "303247f2-d14b-4cd3-9fdc-6e6670bf7763"
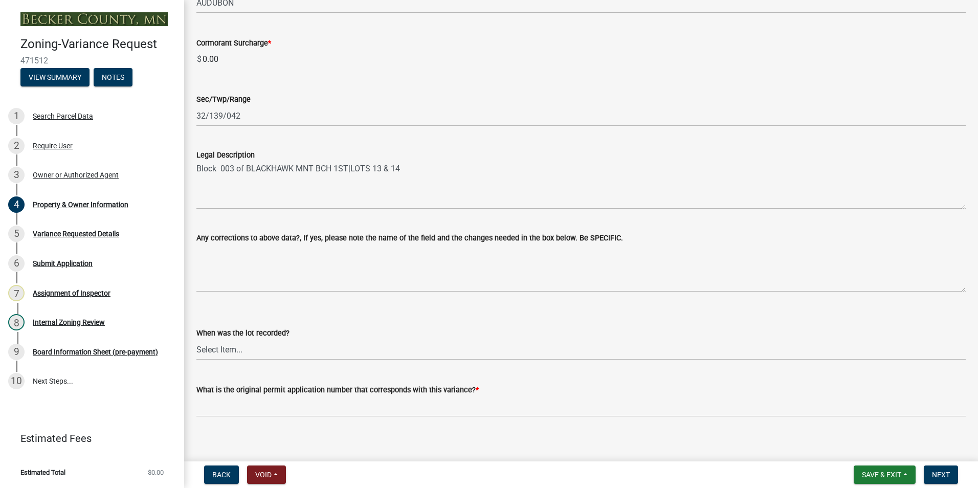
scroll to position [647, 0]
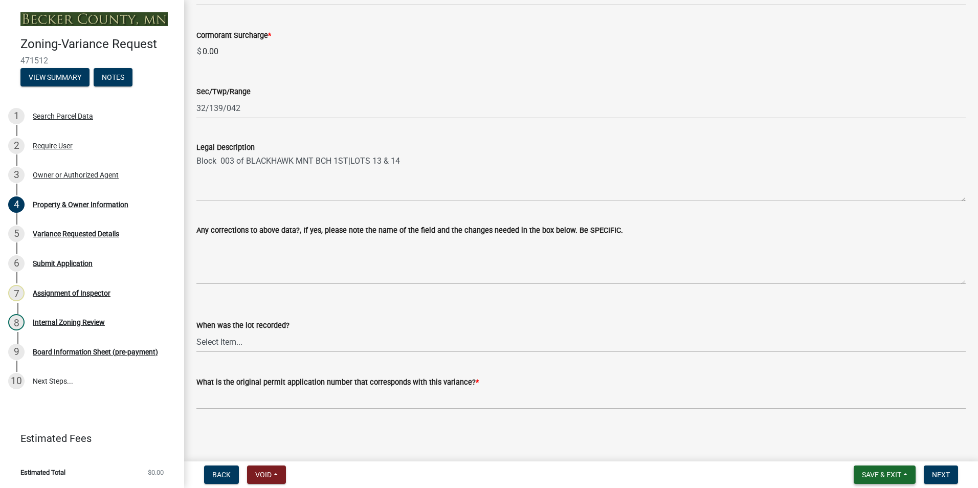
click at [881, 473] on span "Save & Exit" at bounding box center [881, 475] width 39 height 8
click at [866, 449] on button "Save & Exit" at bounding box center [875, 448] width 82 height 25
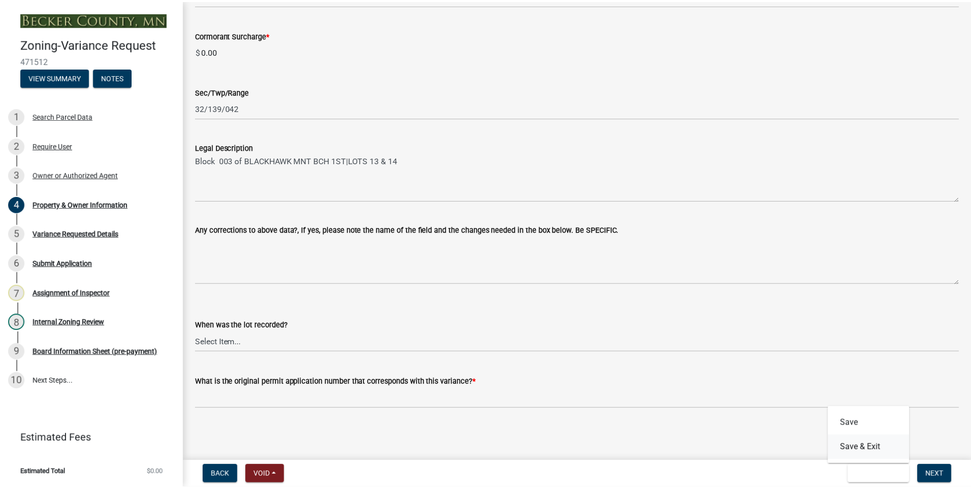
scroll to position [0, 0]
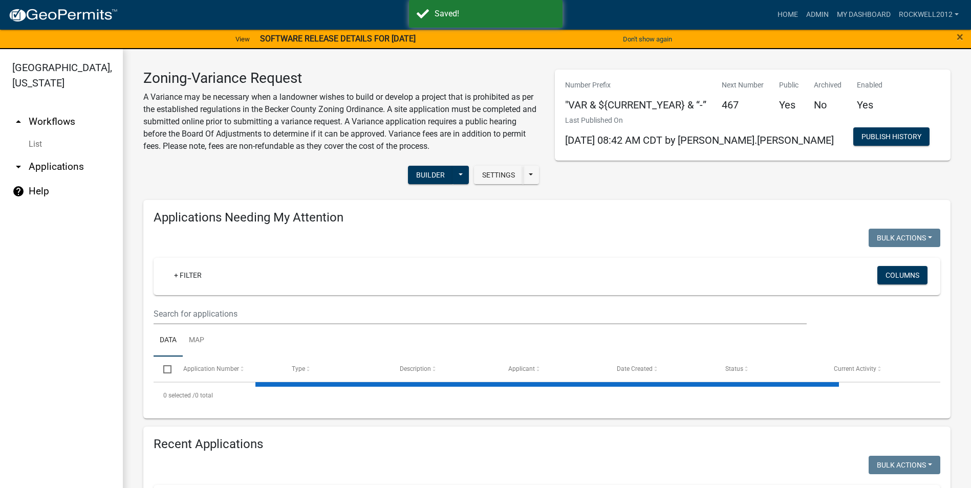
select select "1: 25"
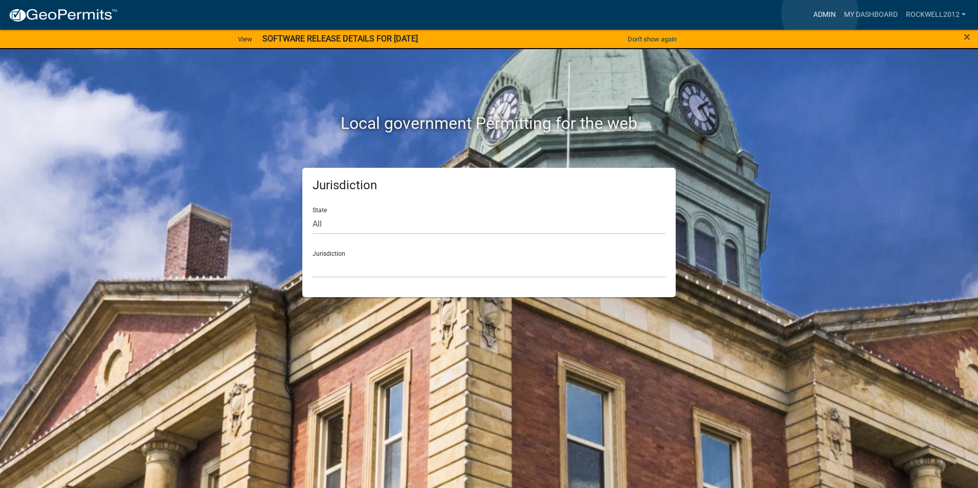
click at [820, 13] on link "Admin" at bounding box center [824, 14] width 31 height 19
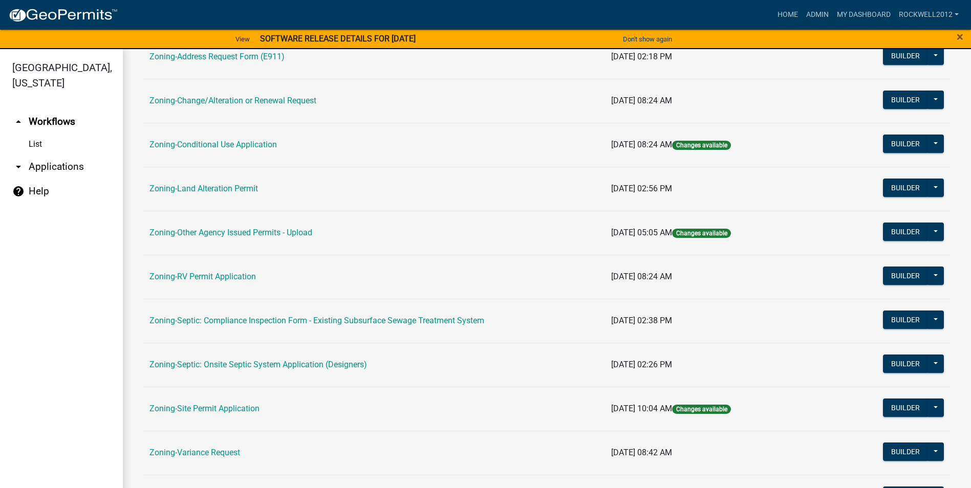
scroll to position [256, 0]
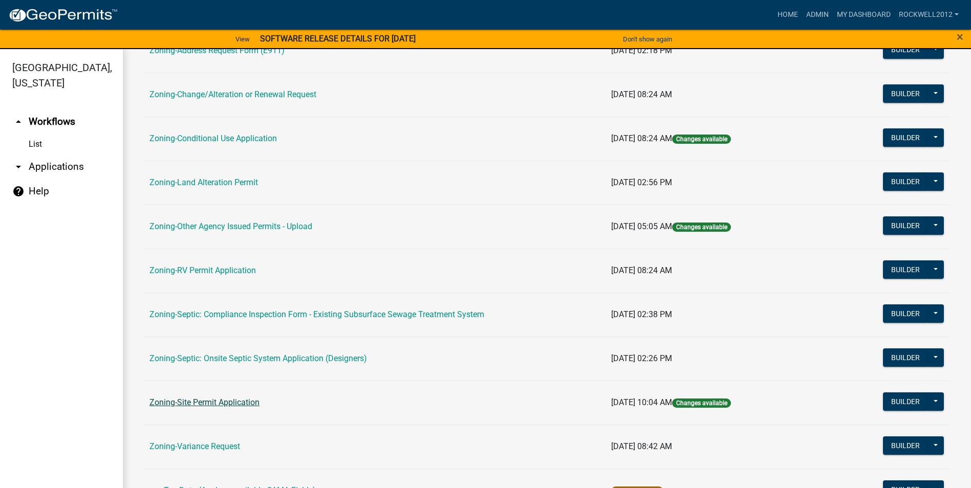
click at [208, 403] on link "Zoning-Site Permit Application" at bounding box center [204, 403] width 110 height 10
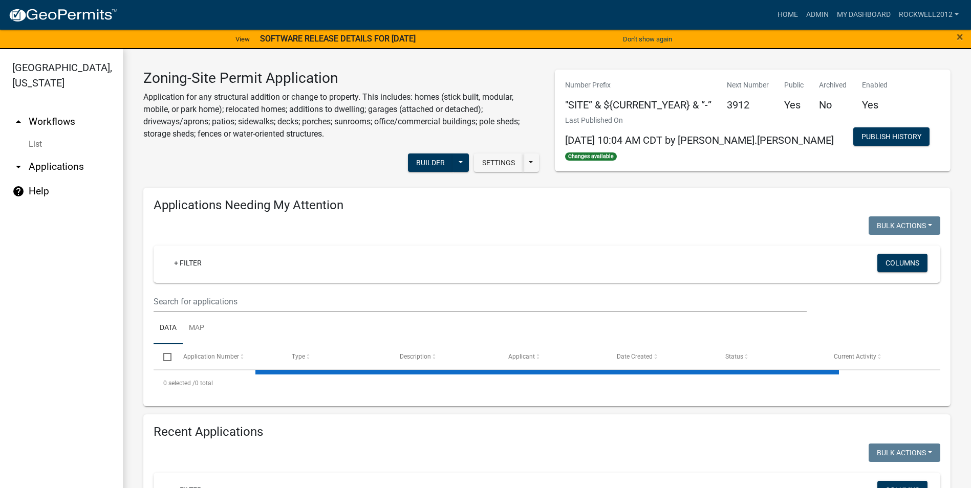
select select "1: 25"
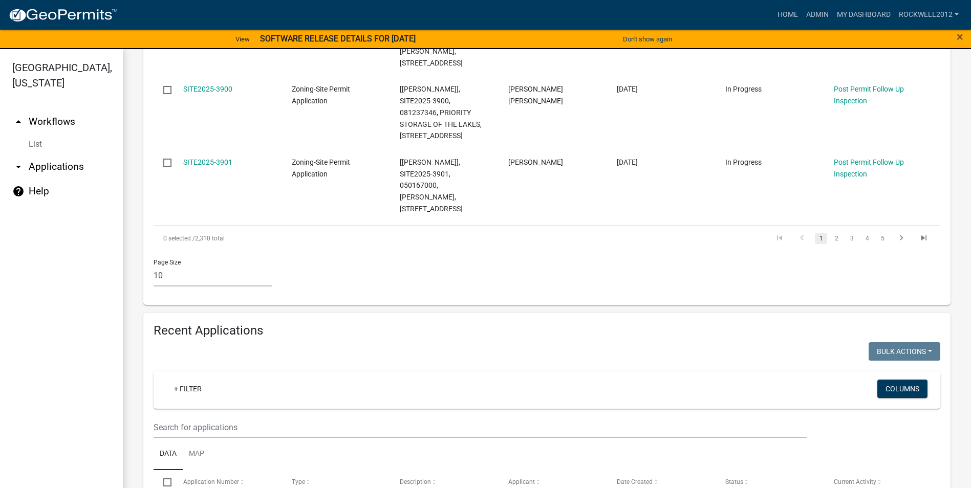
scroll to position [870, 0]
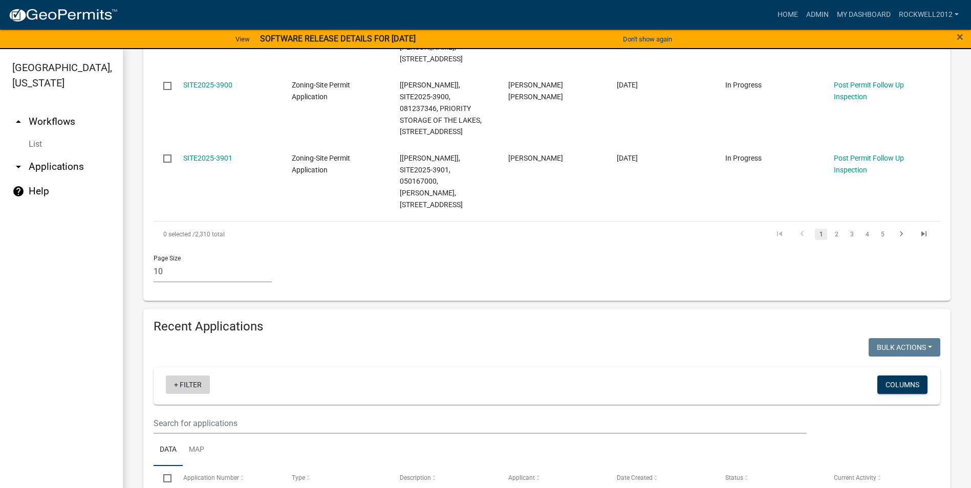
click at [189, 376] on link "+ Filter" at bounding box center [188, 385] width 44 height 18
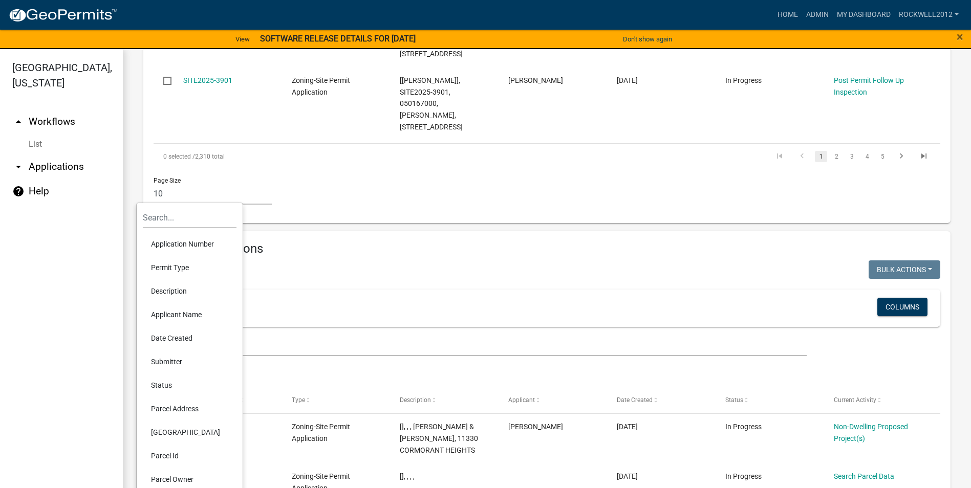
scroll to position [972, 0]
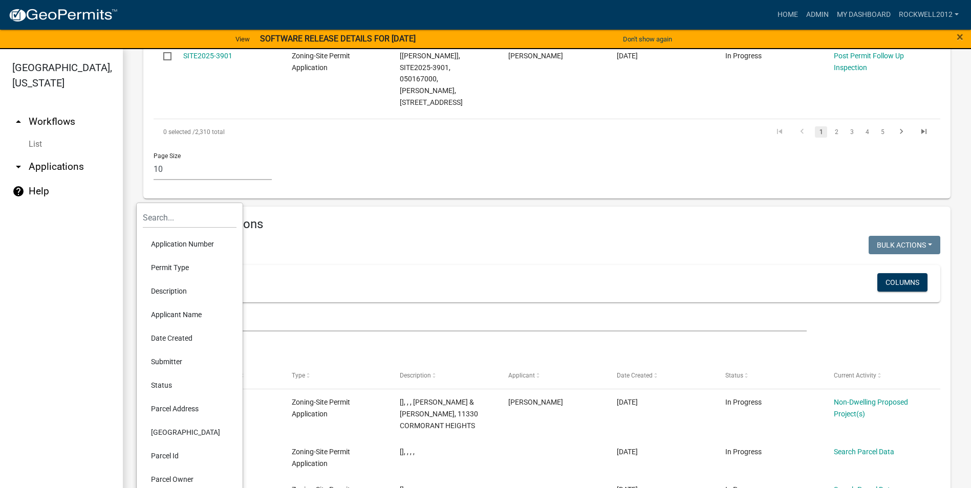
click at [168, 454] on li "Parcel Id" at bounding box center [190, 456] width 94 height 24
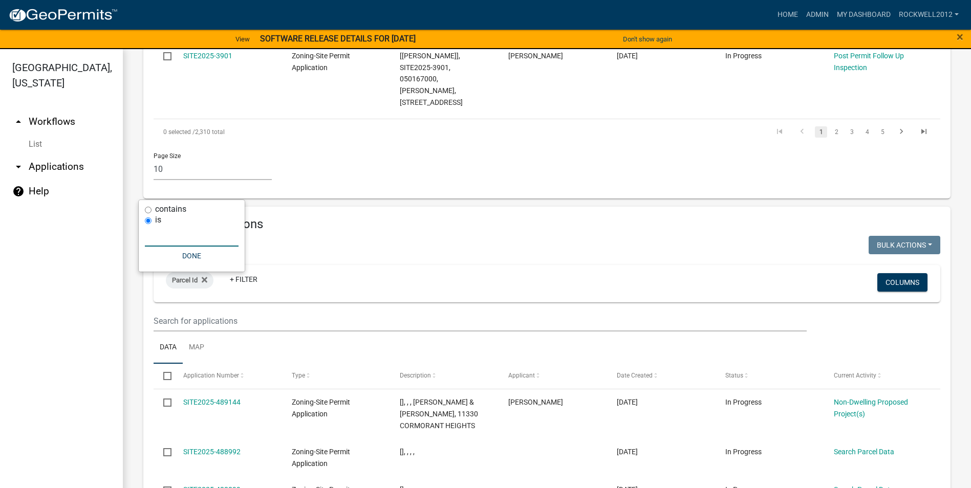
click at [164, 239] on input "text" at bounding box center [192, 236] width 94 height 21
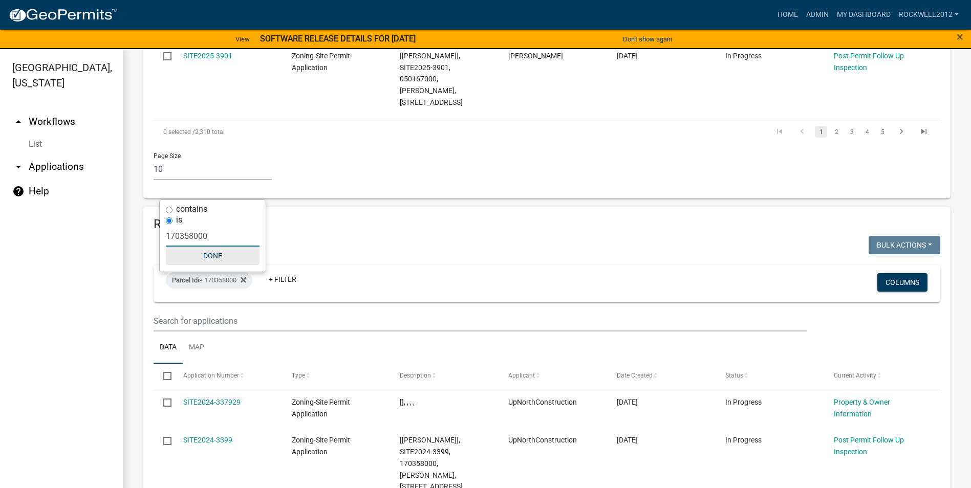
type input "170358000"
click at [211, 254] on button "Done" at bounding box center [213, 256] width 94 height 18
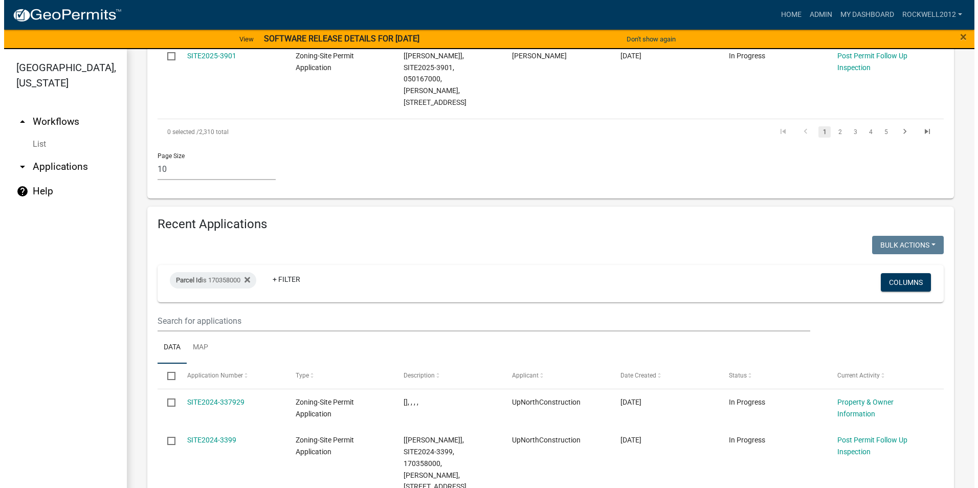
scroll to position [1023, 0]
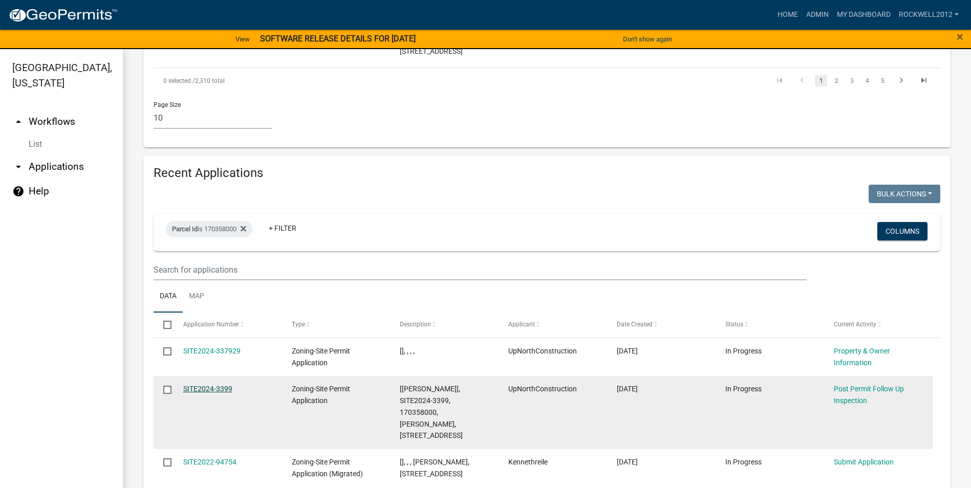
click at [206, 385] on link "SITE2024-3399" at bounding box center [207, 389] width 49 height 8
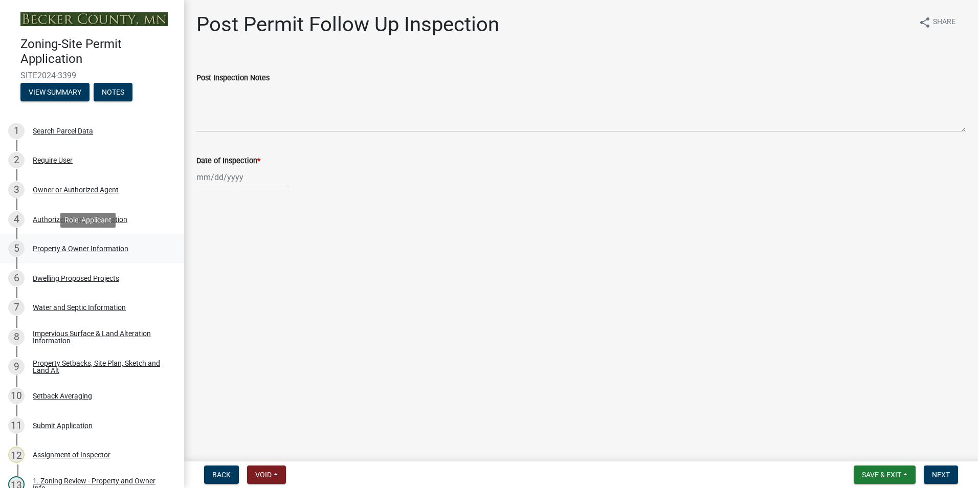
click at [67, 248] on div "Property & Owner Information" at bounding box center [81, 248] width 96 height 7
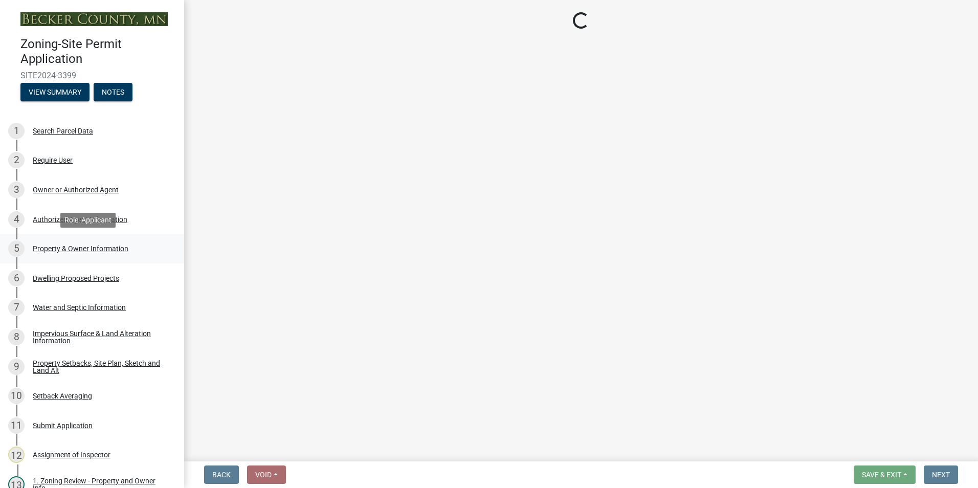
select select "2da4ad59-79e4-4897-a878-b9bb9cb10a27"
select select "9bce286e-d536-49ff-bab3-4b7d67f0814c"
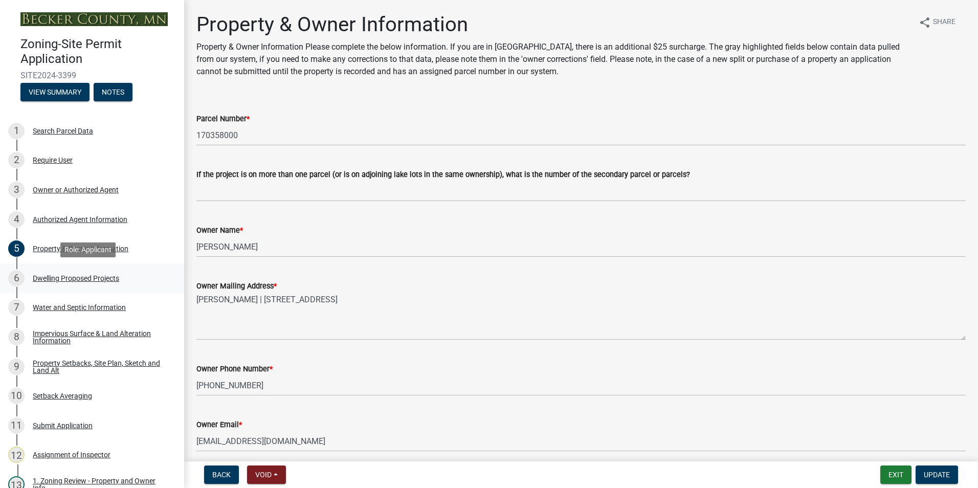
click at [67, 276] on div "Dwelling Proposed Projects" at bounding box center [76, 278] width 86 height 7
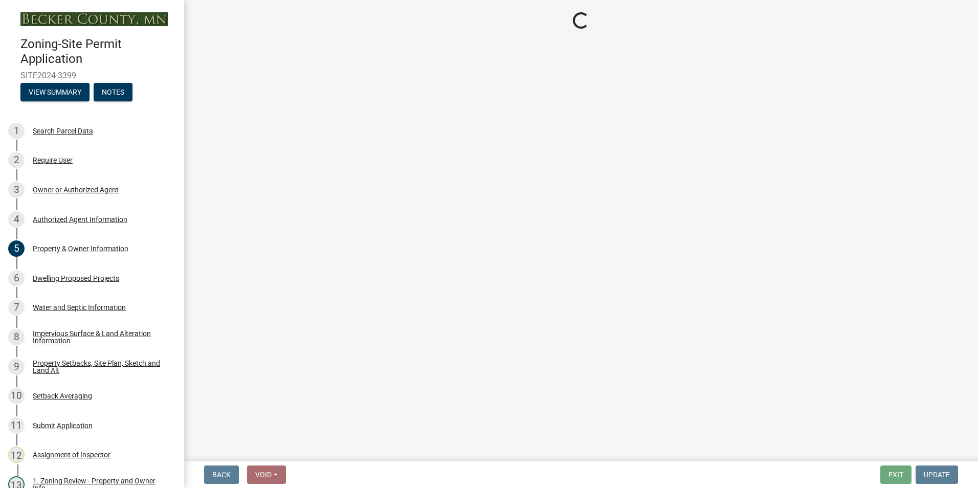
select select "b11df24e-7fe1-409b-b05c-d83c036f208c"
select select "ba56d9f6-ced5-4c38-bdcc-33bfa85ac6de"
select select "03c1fec4-1fbe-4331-bc18-34e24145556f"
select select "4f5e2784-8c40-49a3-b0e9-8f1a3cbab4f4"
select select "744d8552-d7ef-4cf1-b465-42901748f06c"
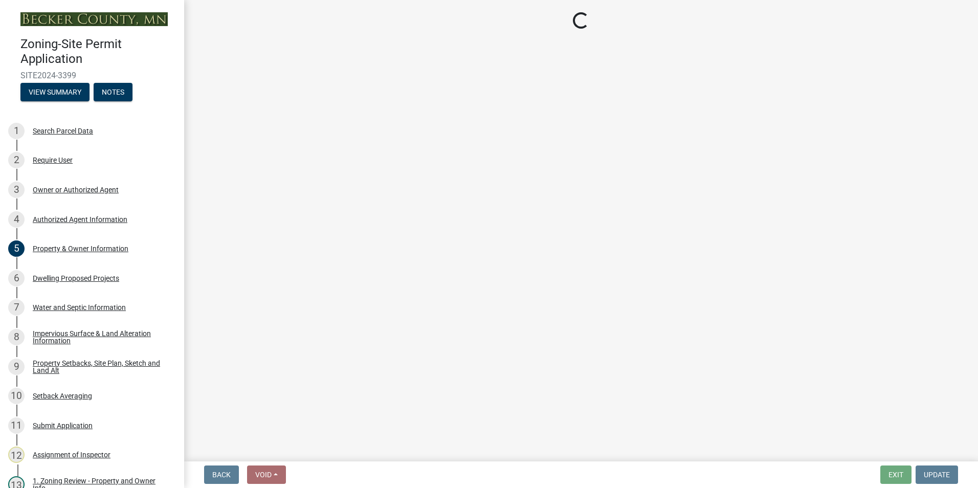
select select "5dd6cdd5-8b7d-4534-b791-478230f7b8b7"
select select "638dddef-31f4-4d73-b0b5-0ffc7b344434"
select select "43dc438e-12cf-4fa6-b4ef-a236ffc627d7"
select select "59dc9cee-723e-448c-a454-fe3238b55aba"
select select "95a588f5-1928-44cb-95cb-f3dde79564ff"
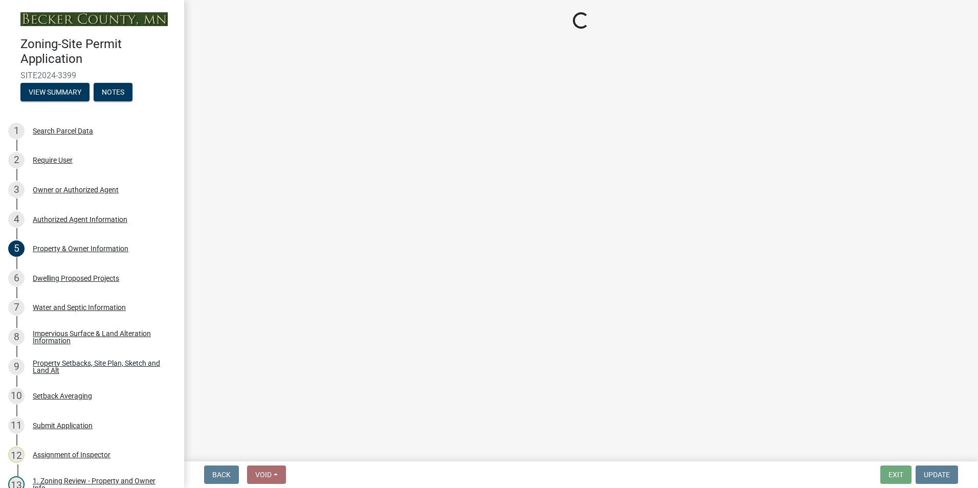
select select "1cc45182-8160-4464-8930-8908804d880e"
select select "ccffca41-e831-49b7-aa82-b1e91cc22ff5"
select select "abf7f47e-a3c5-4a81-831e-70160d1653ae"
select select "e530b3a0-4ebd-4642-8500-10089b8d2ad1"
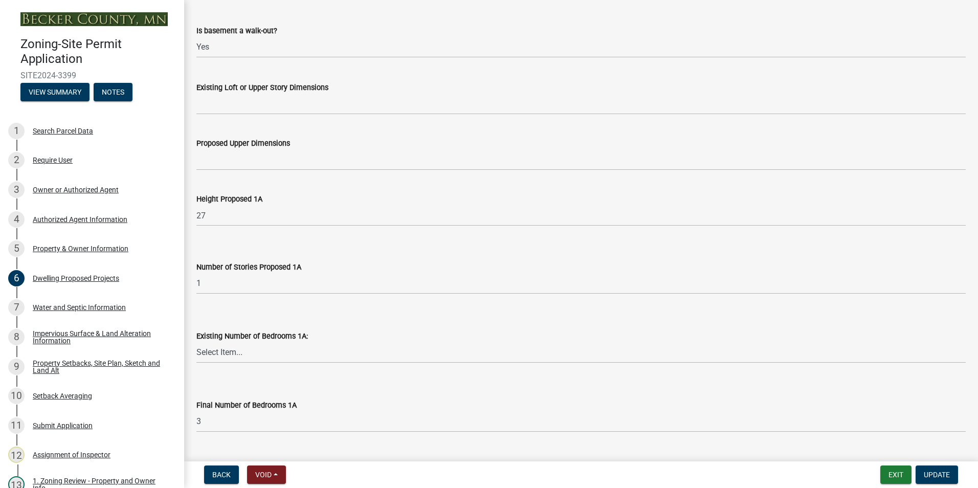
scroll to position [665, 0]
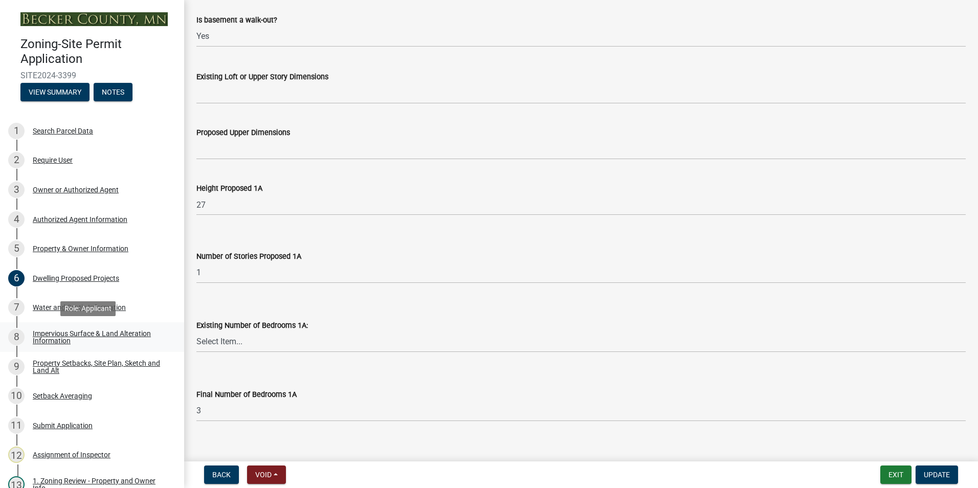
click at [76, 335] on div "Impervious Surface & Land Alteration Information" at bounding box center [100, 337] width 135 height 14
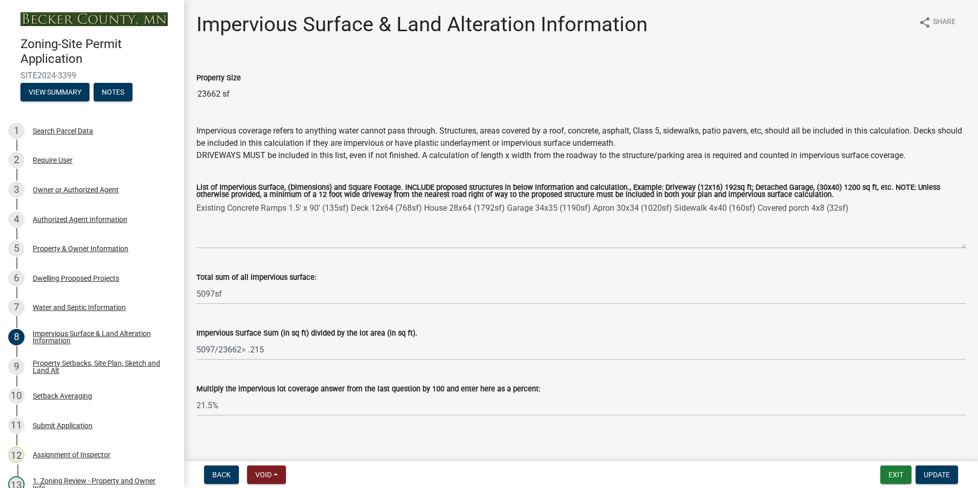
scroll to position [7, 0]
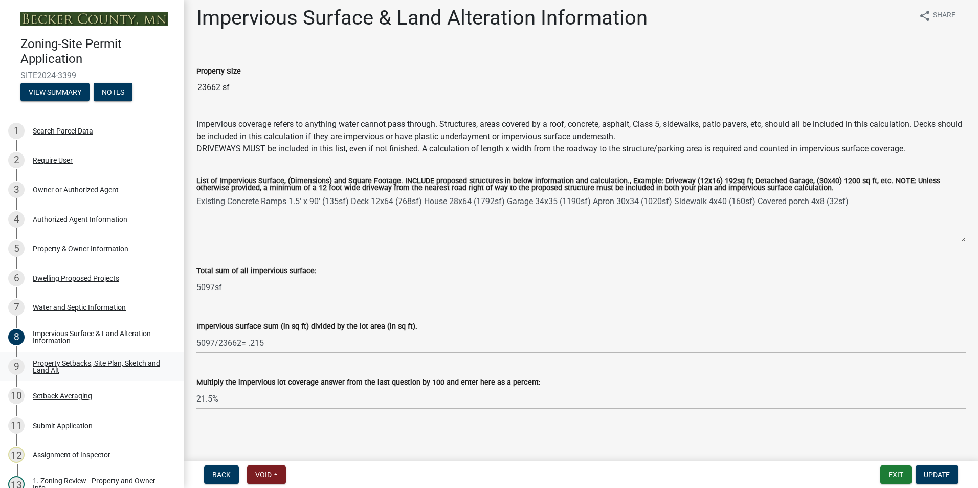
click at [66, 362] on div "Property Setbacks, Site Plan, Sketch and Land Alt" at bounding box center [100, 367] width 135 height 14
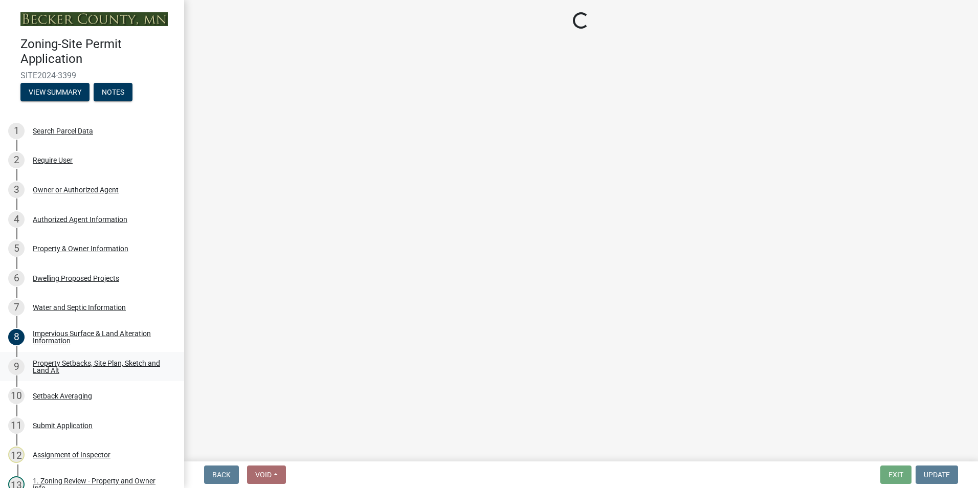
scroll to position [0, 0]
select select "7b13c63f-e699-4112-b373-98fbd28ec536"
select select "23d9b77f-888b-4fb8-92b8-bb321afa0fee"
select select "b56a4575-9846-47cf-8067-c59a4853da22"
select select "12f785fb-c378-4b18-841c-21c73dc99083"
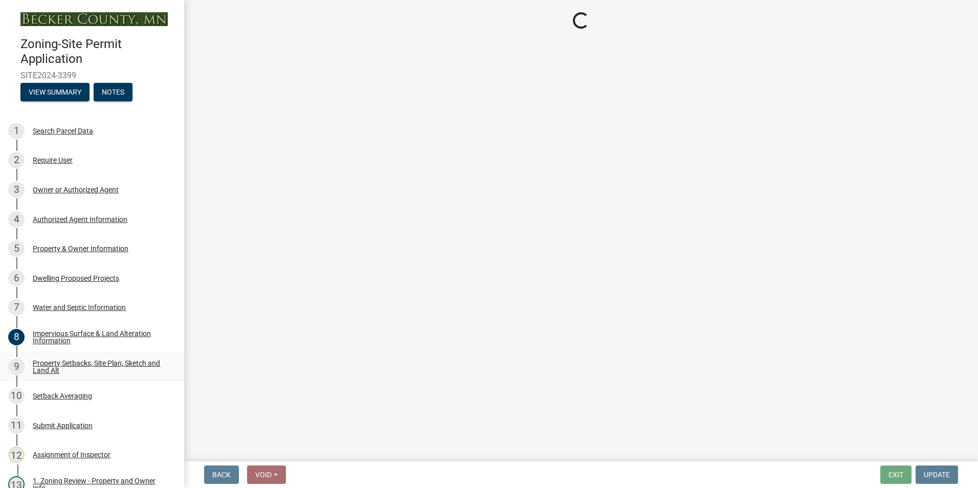
select select "e8ab2dc3-aa3f-46f3-9b4a-37eb25ad84af"
select select "27b2a8b4-abf6-463e-8c0c-7c5d2b4fe26f"
select select "5ad4ab64-b44e-481c-9000-9e5907aa74e1"
select select "e019de12-4845-45f2-ad10-5fb76eee0e55"
select select "c8b8ea71-7088-4e87-a493-7bc88cc2835b"
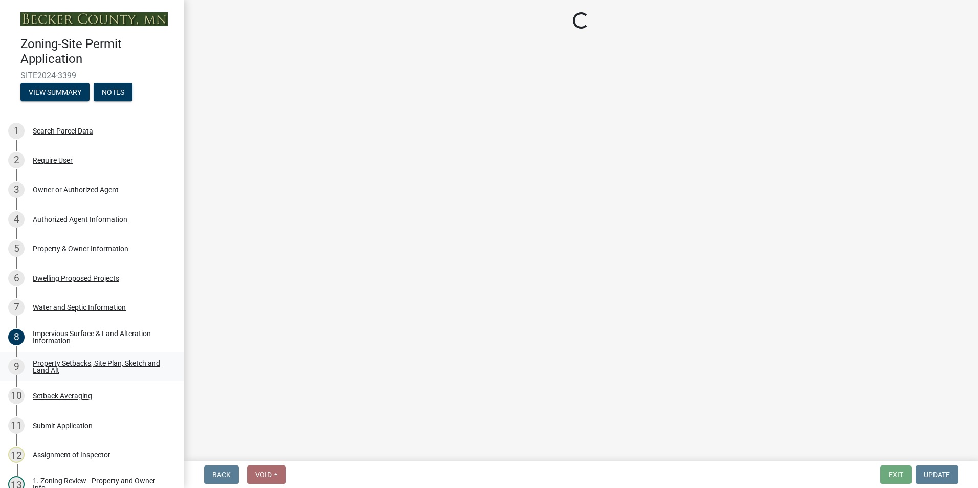
select select "133211ff-91ce-4a0a-9235-b48a7e2069a0"
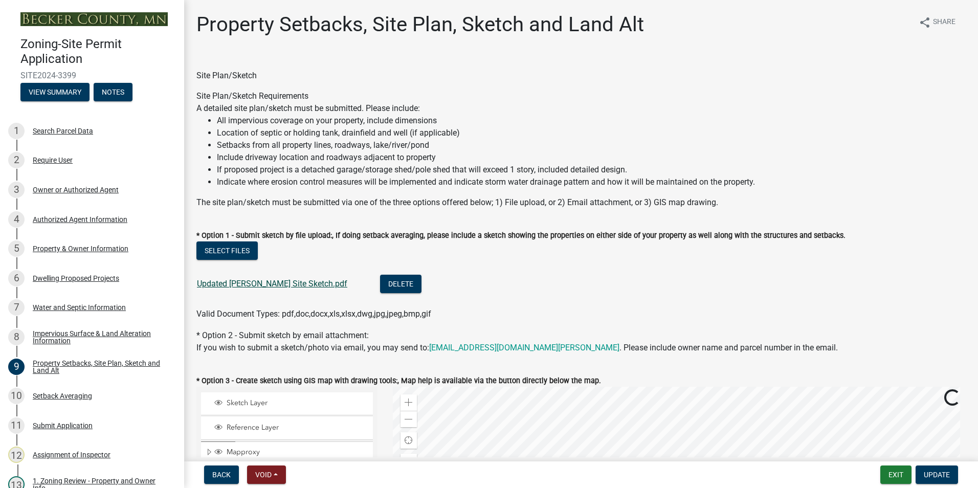
click at [258, 283] on link "Updated [PERSON_NAME] Site Sketch.pdf" at bounding box center [272, 284] width 150 height 10
click at [68, 396] on div "Setback Averaging" at bounding box center [62, 395] width 59 height 7
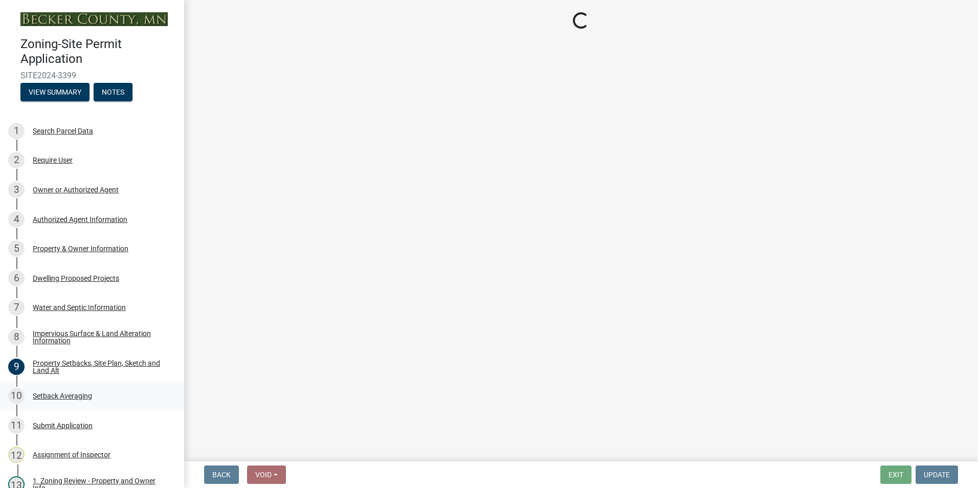
select select "70fc3eed-c290-49f8-b486-944f1c82b935"
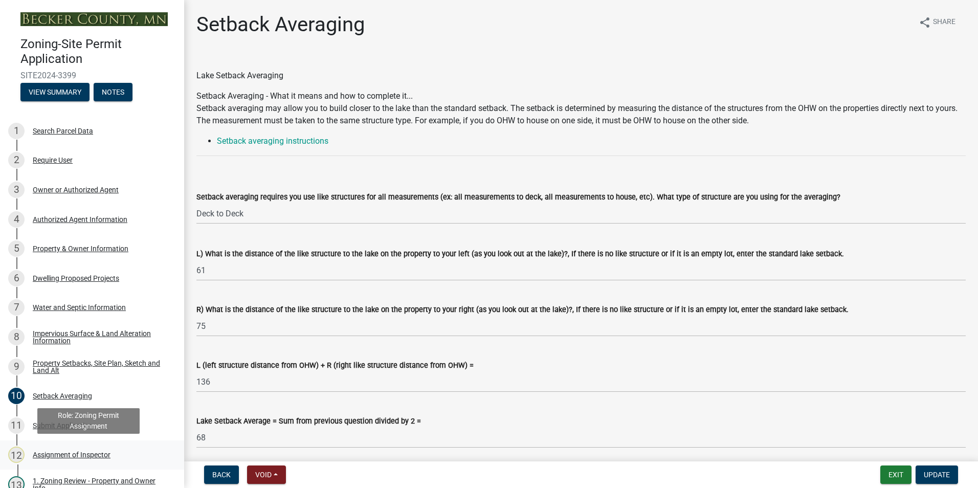
click at [68, 453] on div "Assignment of Inspector" at bounding box center [72, 454] width 78 height 7
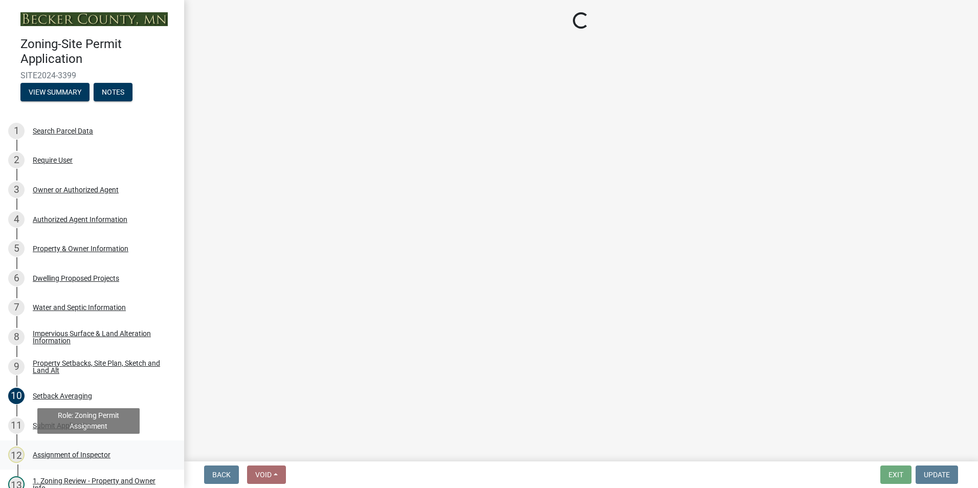
select select "c0b6e50c-983d-48c1-a910-e8bd43c13b77"
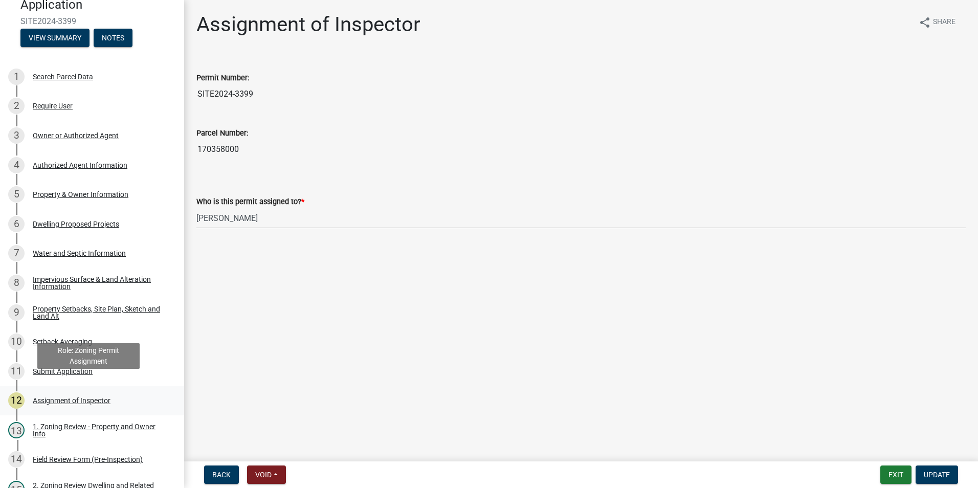
scroll to position [154, 0]
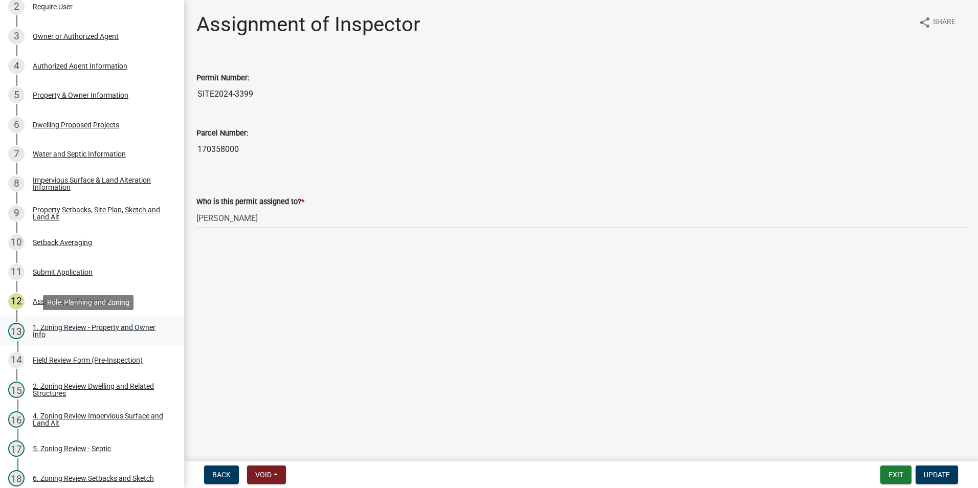
click at [75, 329] on div "1. Zoning Review - Property and Owner Info" at bounding box center [100, 331] width 135 height 14
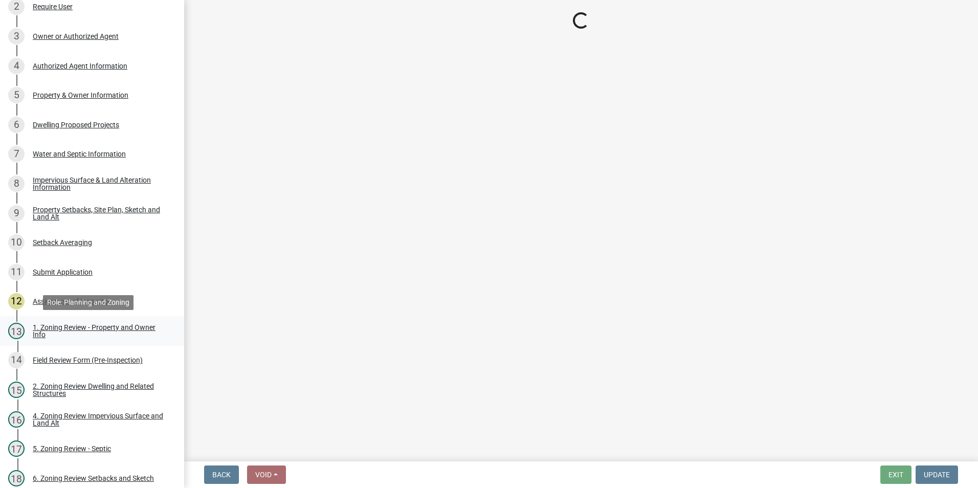
select select "b279cdb4-a9c7-4e65-a8bd-797316f5be14"
select select "b4f32c46-6248-4748-b47c-fa4933858724"
select select "ab6c2257-4786-48e5-86d0-1194833f57c8"
select select "de99b201-fb85-4000-88f5-6f49f4ff2101"
select select "8127fafe-56e8-4ce3-b1f8-70ab85aed4eb"
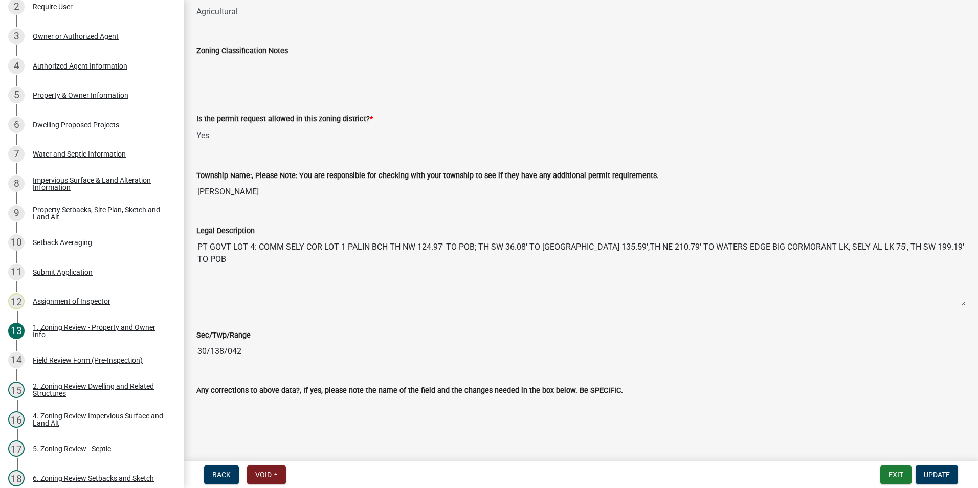
scroll to position [819, 0]
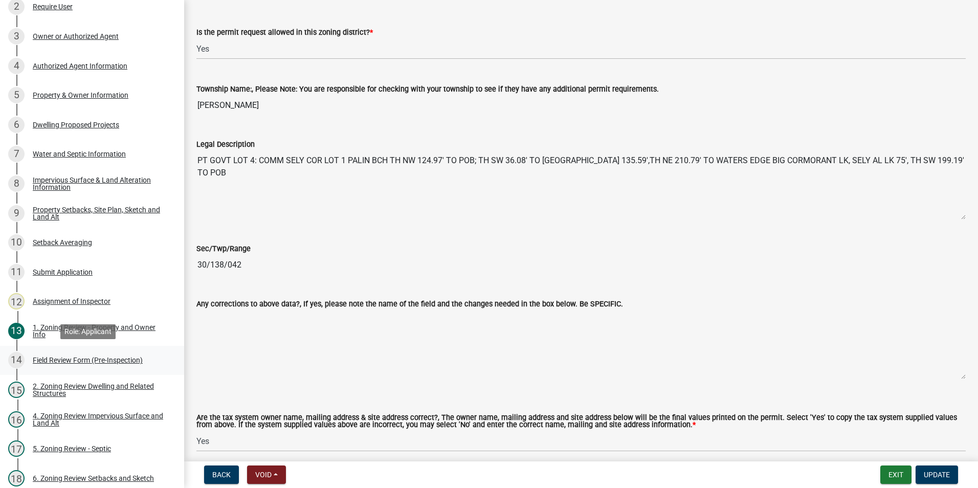
click at [67, 357] on div "Field Review Form (Pre-Inspection)" at bounding box center [88, 360] width 110 height 7
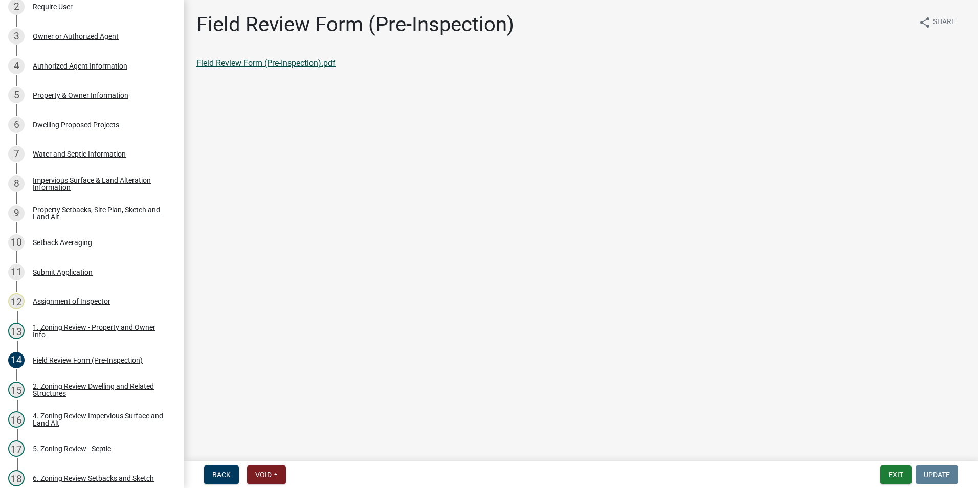
click at [247, 61] on link "Field Review Form (Pre-Inspection).pdf" at bounding box center [265, 63] width 139 height 10
